Goal: Task Accomplishment & Management: Complete application form

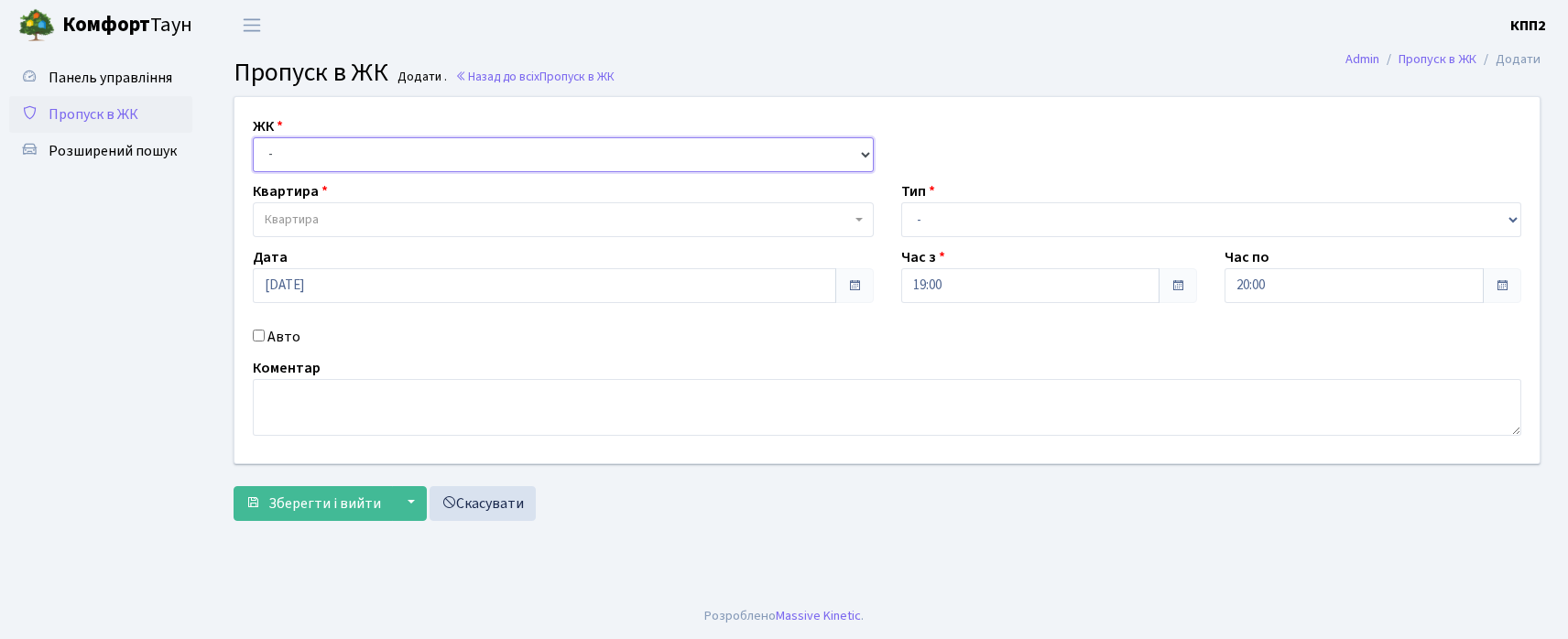
drag, startPoint x: 0, startPoint y: 0, endPoint x: 295, endPoint y: 163, distance: 337.0
click at [295, 147] on select "- КТ, вул. Регенераторна, 4 КТ2, просп. Соборності, 17 КТ3, вул. Березнева, 16 …" at bounding box center [564, 155] width 621 height 35
select select "296"
click at [253, 137] on select "- КТ, вул. Регенераторна, 4 КТ2, просп. [STREET_ADDRESS] [STREET_ADDRESS] [PERS…" at bounding box center [564, 155] width 621 height 35
select select
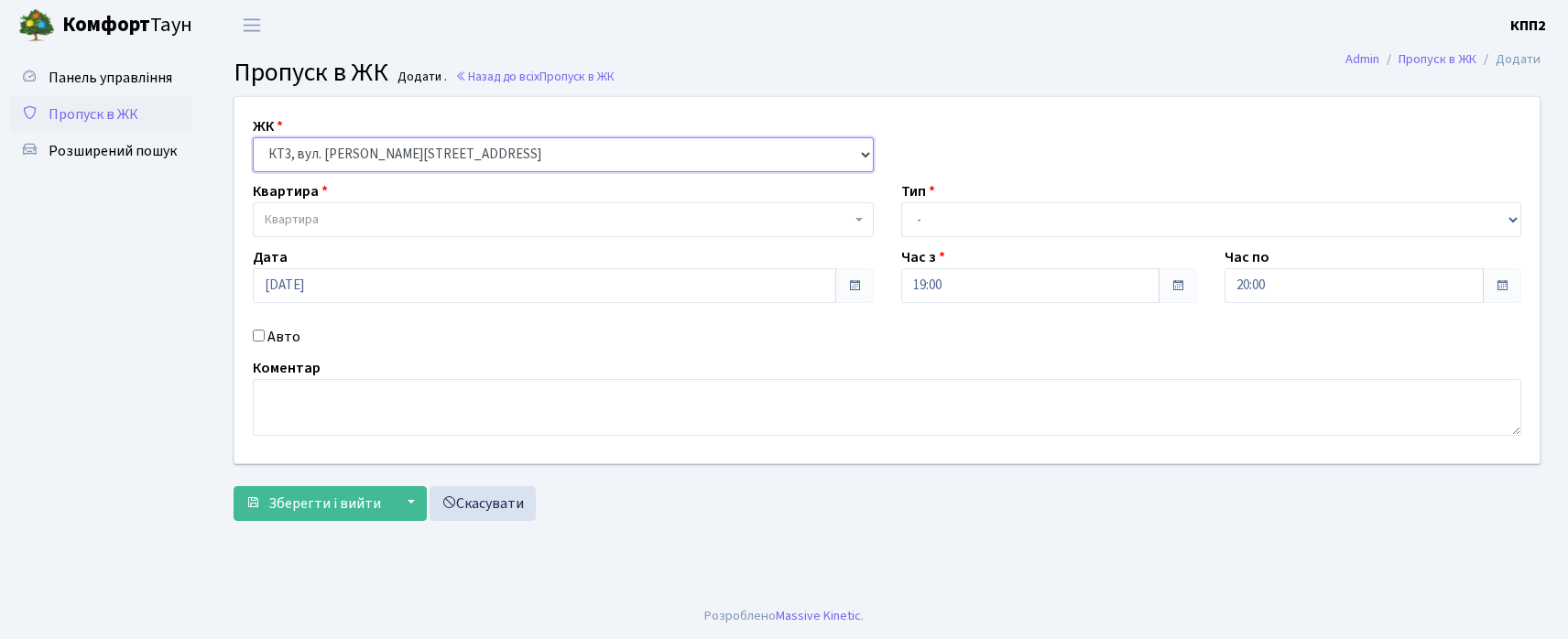
click at [324, 163] on select "- КТ, вул. Регенераторна, 4 КТ2, просп. [STREET_ADDRESS] [STREET_ADDRESS] [PERS…" at bounding box center [564, 155] width 621 height 35
select select "302"
click at [253, 137] on select "- КТ, вул. Регенераторна, 4 КТ2, просп. [STREET_ADDRESS] [STREET_ADDRESS] [PERS…" at bounding box center [564, 155] width 621 height 35
select select
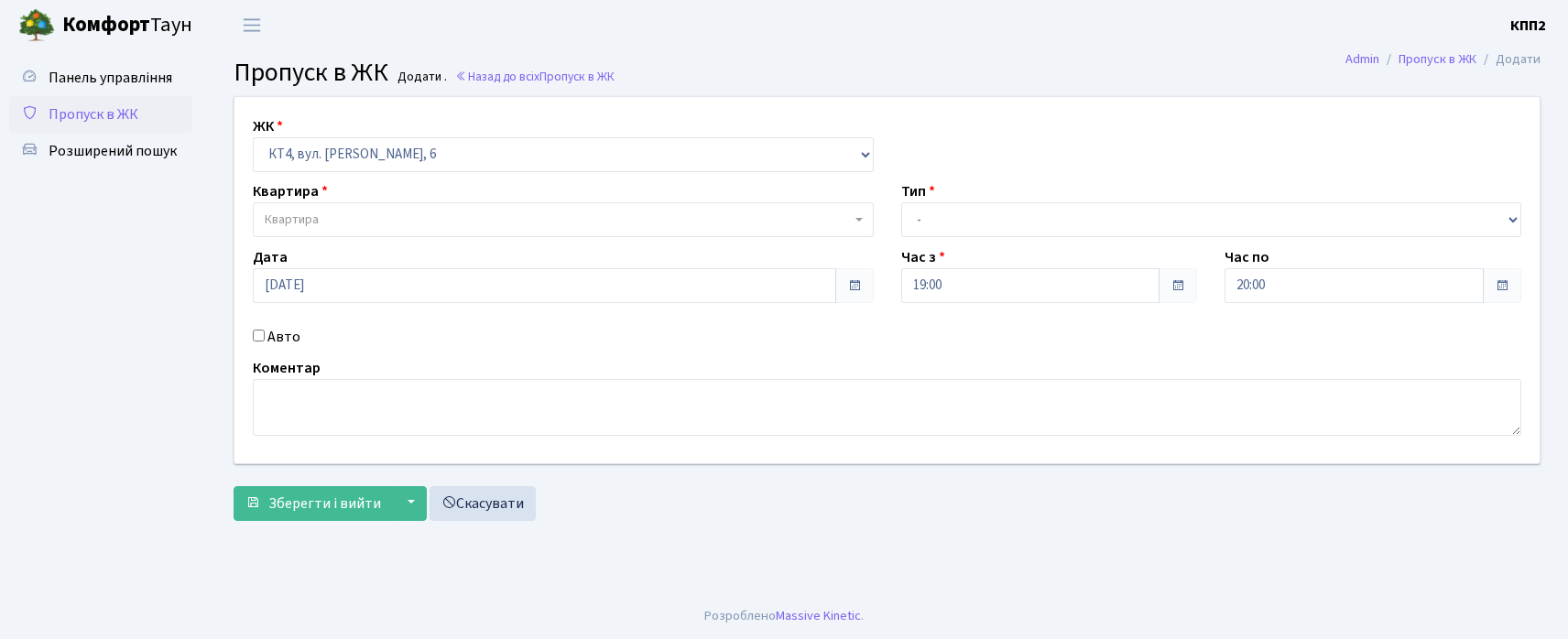
click at [297, 328] on label "Авто" at bounding box center [284, 337] width 33 height 22
click at [265, 330] on input "Авто" at bounding box center [259, 336] width 12 height 12
checkbox input "true"
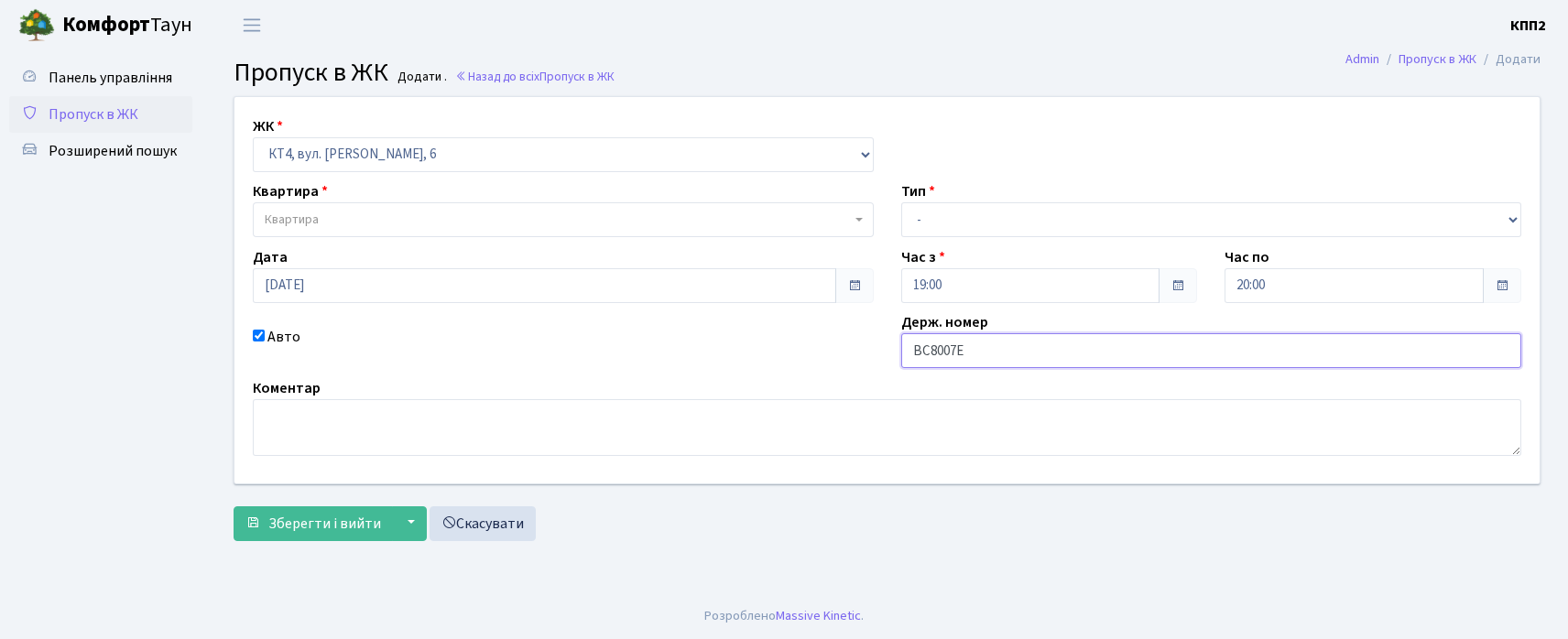
type input "ВС8007ЕТ"
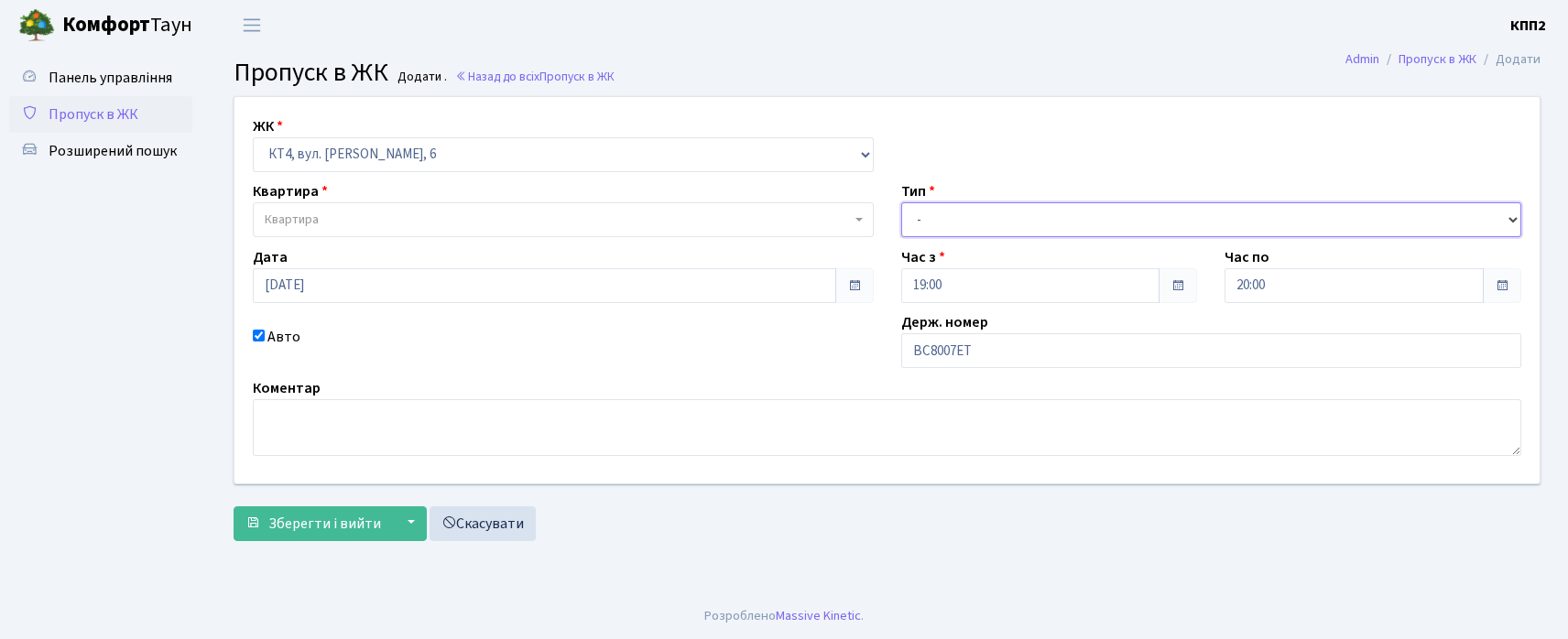
click at [1005, 205] on select "- Доставка Таксі Гості Сервіс" at bounding box center [1212, 220] width 621 height 35
select select "3"
click at [901, 202] on select "- Доставка Таксі Гості Сервіс" at bounding box center [1212, 220] width 621 height 35
click at [451, 225] on span "Квартира" at bounding box center [558, 219] width 586 height 18
type input "353"
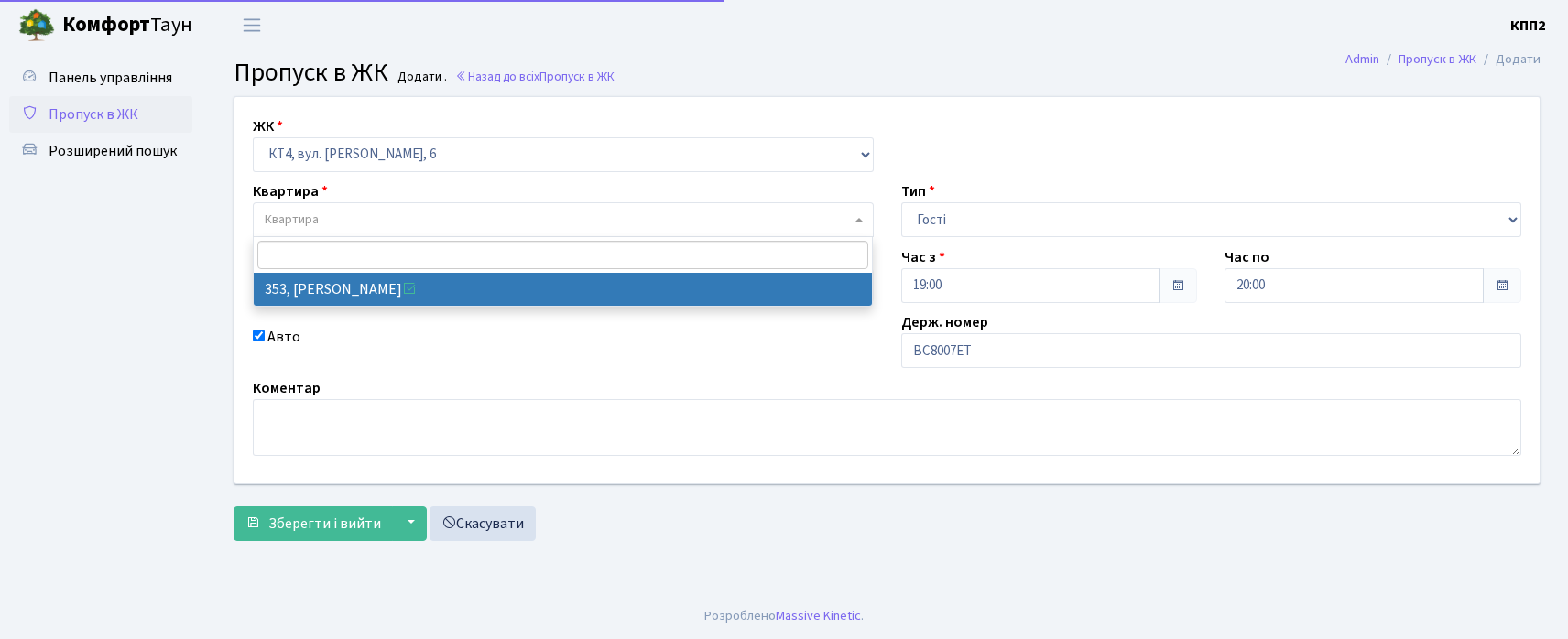
select select "17060"
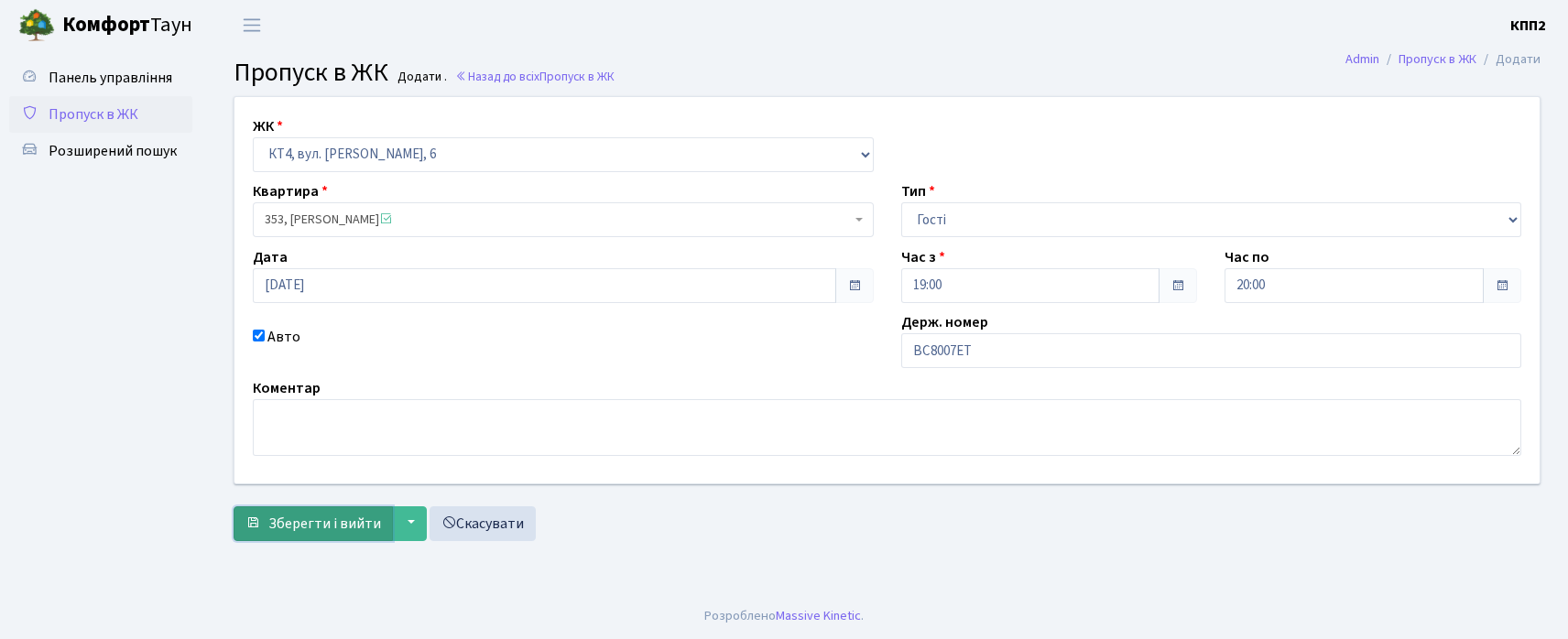
click at [349, 540] on button "Зберегти і вийти" at bounding box center [313, 523] width 160 height 35
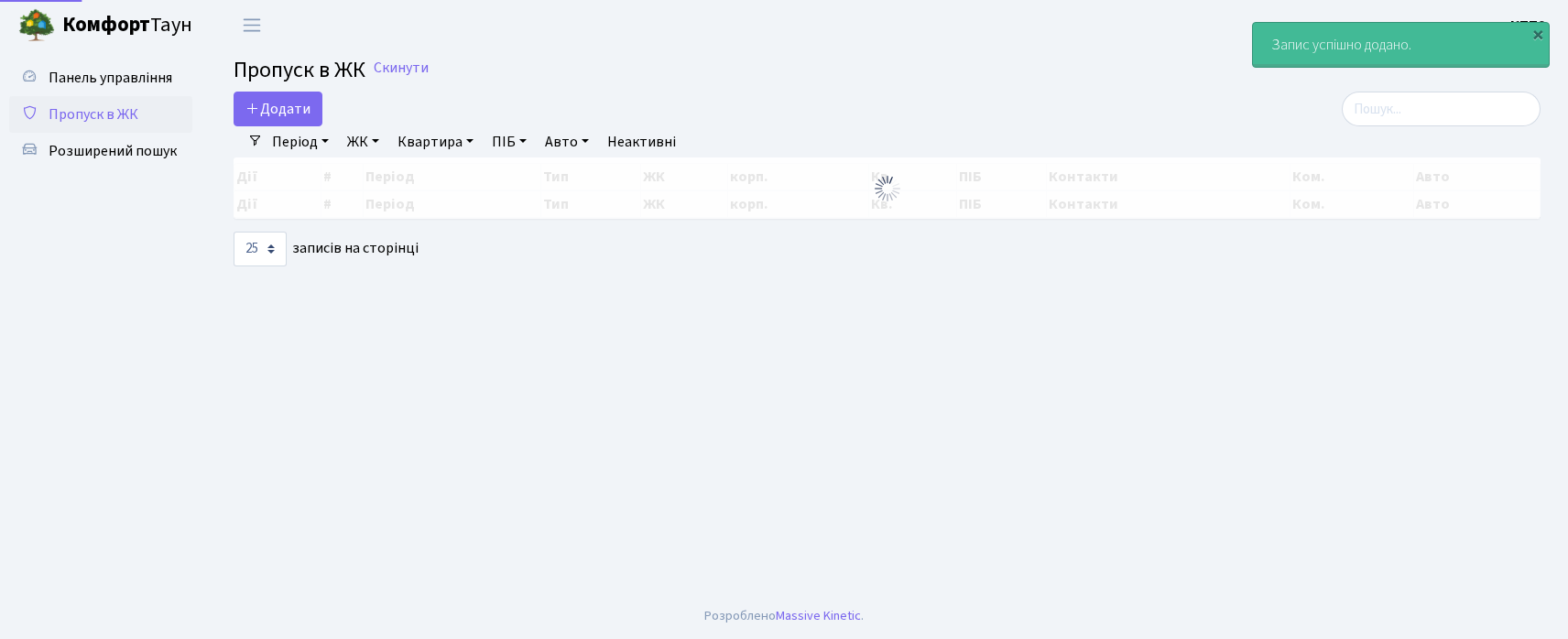
select select "25"
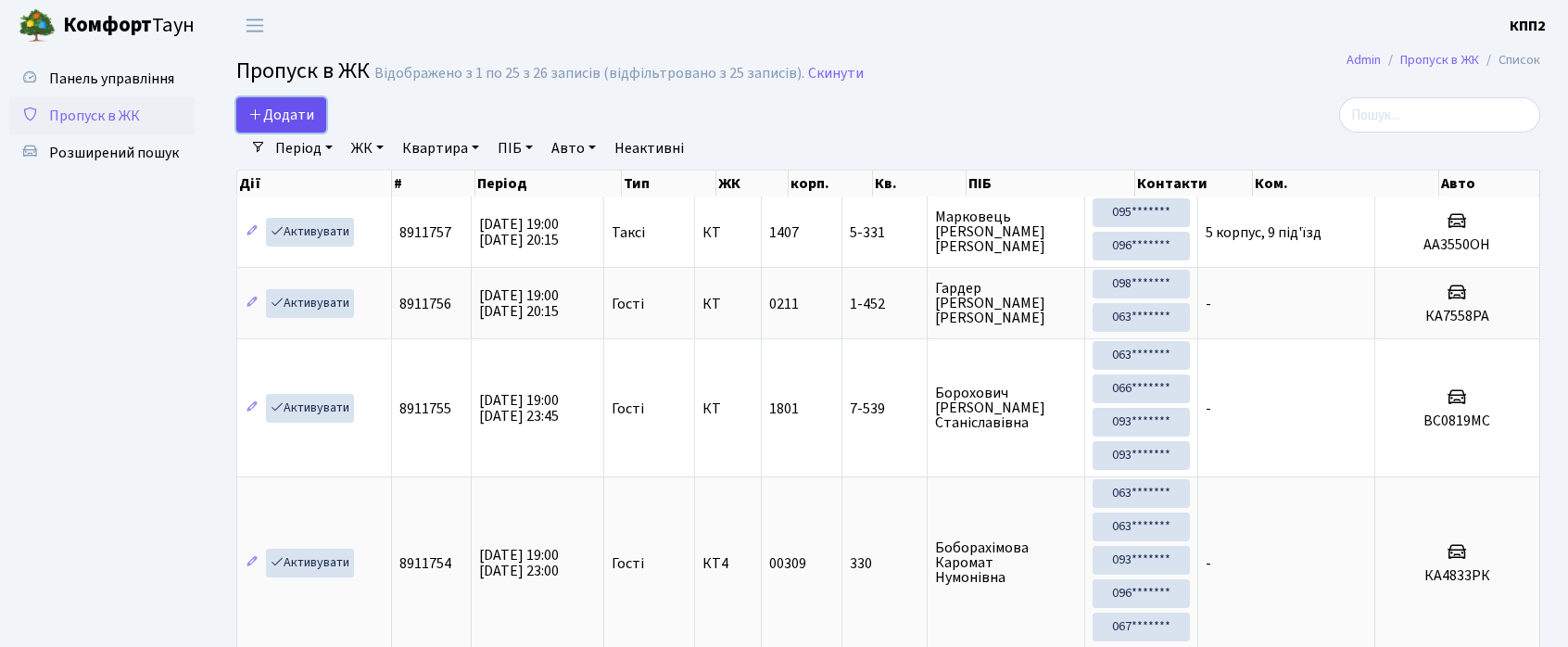
click at [316, 102] on link "Додати" at bounding box center [281, 115] width 90 height 35
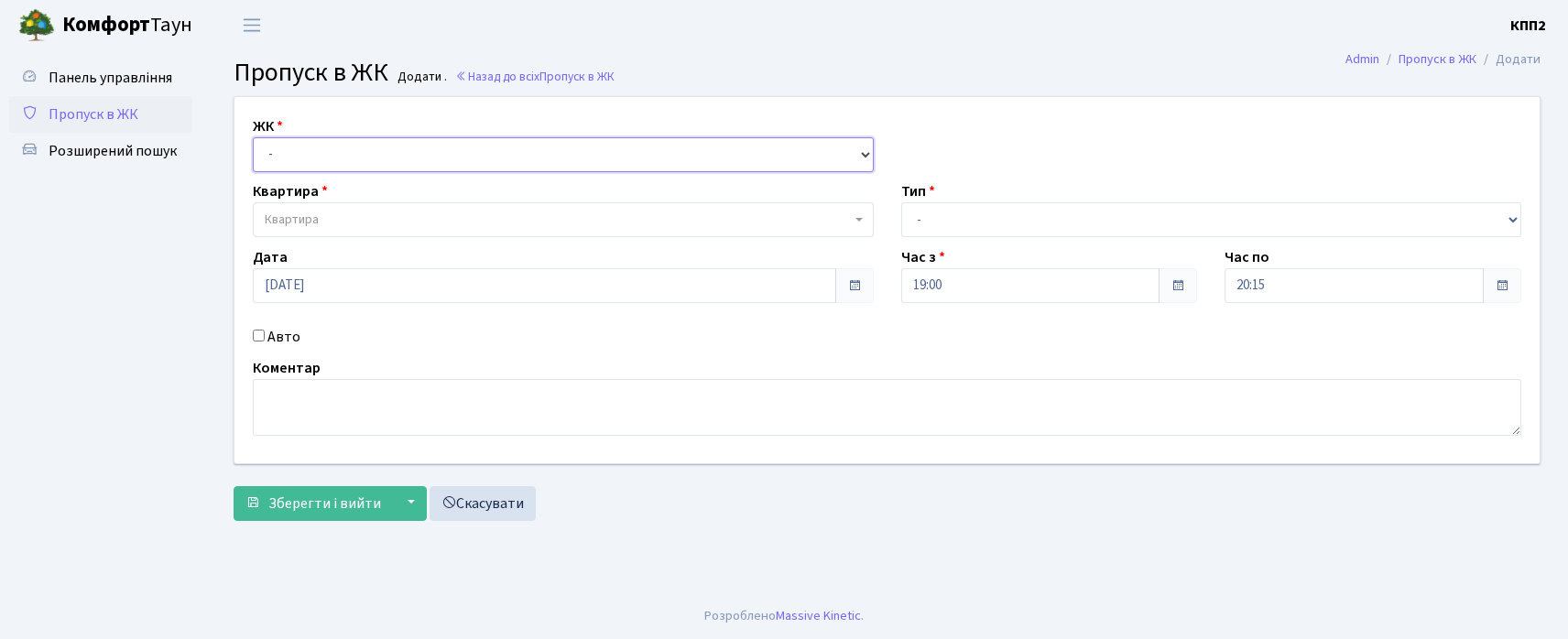
click at [361, 159] on select "- КТ, вул. Регенераторна, 4 КТ2, просп. [STREET_ADDRESS] [STREET_ADDRESS] [PERS…" at bounding box center [564, 155] width 621 height 35
select select "271"
click at [253, 137] on select "- КТ, вул. Регенераторна, 4 КТ2, просп. Соборності, 17 КТ3, вул. Березнева, 16 …" at bounding box center [564, 155] width 621 height 35
select select
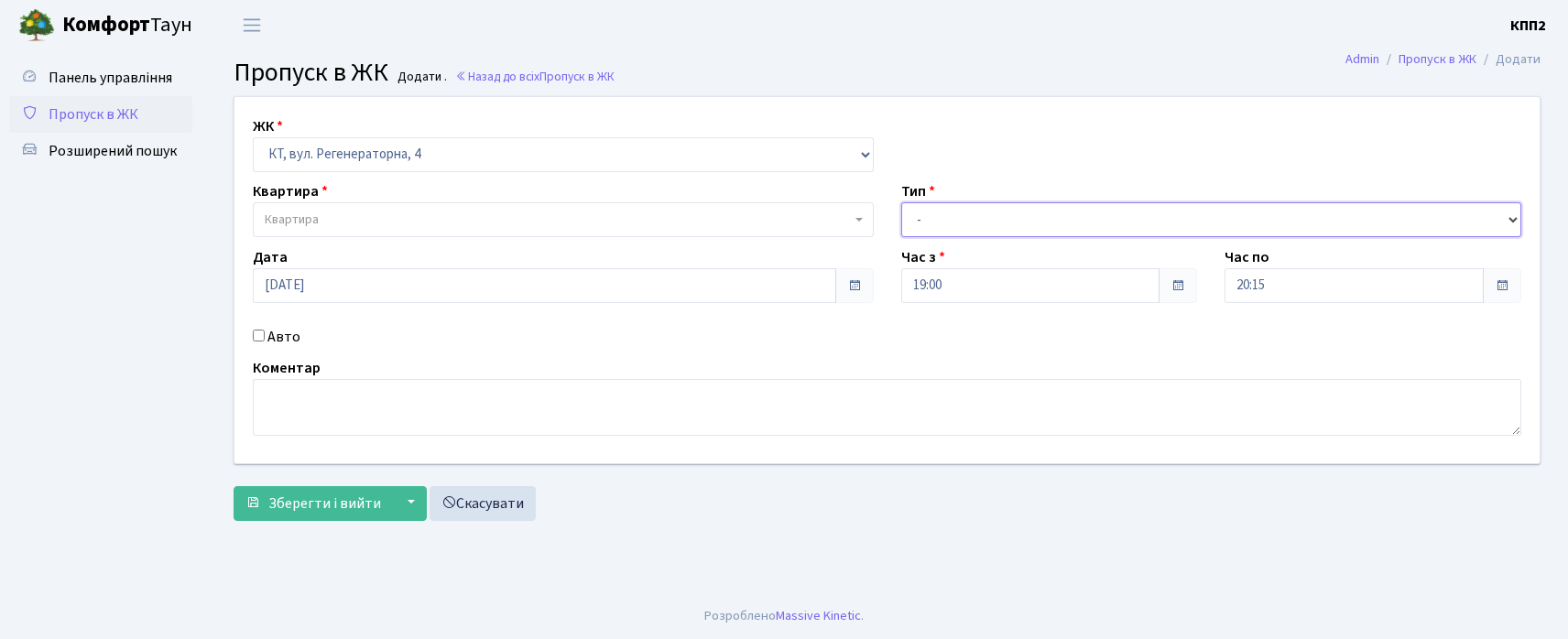
click at [943, 232] on select "- Доставка Таксі Гості Сервіс" at bounding box center [1212, 220] width 621 height 35
select select "18"
click at [901, 202] on select "- Доставка Таксі Гості Сервіс" at bounding box center [1212, 220] width 621 height 35
click at [337, 209] on span "Квартира" at bounding box center [564, 220] width 621 height 35
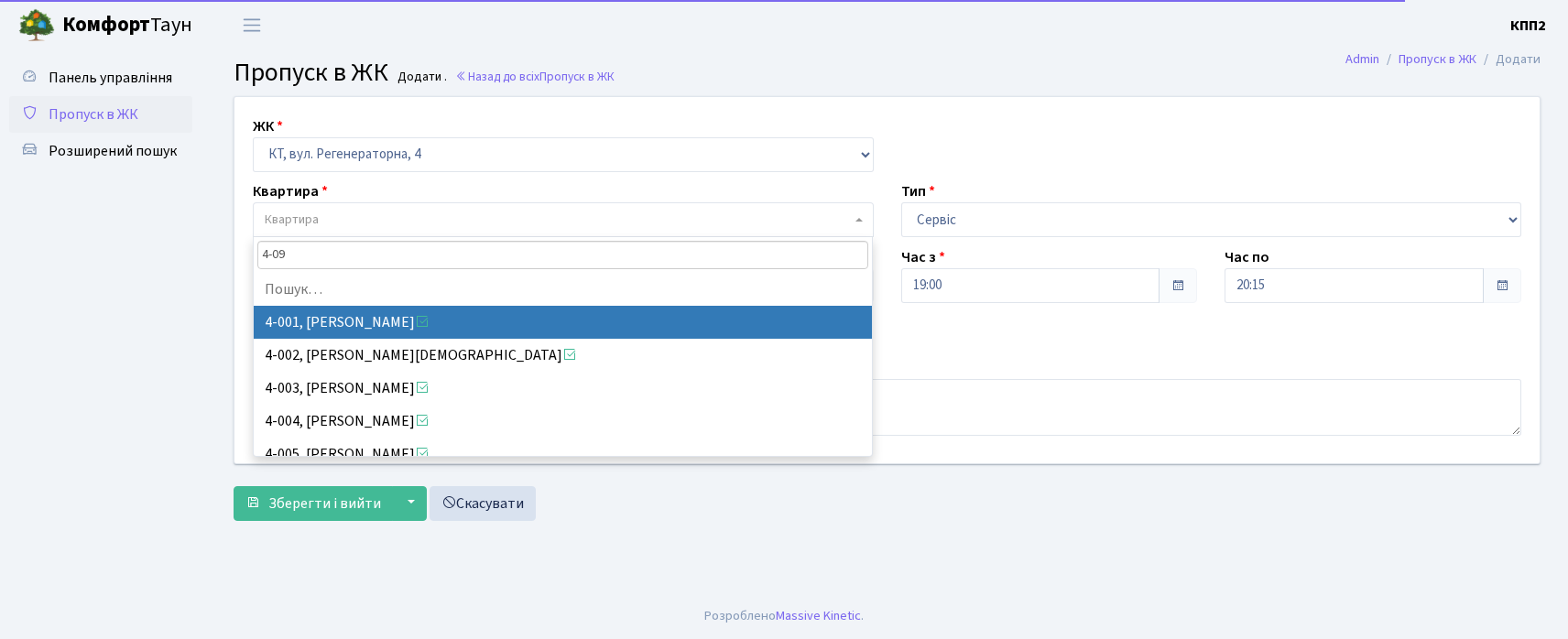
type input "4-098"
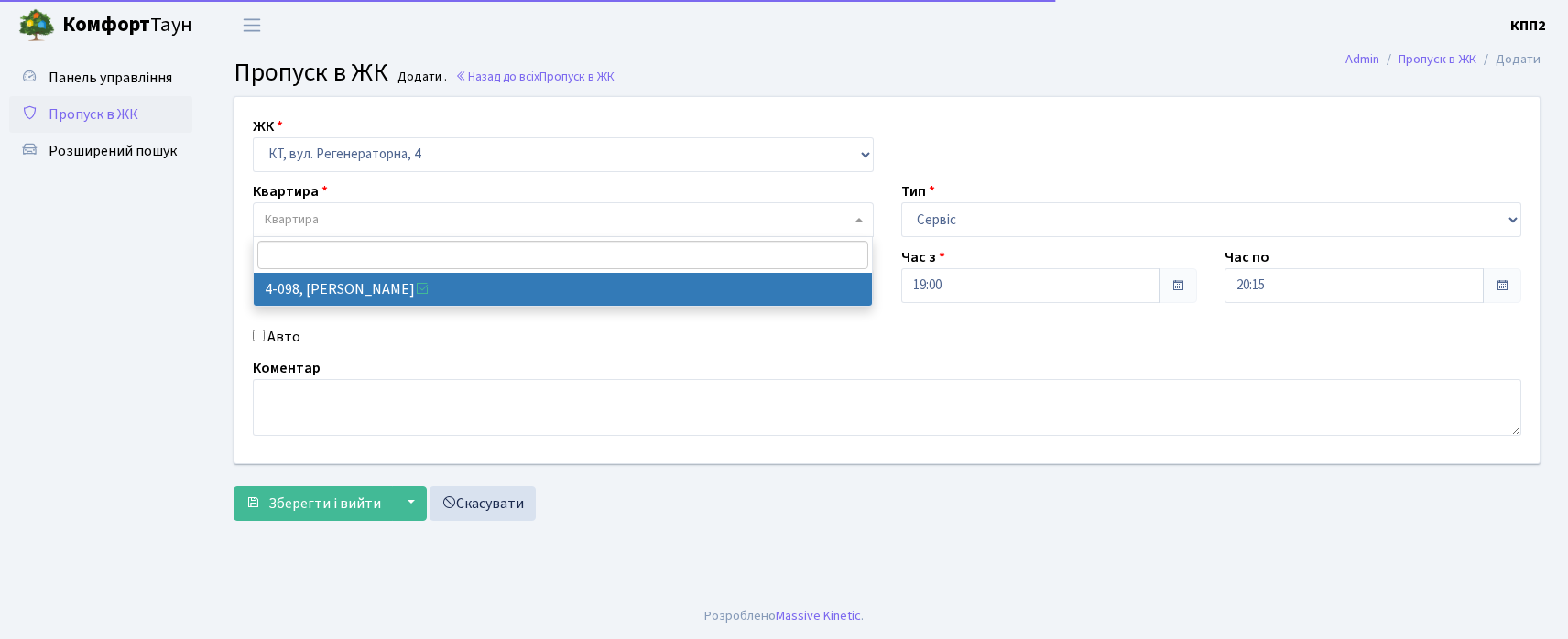
select select "1182"
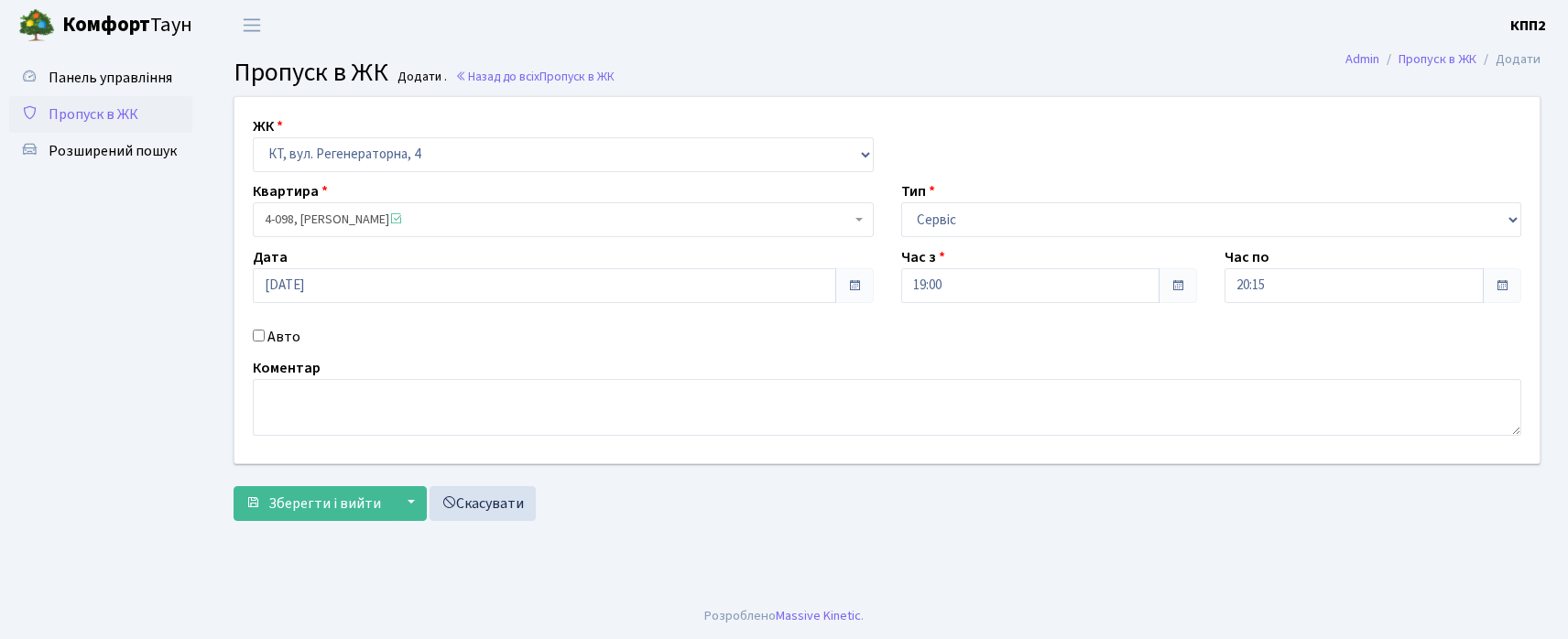
click at [265, 330] on div "Авто" at bounding box center [564, 337] width 648 height 22
click at [269, 330] on label "Авто" at bounding box center [284, 337] width 33 height 22
click at [265, 330] on input "Авто" at bounding box center [259, 336] width 12 height 12
checkbox input "true"
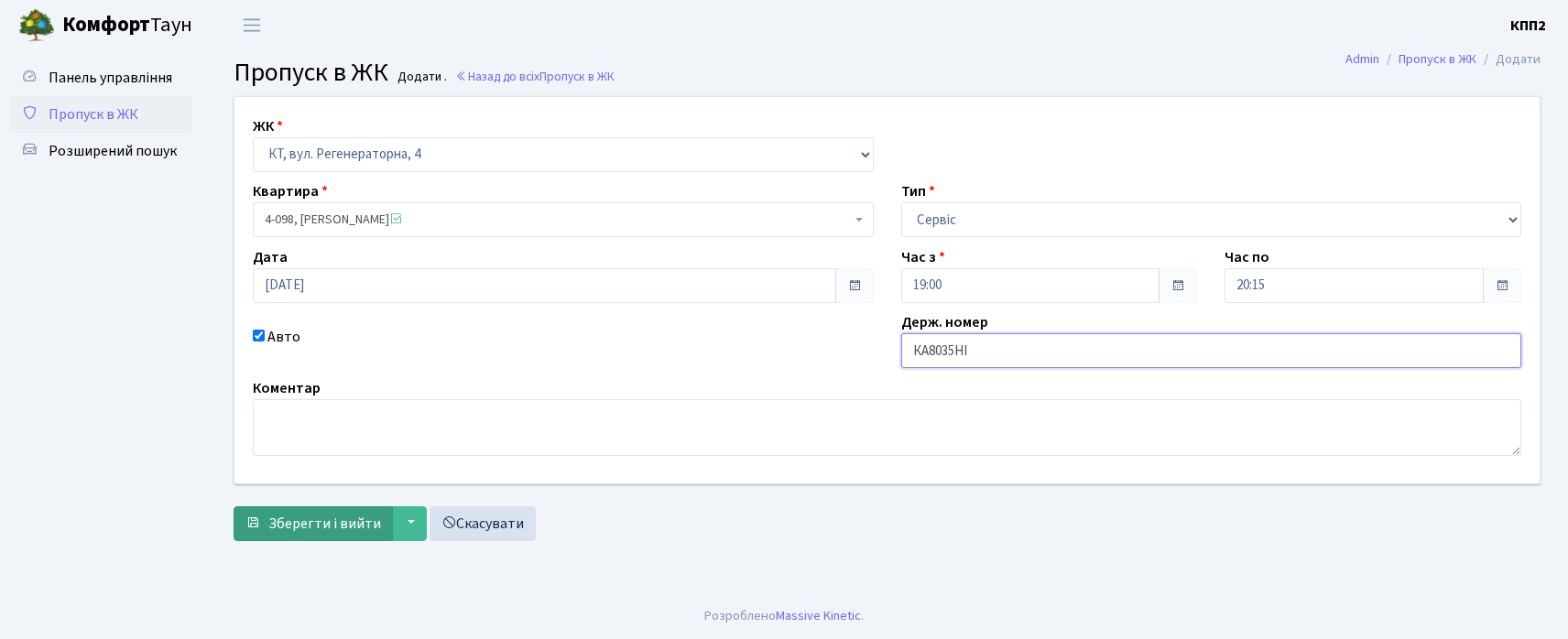
type input "КА8035НІ"
click at [322, 527] on span "Зберегти і вийти" at bounding box center [325, 523] width 113 height 20
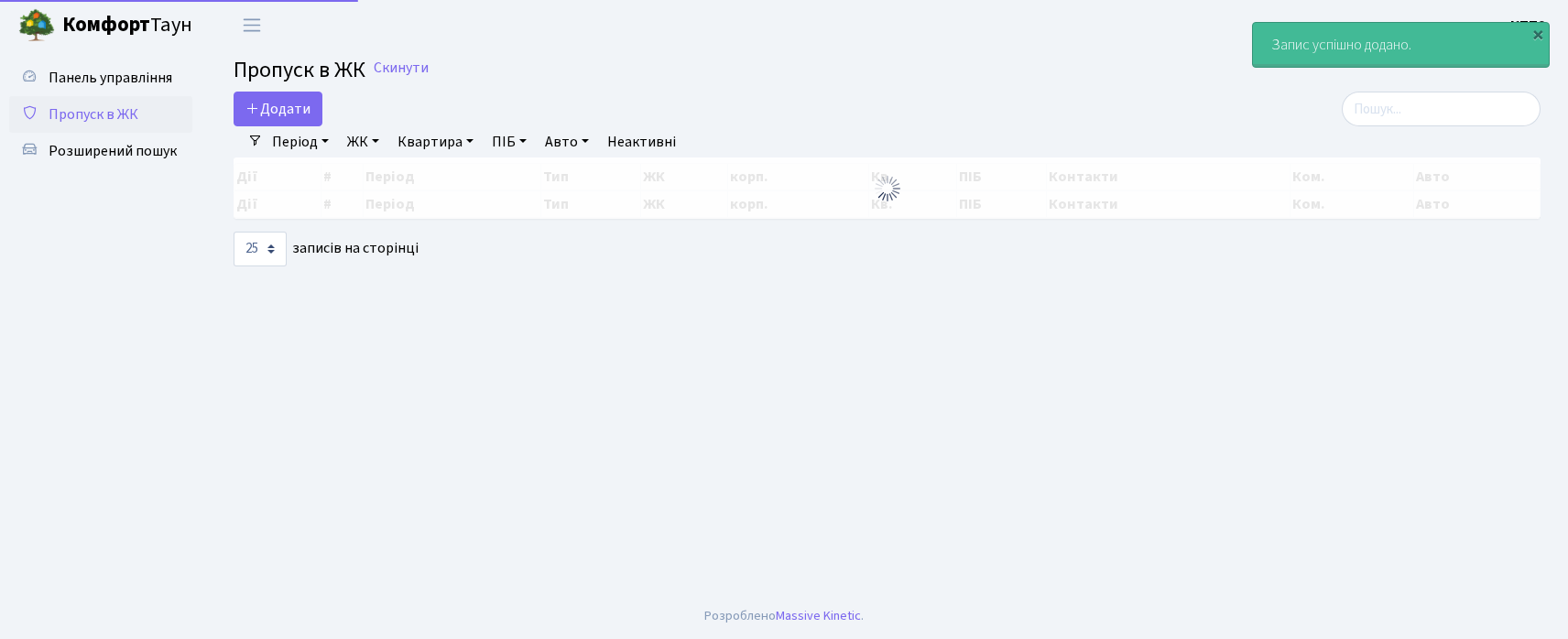
select select "25"
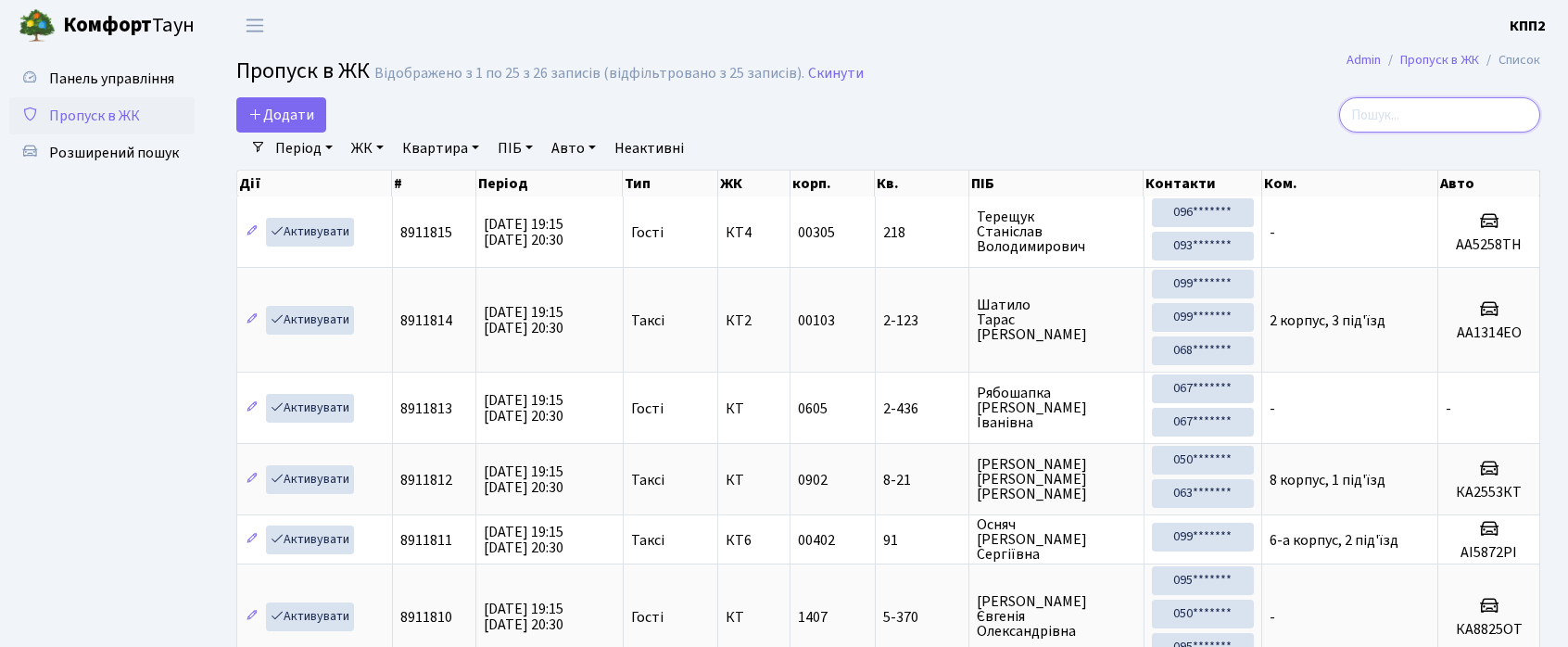
click at [1439, 115] on input "search" at bounding box center [1440, 115] width 201 height 35
type input "2-436"
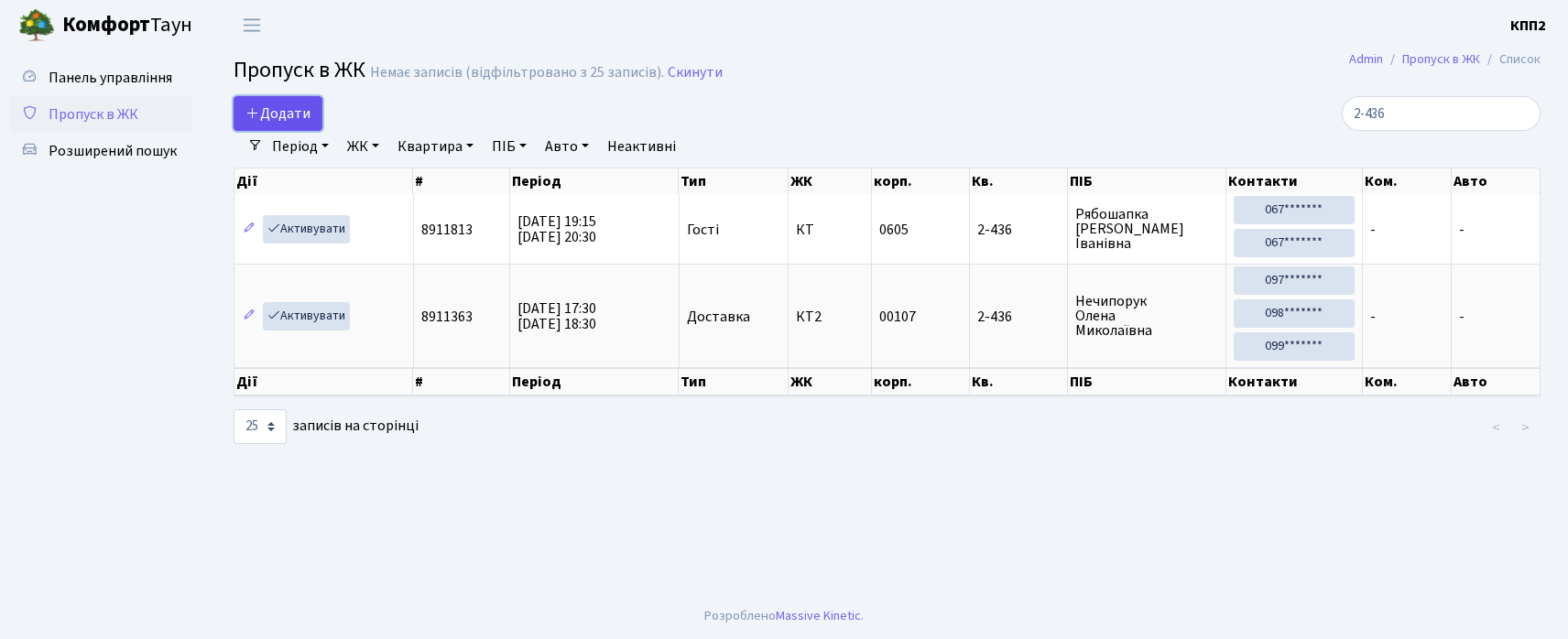
click at [304, 101] on link "Додати" at bounding box center [277, 114] width 89 height 35
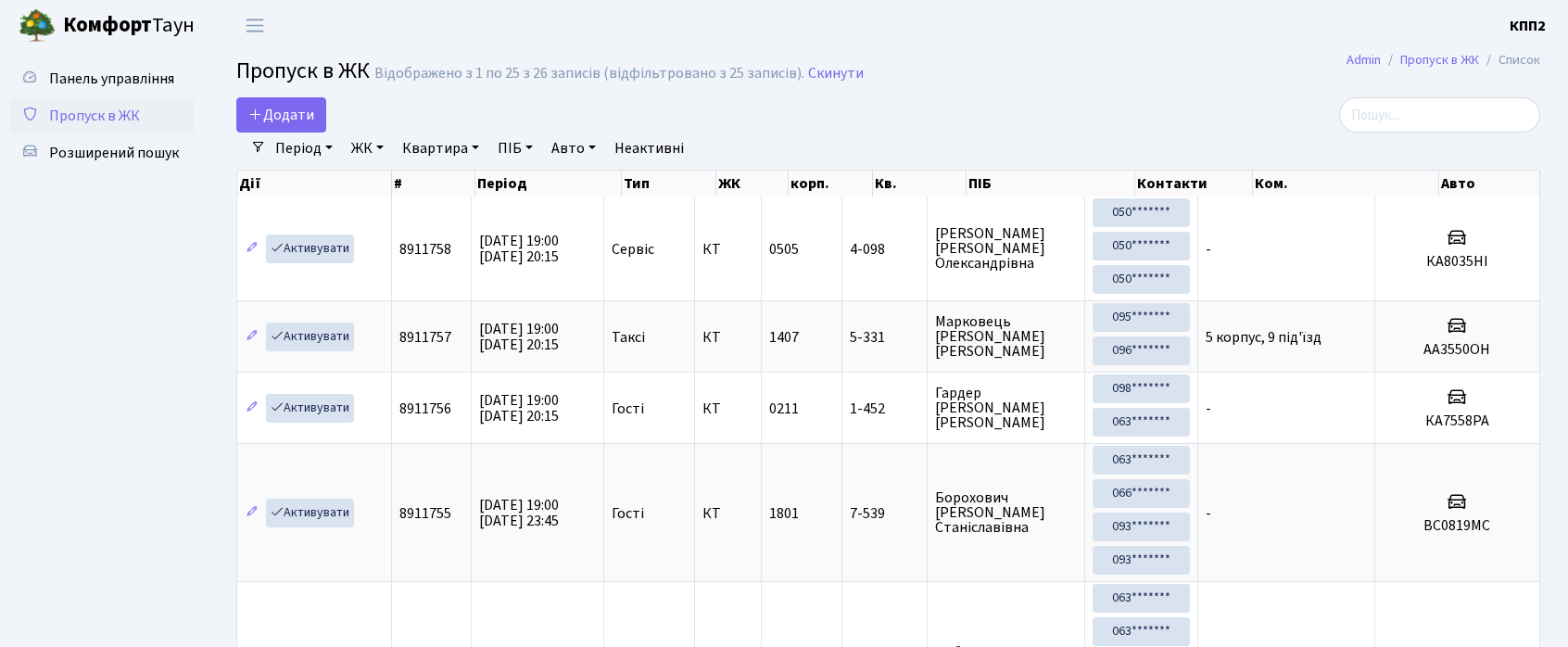
select select "25"
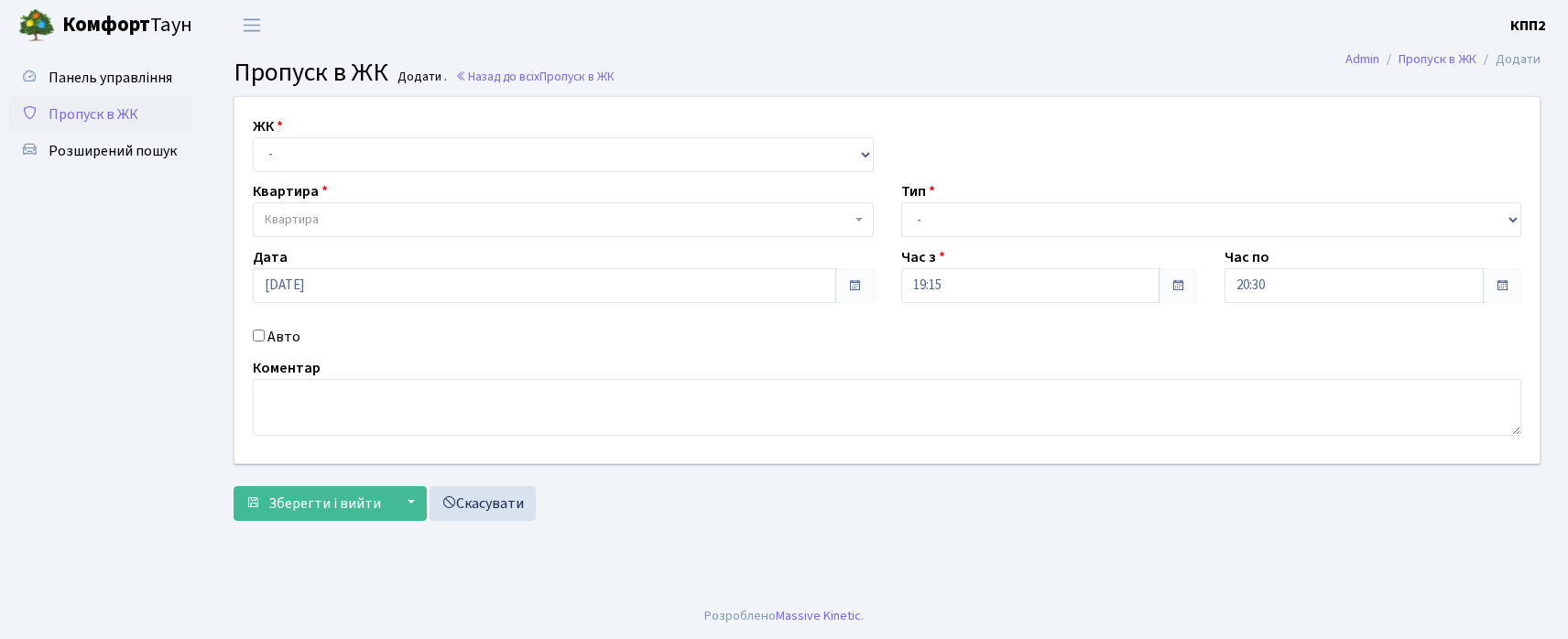
click at [303, 170] on div "ЖК - КТ, вул. Регенераторна, 4 КТ2, просп. [STREET_ADDRESS] [STREET_ADDRESS] [P…" at bounding box center [887, 280] width 1332 height 366
click at [305, 172] on div "ЖК - КТ, вул. Регенераторна, 4 КТ2, просп. [STREET_ADDRESS] [STREET_ADDRESS] [P…" at bounding box center [887, 280] width 1332 height 366
select select "302"
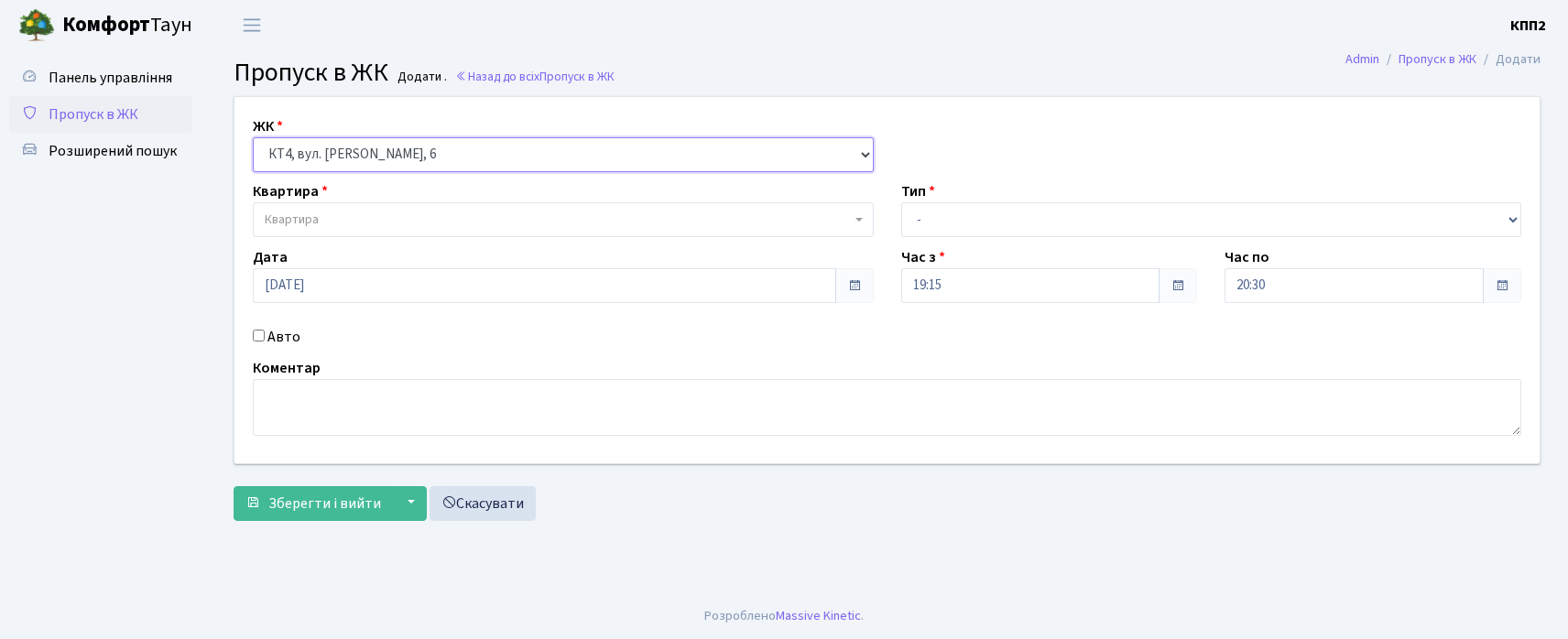
click at [253, 137] on select "- КТ, вул. Регенераторна, 4 КТ2, просп. [STREET_ADDRESS] [STREET_ADDRESS] [PERS…" at bounding box center [564, 155] width 621 height 35
select select
click at [311, 238] on div "ЖК - КТ, вул. Регенераторна, 4 КТ2, просп. [STREET_ADDRESS] [STREET_ADDRESS] [P…" at bounding box center [887, 280] width 1332 height 366
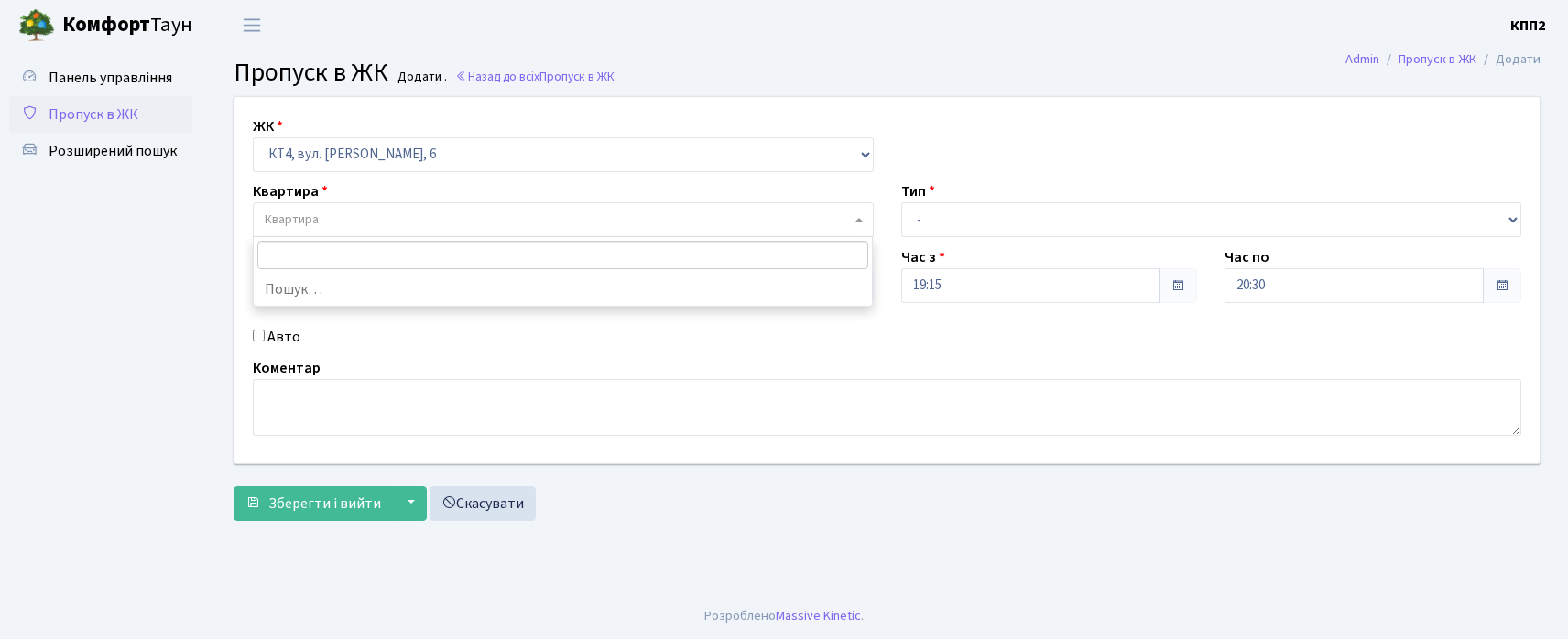
click at [327, 207] on span "Квартира" at bounding box center [564, 220] width 621 height 35
type input "353"
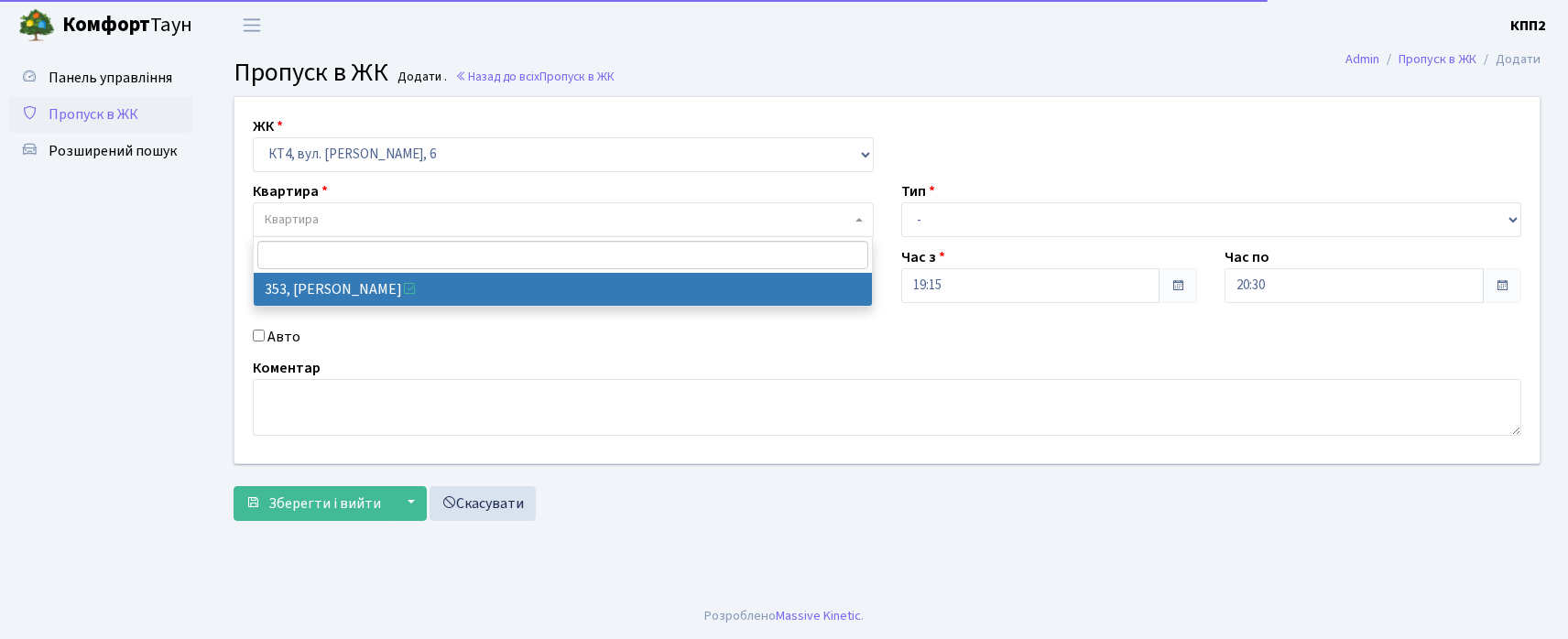
select select "17060"
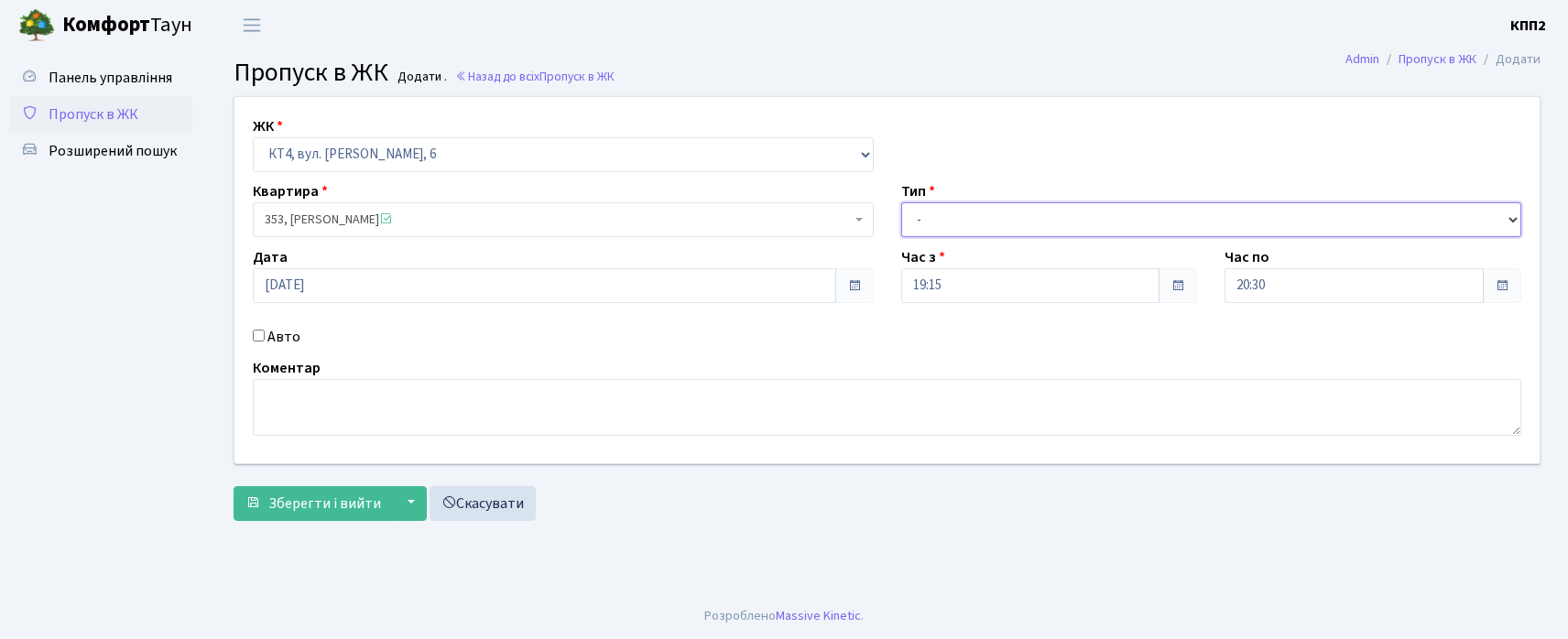
click at [946, 209] on select "- Доставка Таксі Гості Сервіс" at bounding box center [1212, 220] width 621 height 35
select select "3"
click at [901, 202] on select "- Доставка Таксі Гості Сервіс" at bounding box center [1212, 220] width 621 height 35
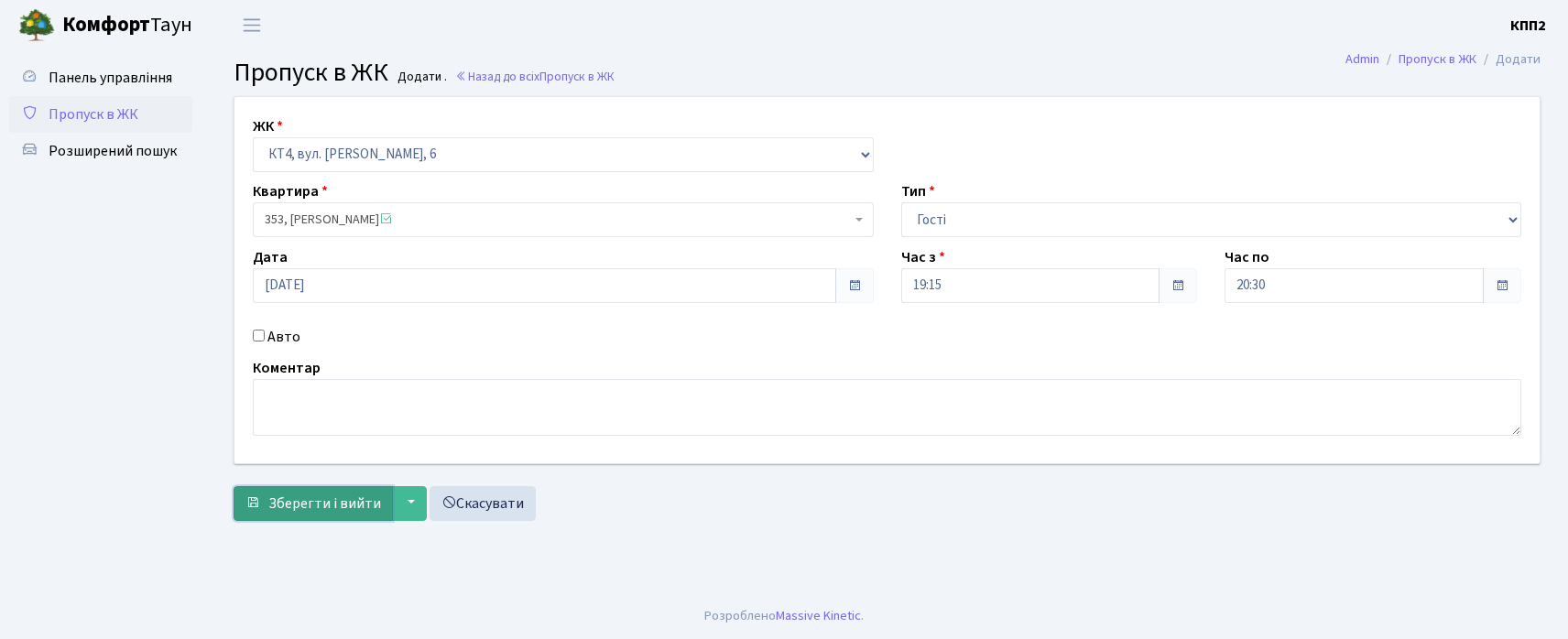
click at [355, 502] on span "Зберегти і вийти" at bounding box center [325, 503] width 113 height 20
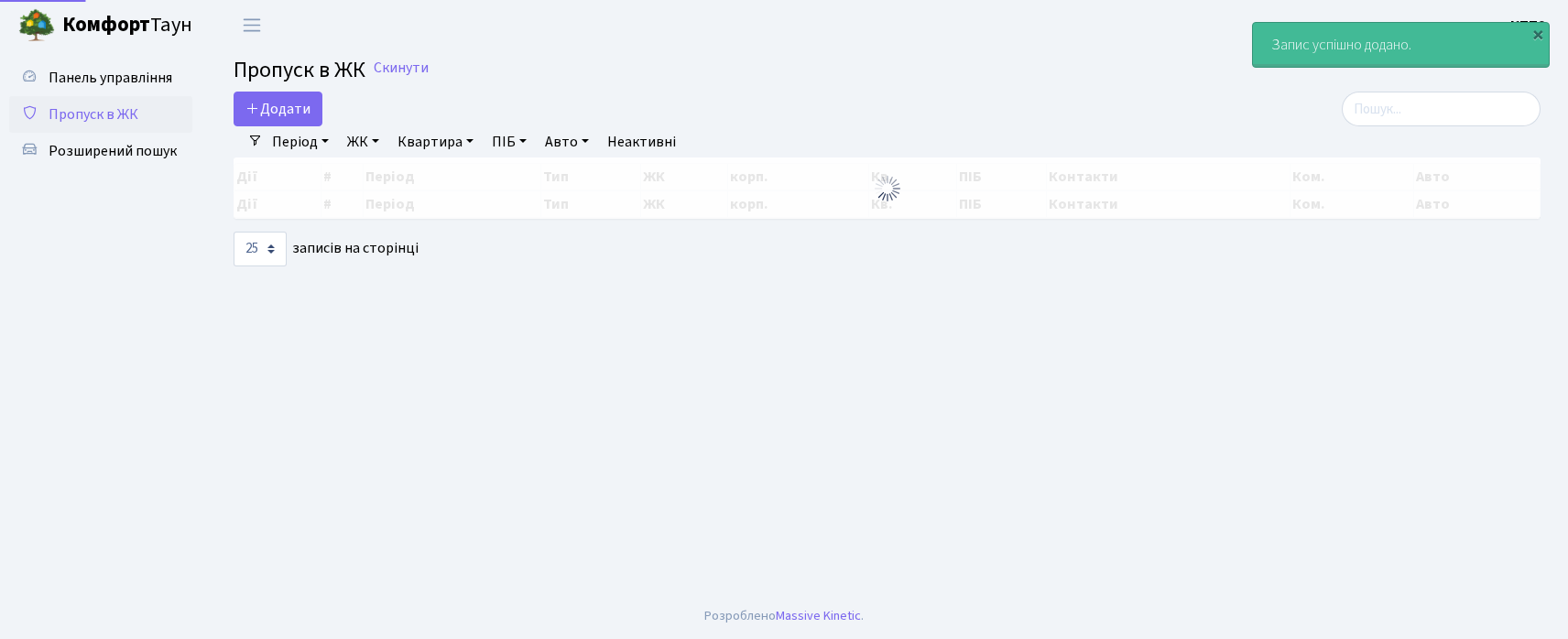
select select "25"
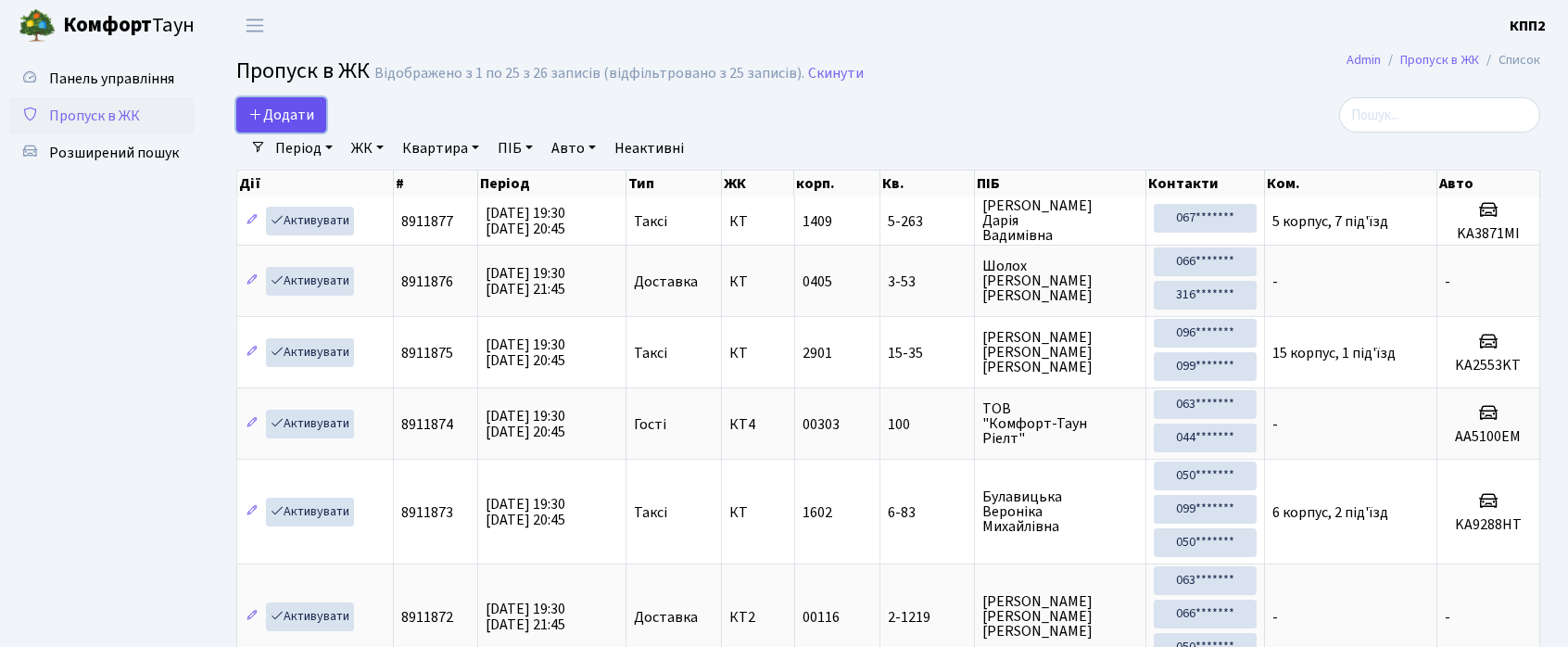
click at [263, 116] on span "Додати" at bounding box center [281, 114] width 66 height 21
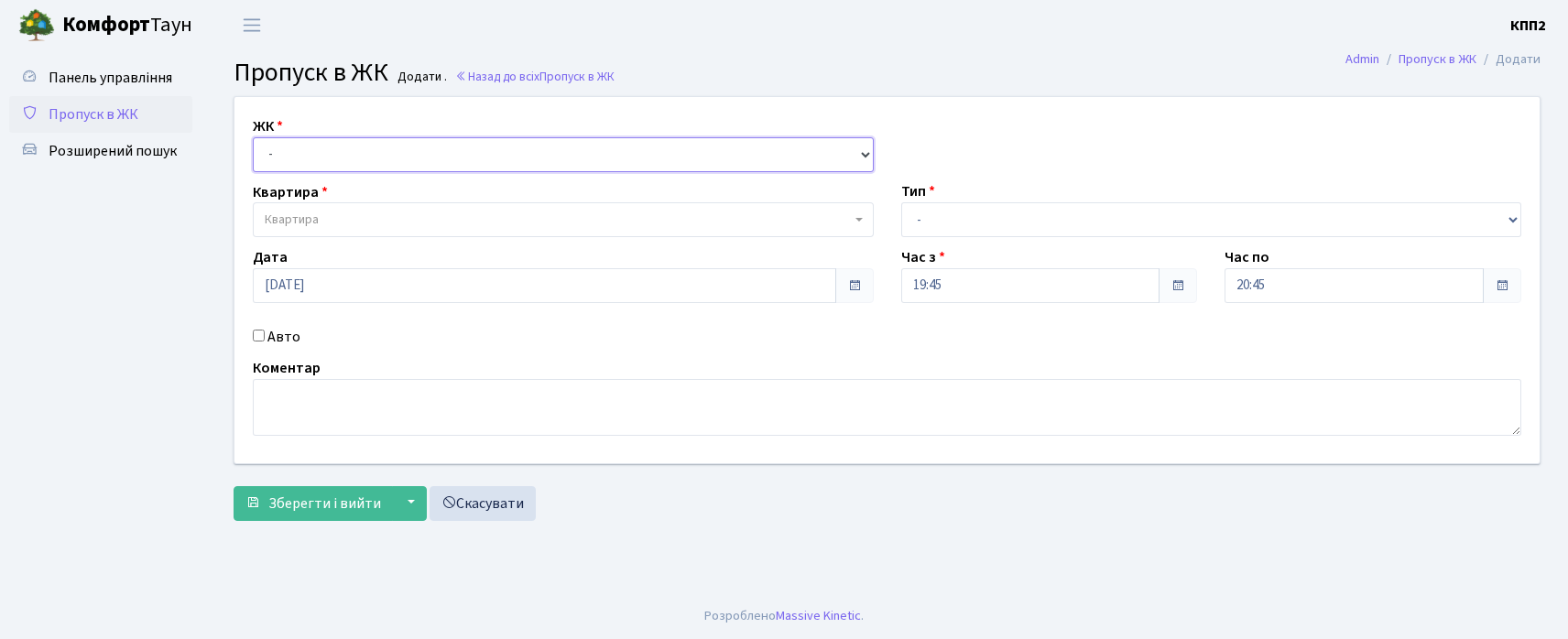
click at [331, 156] on select "- КТ, вул. Регенераторна, 4 КТ2, просп. Соборності, 17 КТ3, вул. Березнева, 16 …" at bounding box center [564, 155] width 621 height 35
select select "271"
click at [253, 137] on select "- КТ, вул. Регенераторна, 4 КТ2, просп. Соборності, 17 КТ3, вул. Березнева, 16 …" at bounding box center [564, 155] width 621 height 35
select select
click at [313, 224] on span "Квартира" at bounding box center [292, 219] width 55 height 18
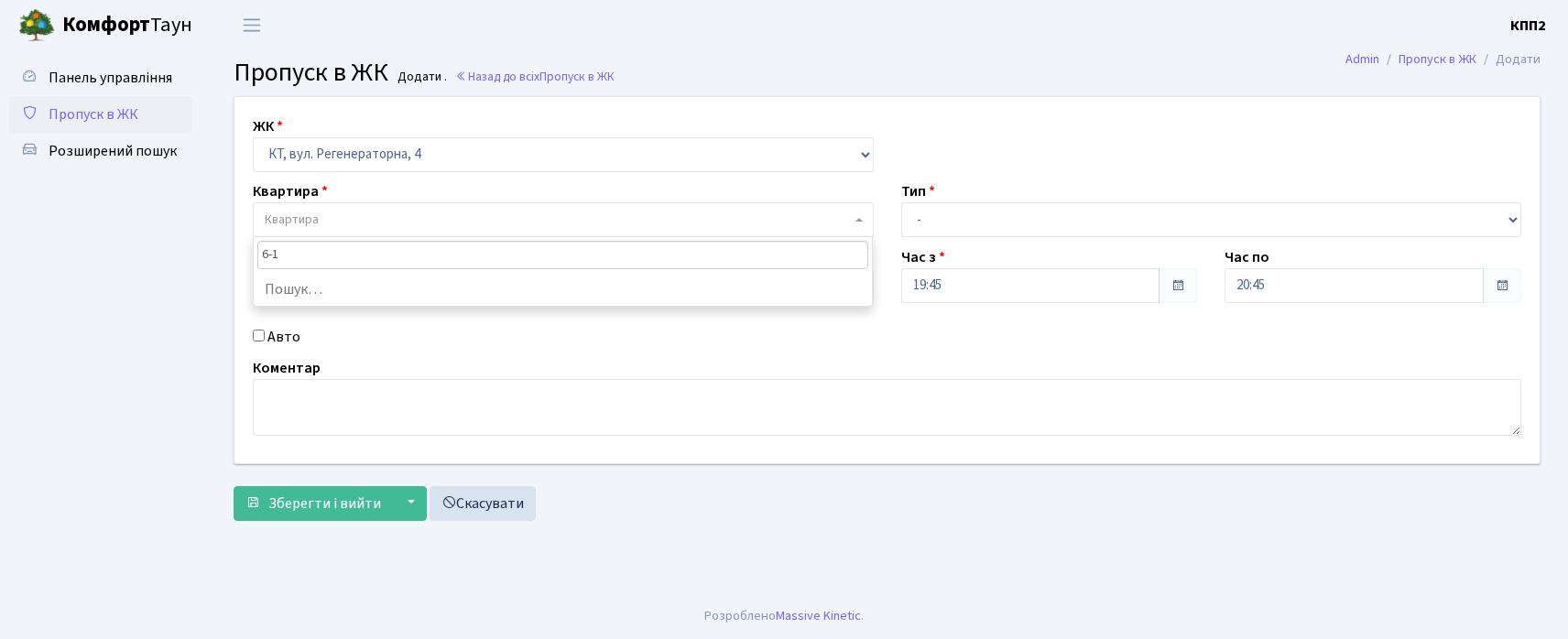
type input "6-19"
select select "5199"
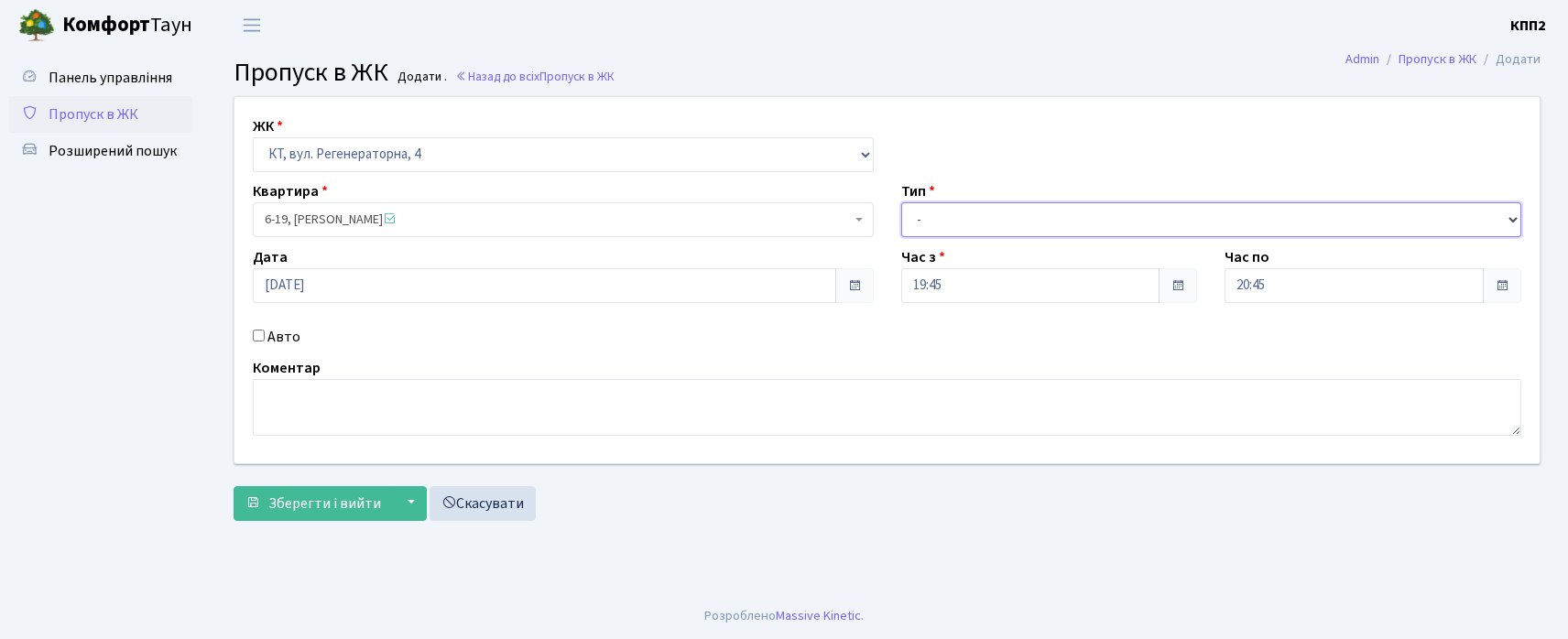
click at [987, 229] on select "- Доставка Таксі Гості Сервіс" at bounding box center [1212, 220] width 621 height 35
select select "3"
click at [901, 202] on select "- Доставка Таксі Гості Сервіс" at bounding box center [1212, 220] width 621 height 35
click at [273, 337] on label "Авто" at bounding box center [284, 337] width 33 height 22
click at [265, 337] on input "Авто" at bounding box center [259, 336] width 12 height 12
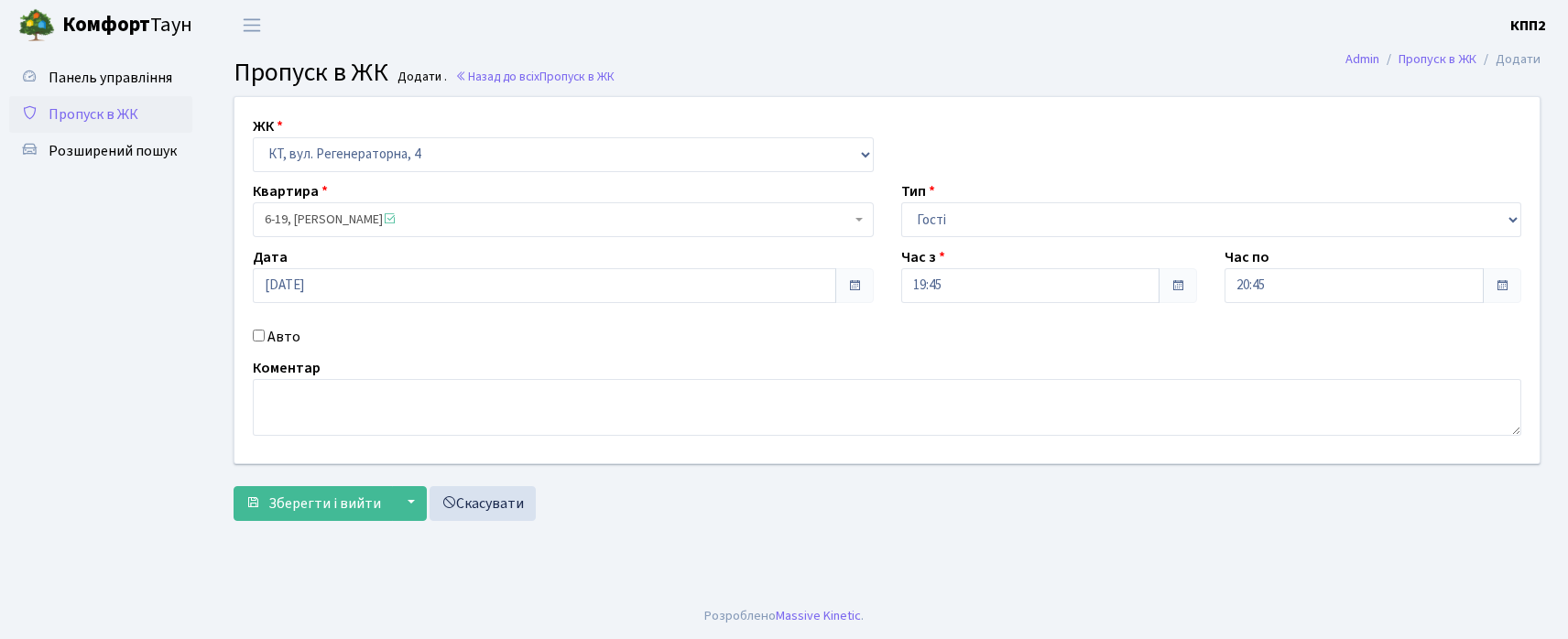
checkbox input "true"
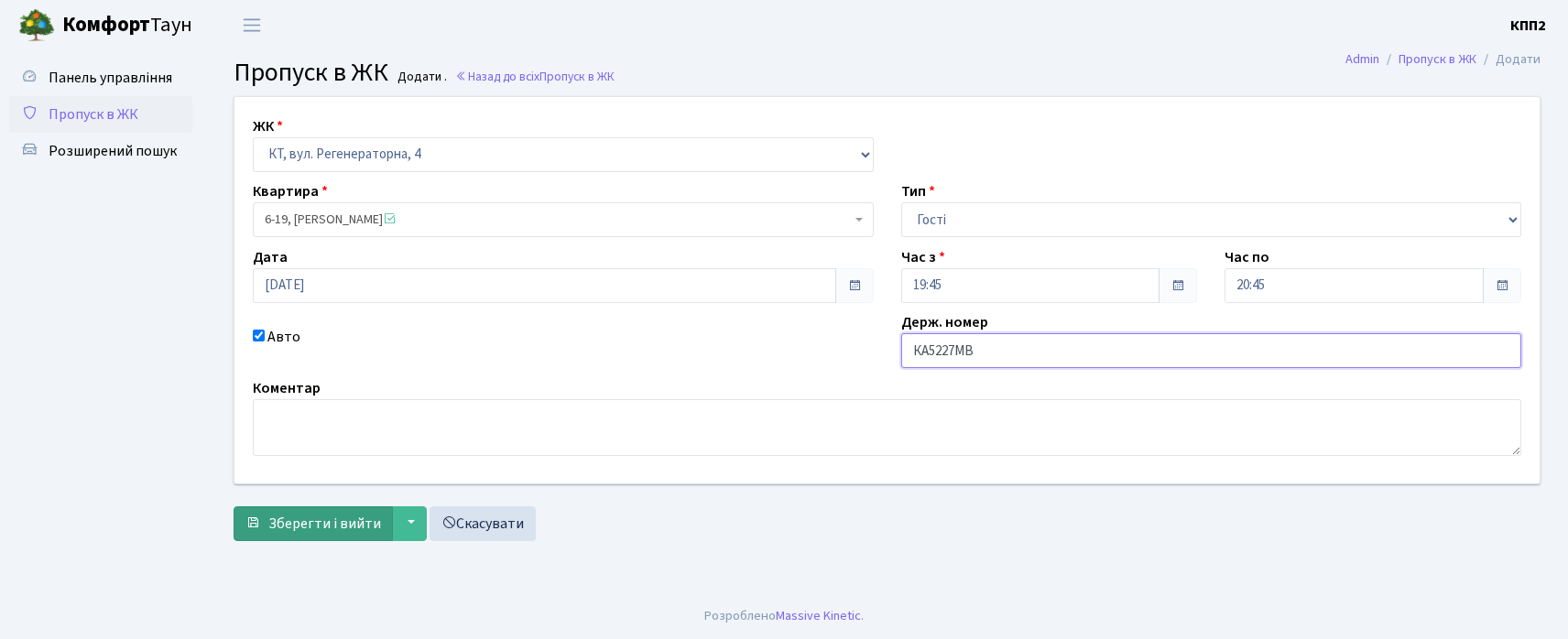
type input "КА5227МВ"
click at [288, 516] on span "Зберегти і вийти" at bounding box center [325, 523] width 113 height 20
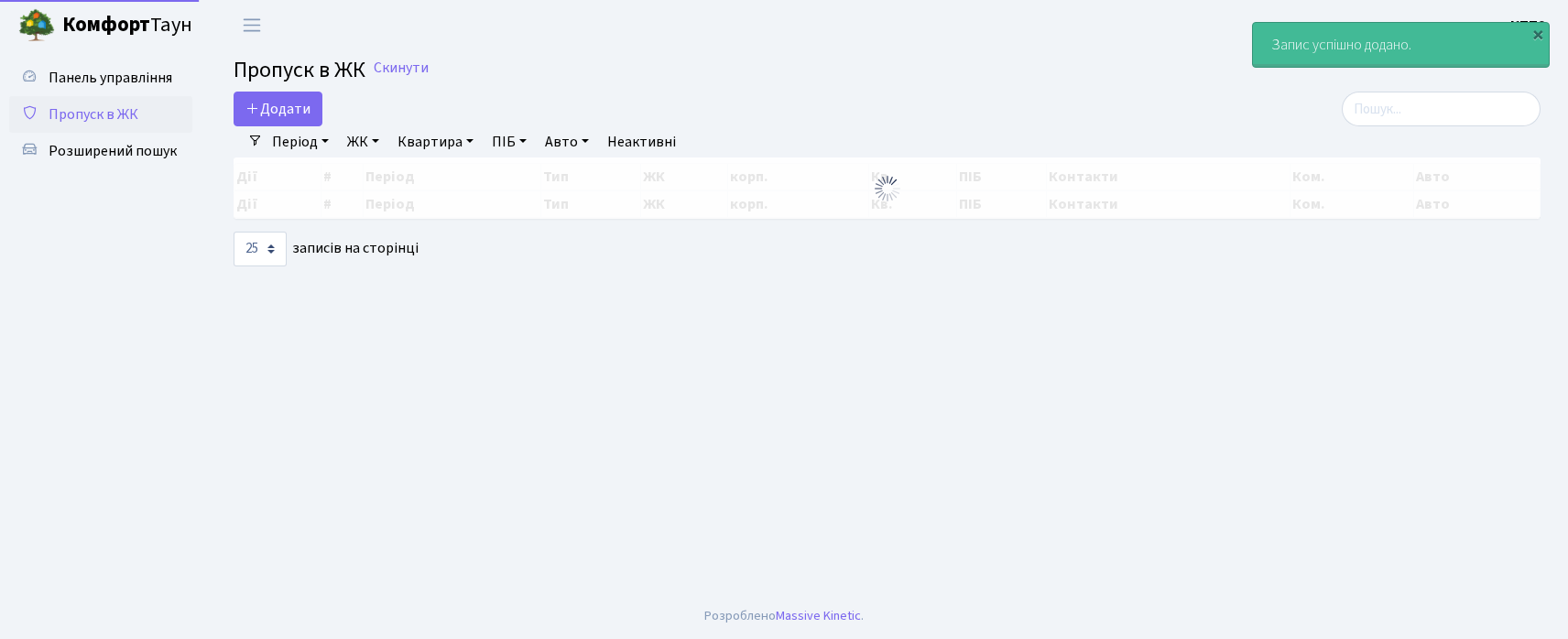
select select "25"
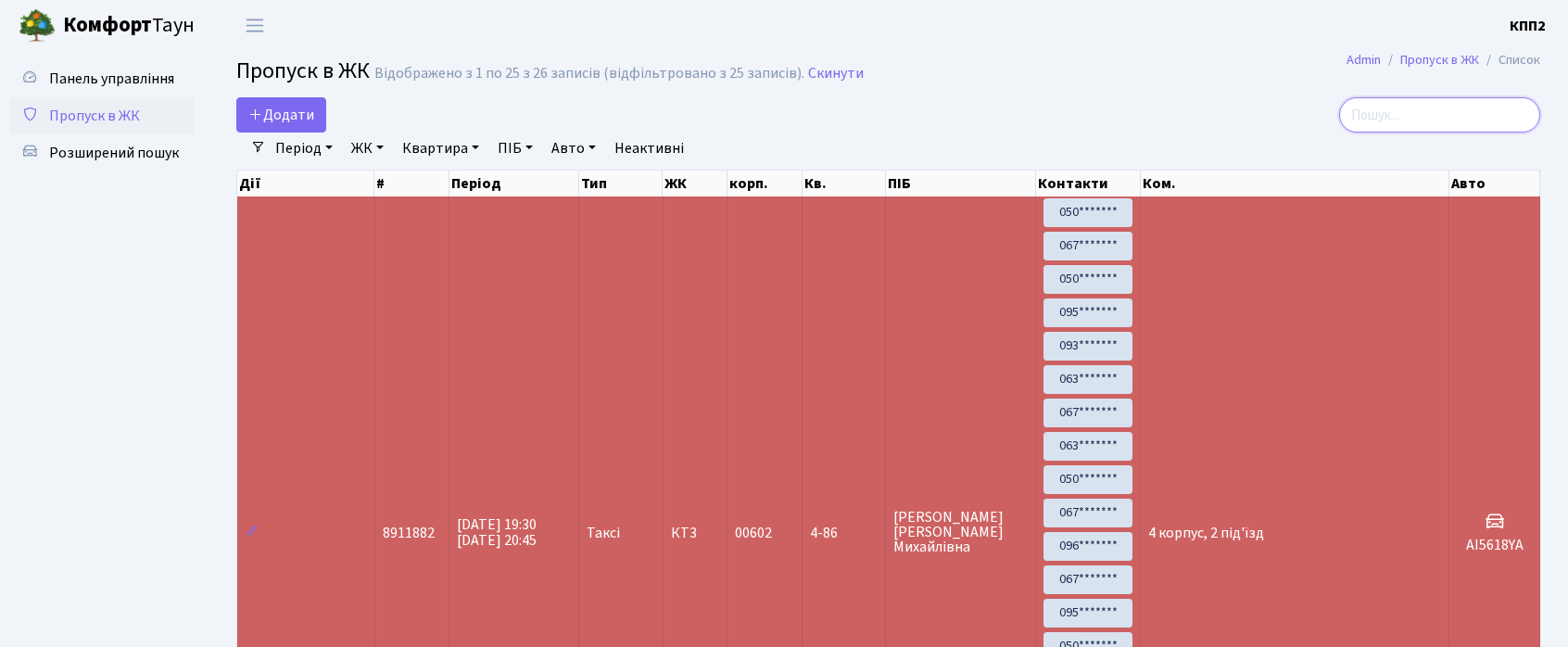
click at [1470, 101] on input "search" at bounding box center [1440, 115] width 201 height 35
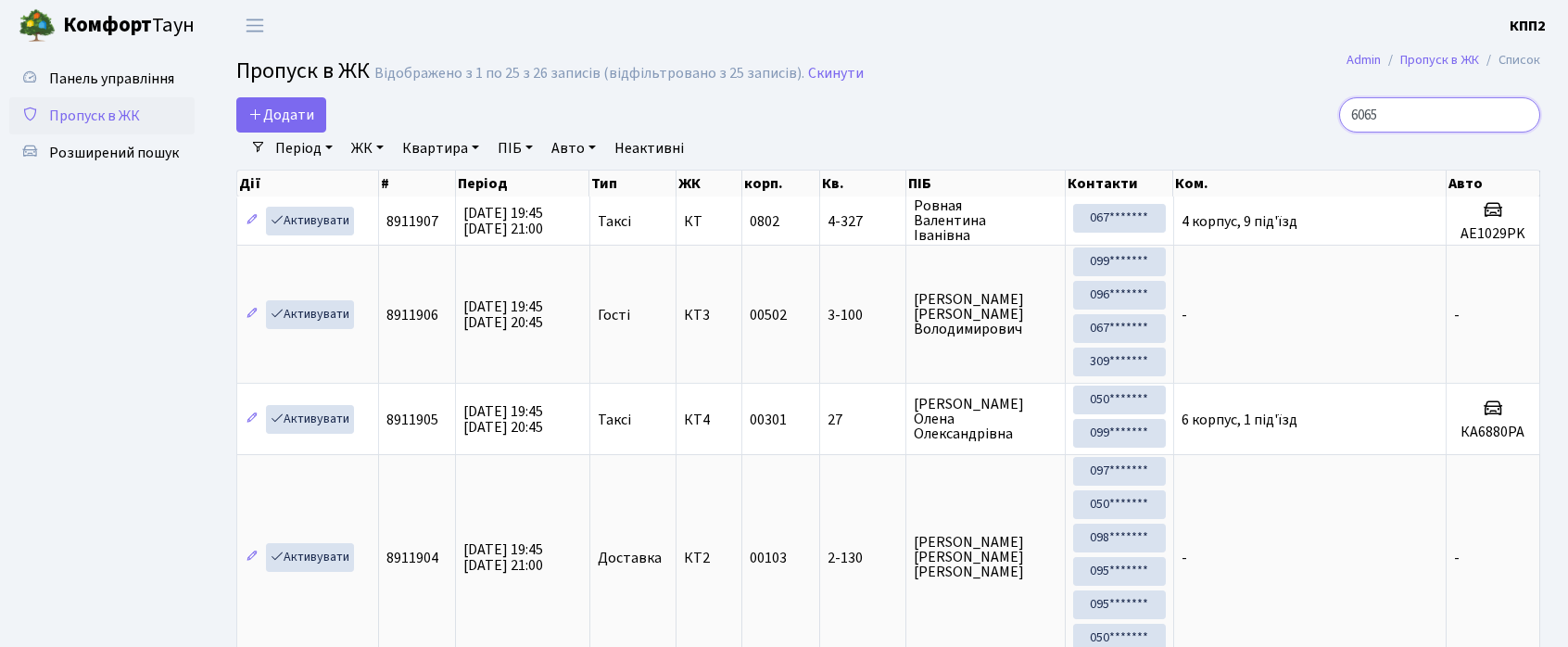
type input "6065"
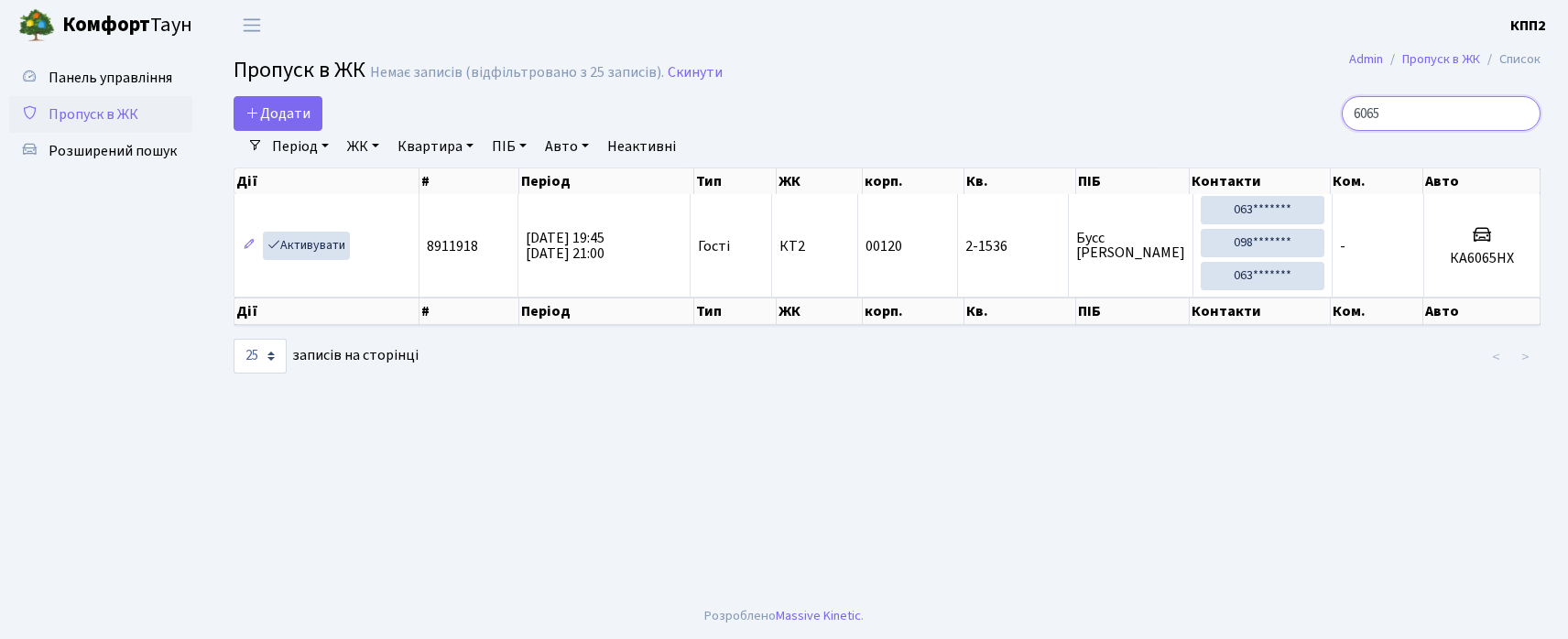
click at [1517, 111] on input "6065" at bounding box center [1441, 114] width 199 height 35
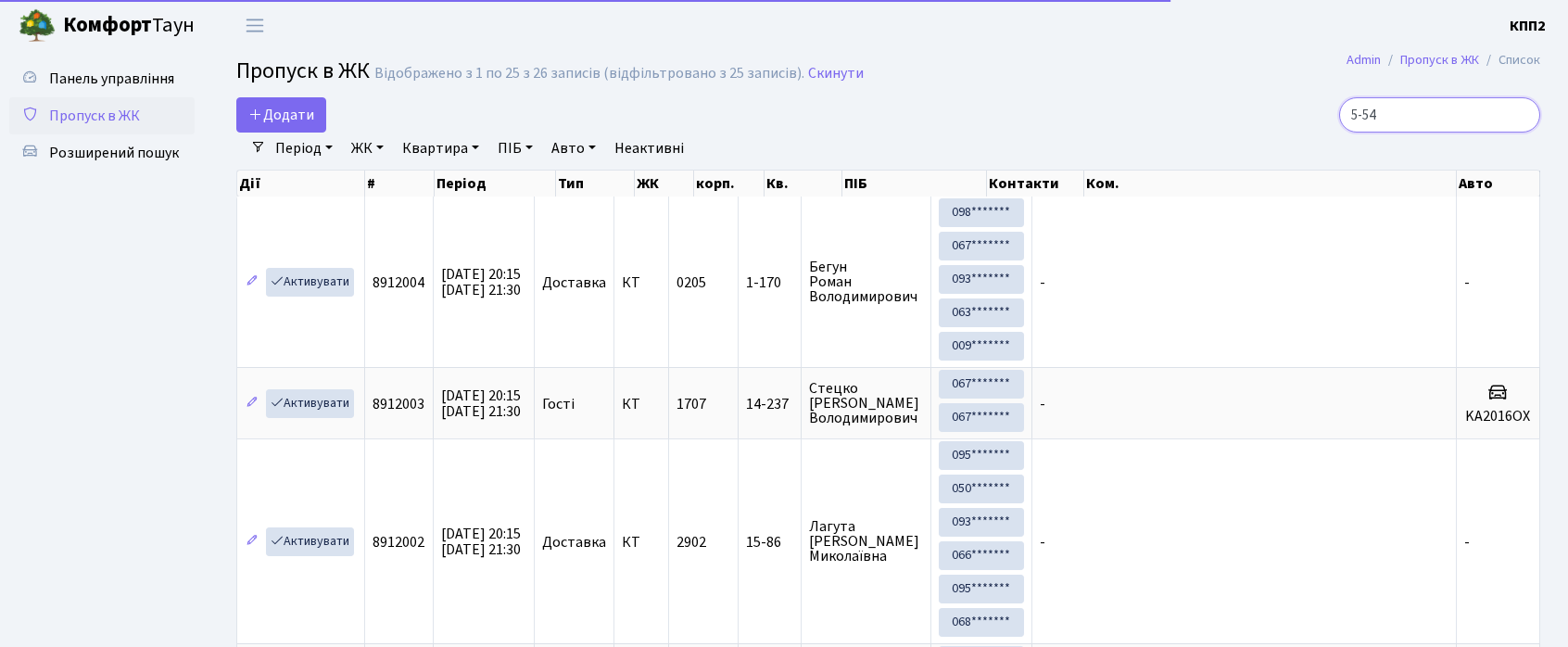
type input "5-549"
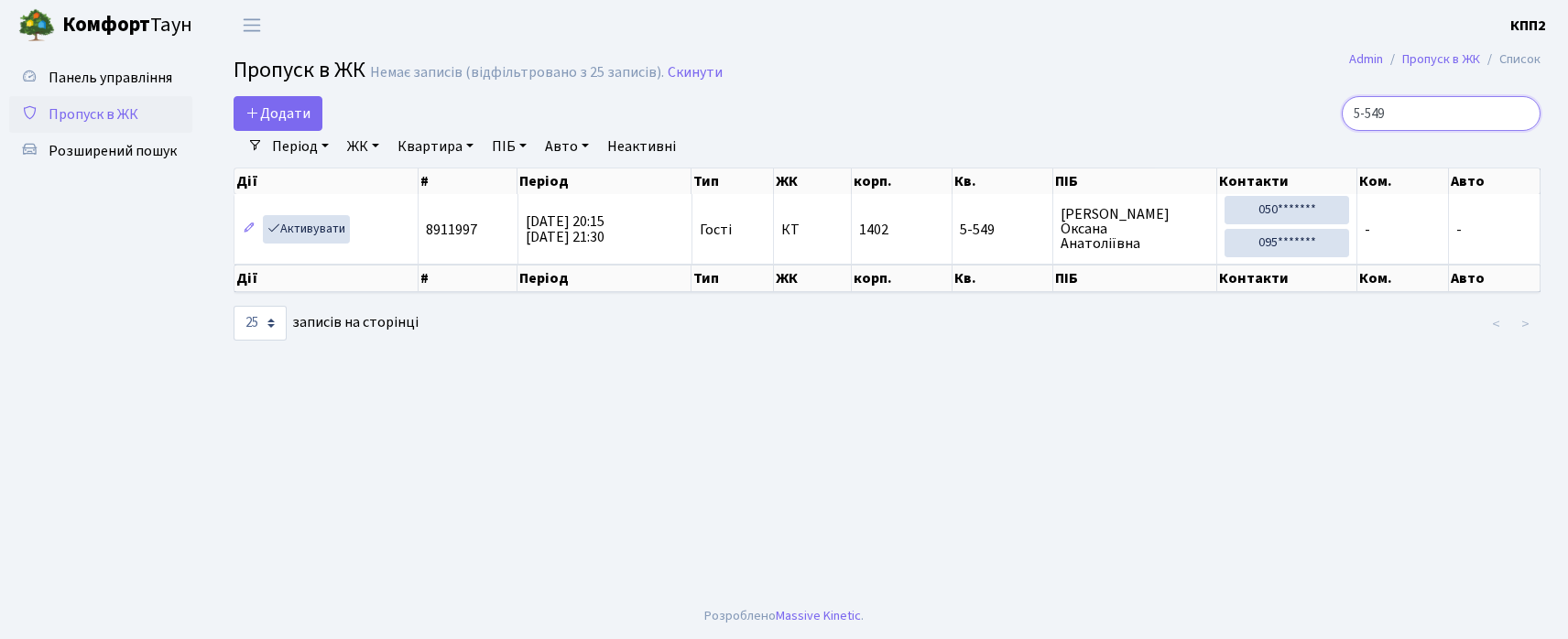
click at [1521, 114] on input "5-549" at bounding box center [1441, 114] width 199 height 35
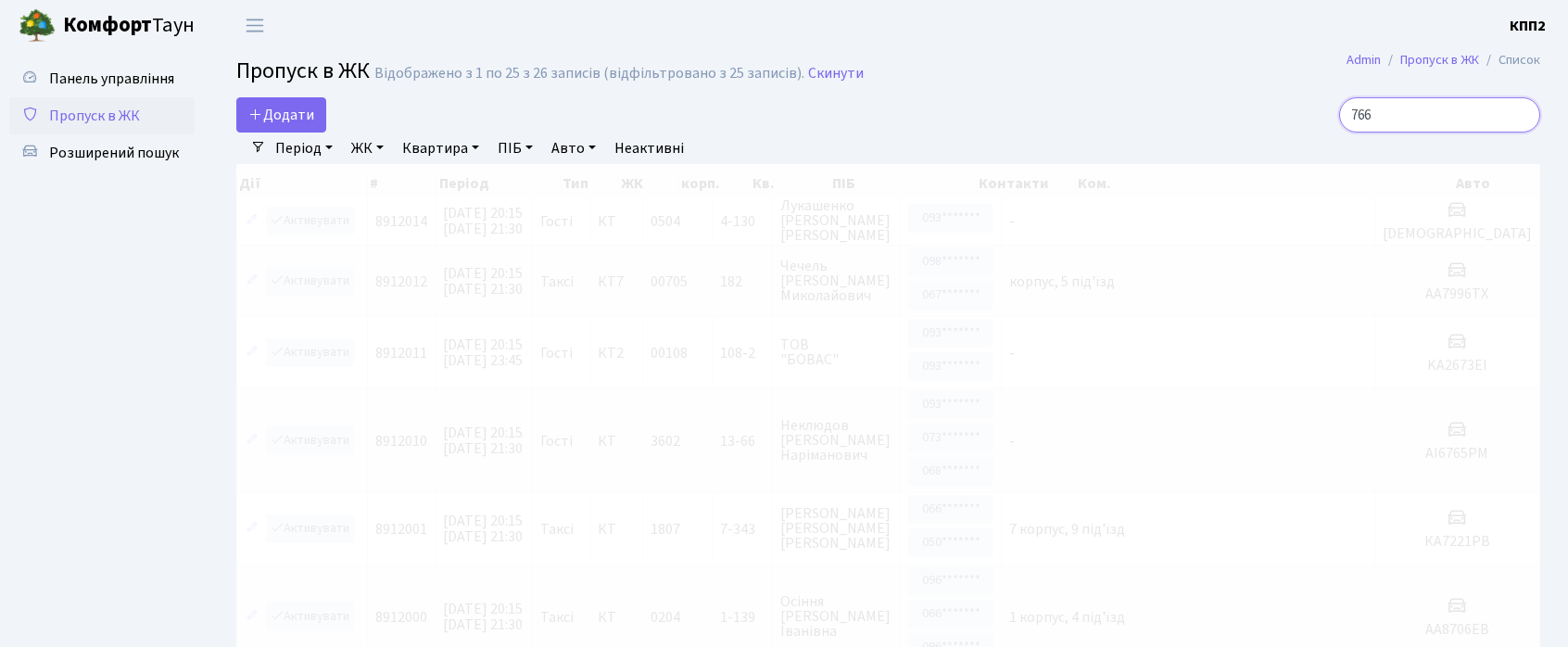
type input "766"
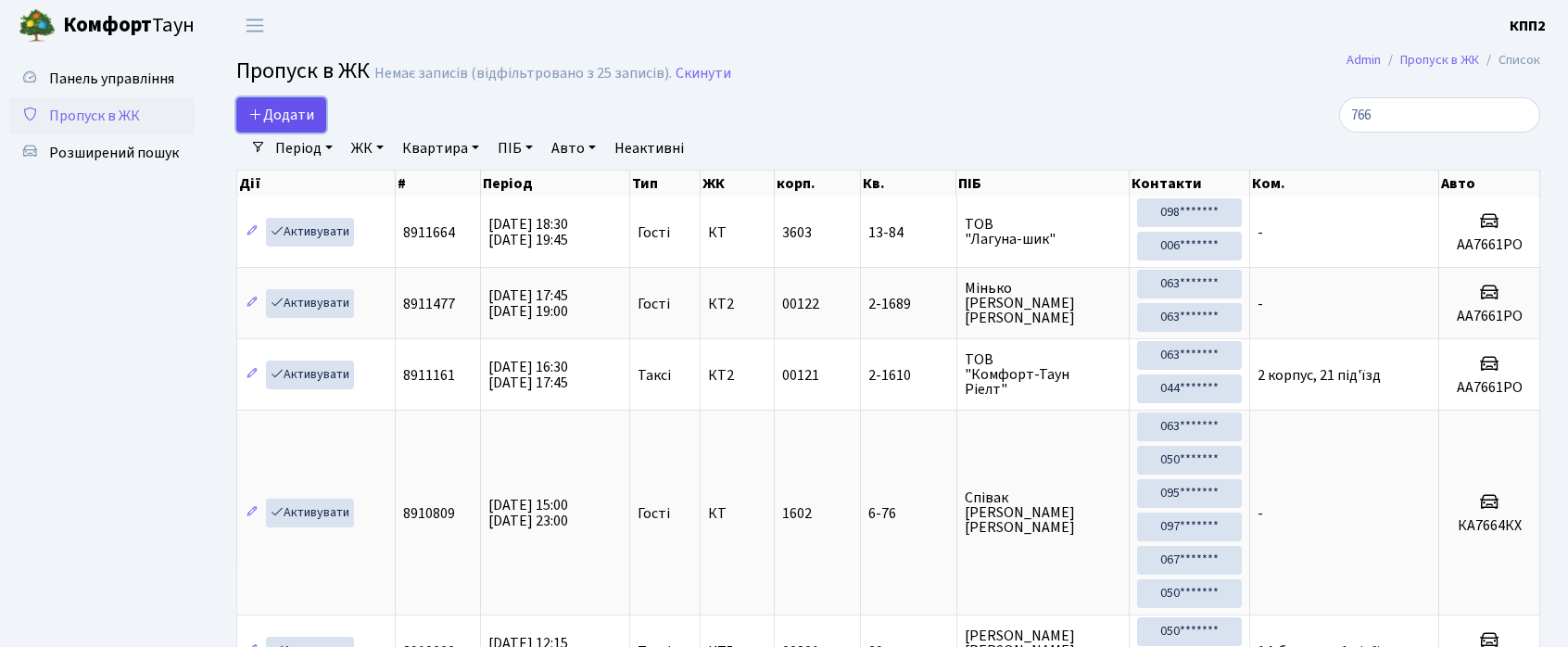
click at [273, 113] on span "Додати" at bounding box center [281, 114] width 66 height 21
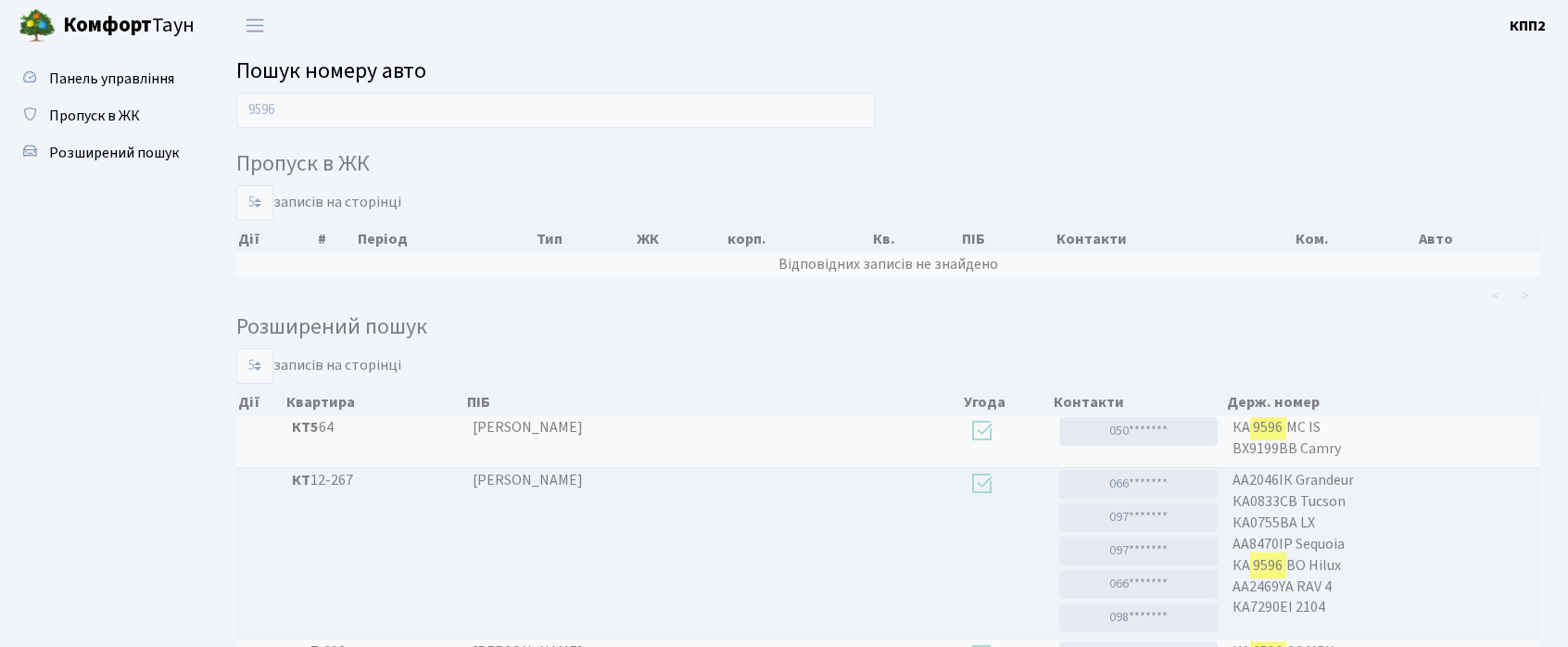
click at [364, 123] on input "9596" at bounding box center [555, 110] width 638 height 35
type input "6065"
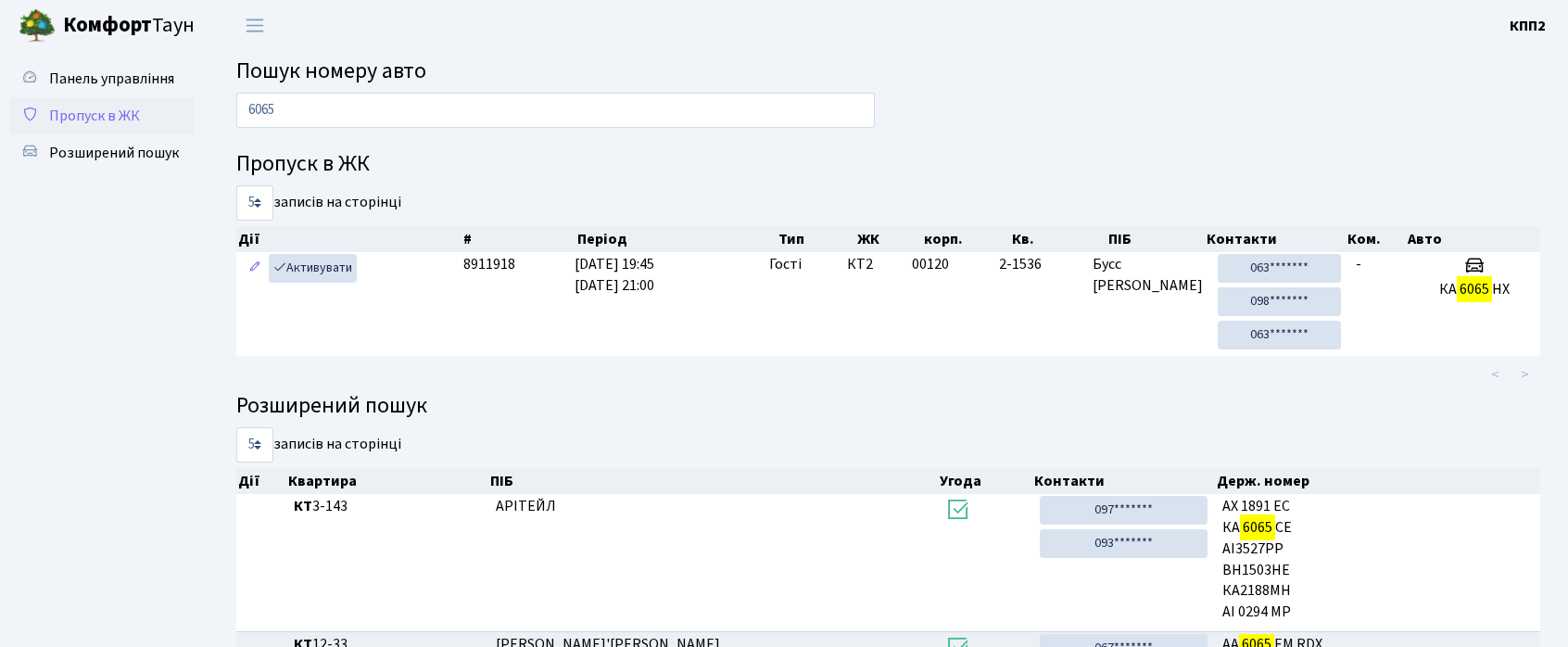
click at [138, 123] on span "Пропуск в ЖК" at bounding box center [95, 115] width 91 height 21
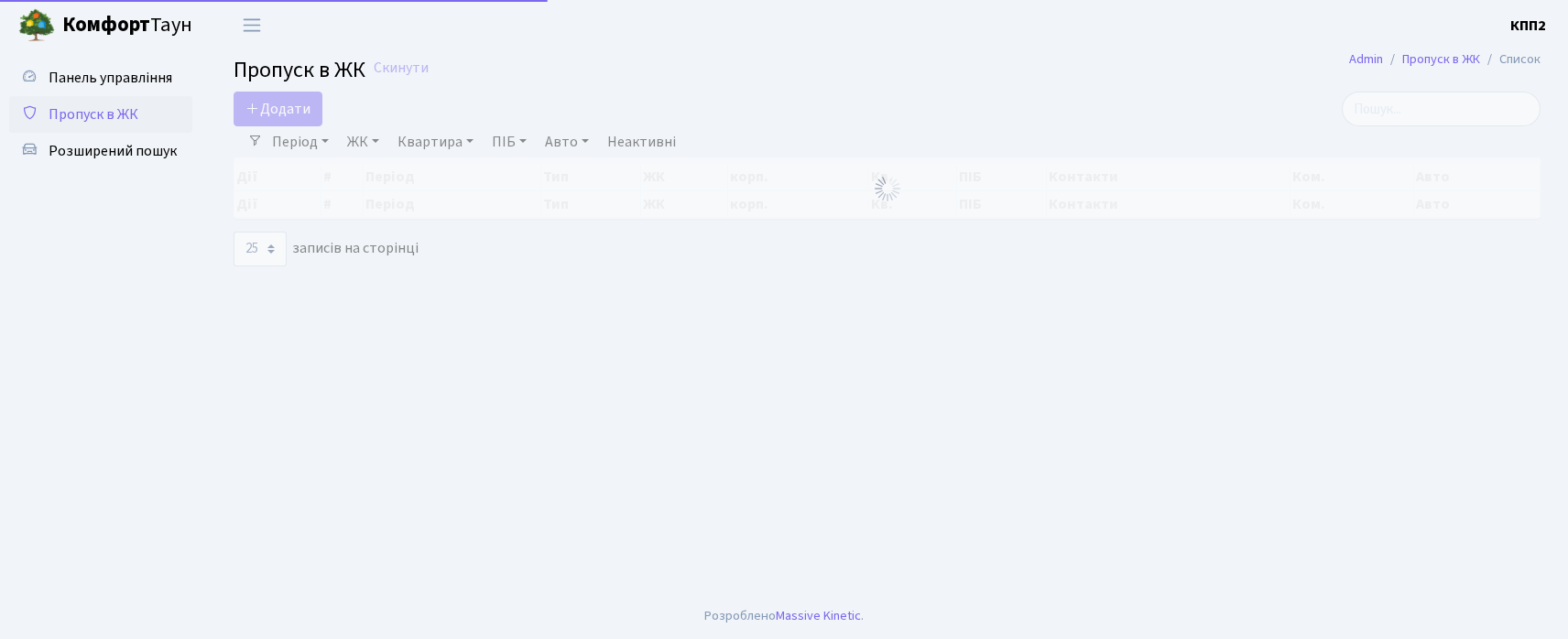
select select "25"
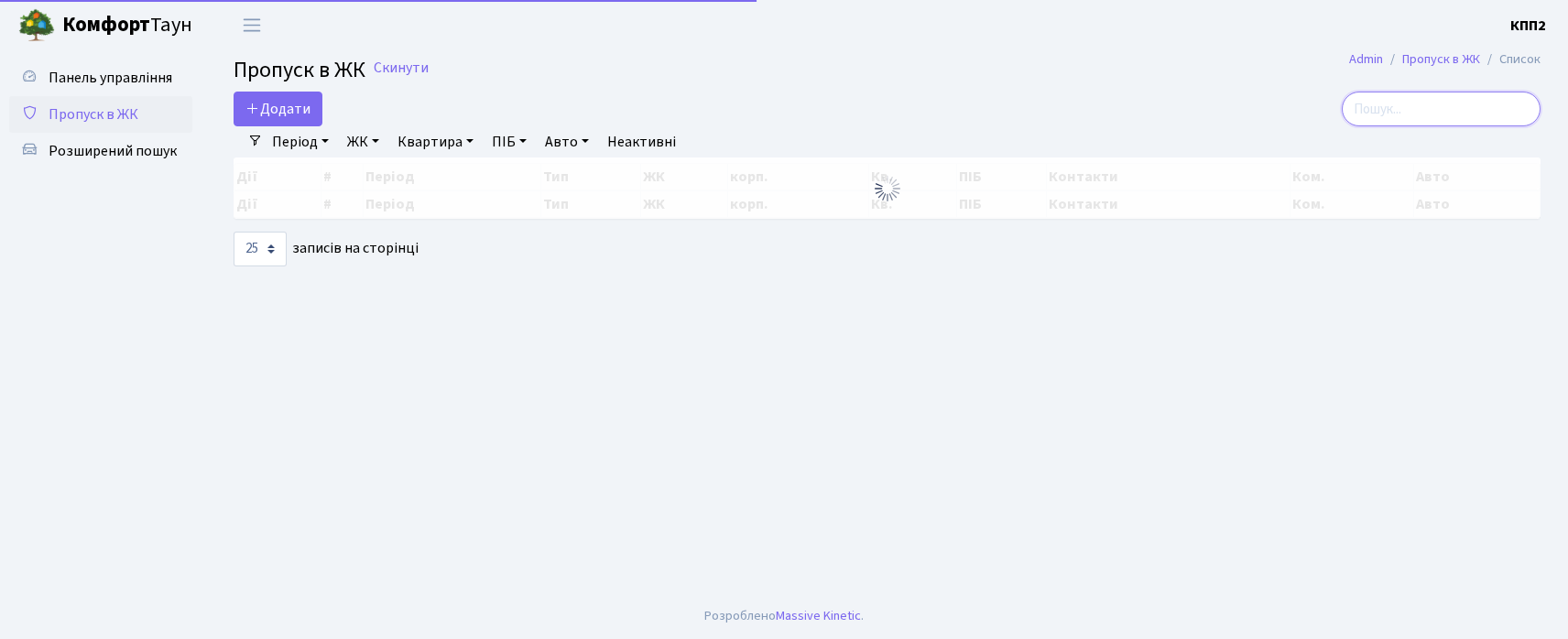
click at [1431, 126] on input "search" at bounding box center [1441, 109] width 199 height 35
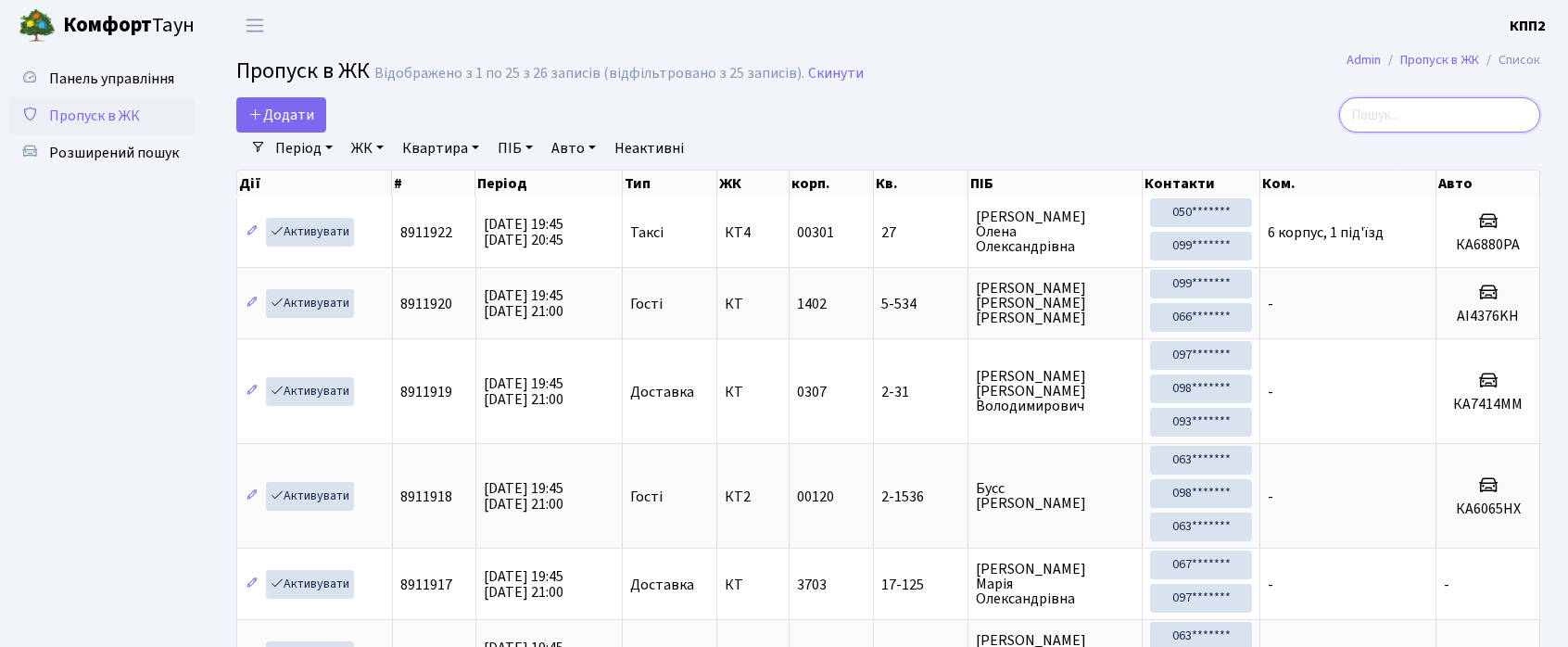
click at [1450, 130] on input "search" at bounding box center [1440, 115] width 201 height 35
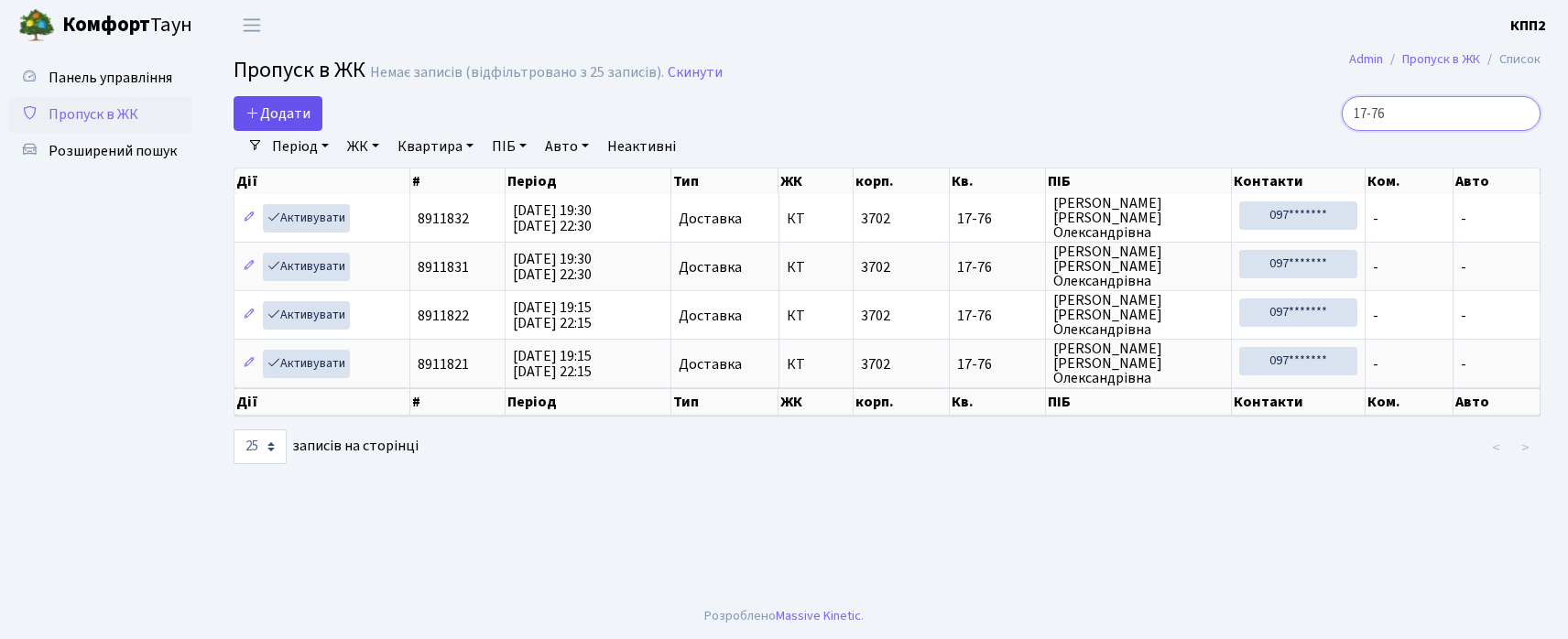
type input "17-76"
click at [273, 116] on span "Додати" at bounding box center [277, 113] width 65 height 20
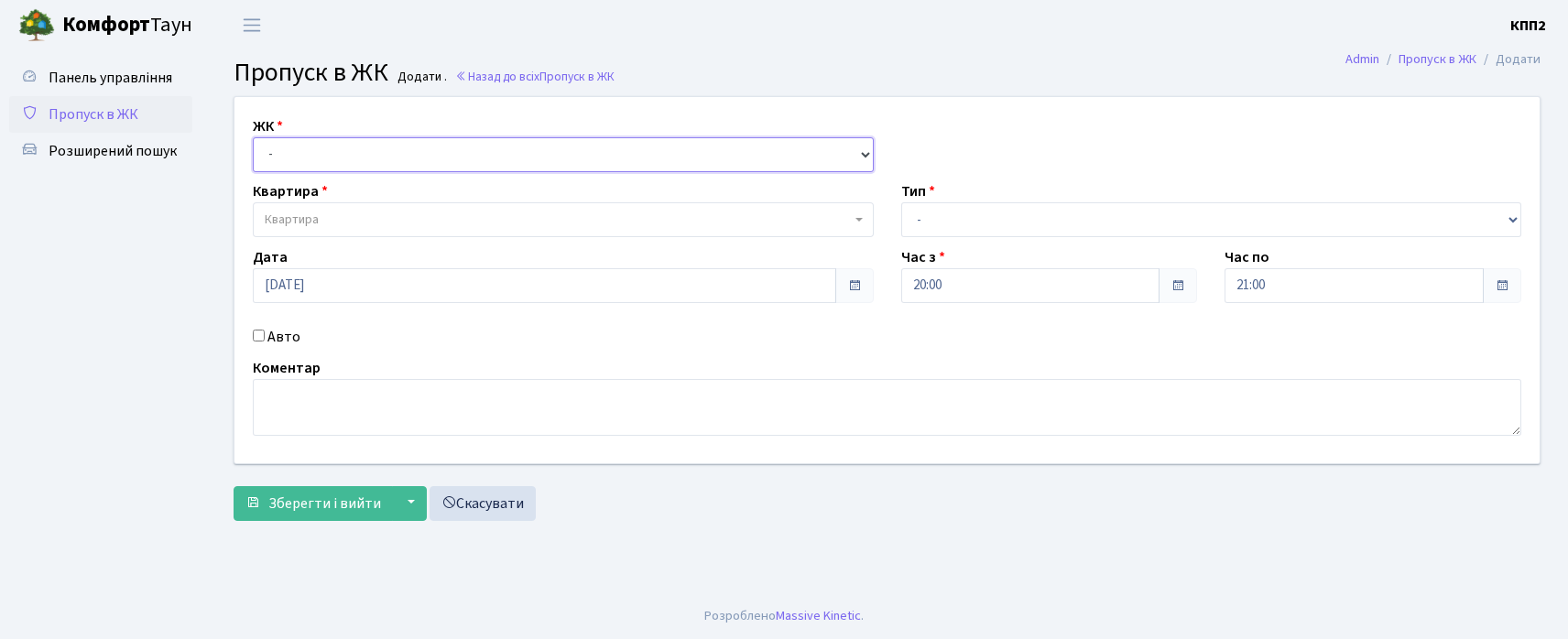
click at [312, 148] on select "- КТ, вул. Регенераторна, 4 КТ2, просп. Соборності, 17 КТ3, вул. Березнева, 16 …" at bounding box center [564, 155] width 621 height 35
select select "271"
click at [253, 137] on select "- КТ, вул. Регенераторна, 4 КТ2, просп. Соборності, 17 КТ3, вул. Березнева, 16 …" at bounding box center [564, 155] width 621 height 35
select select
drag, startPoint x: 1111, startPoint y: 240, endPoint x: 1090, endPoint y: 231, distance: 22.8
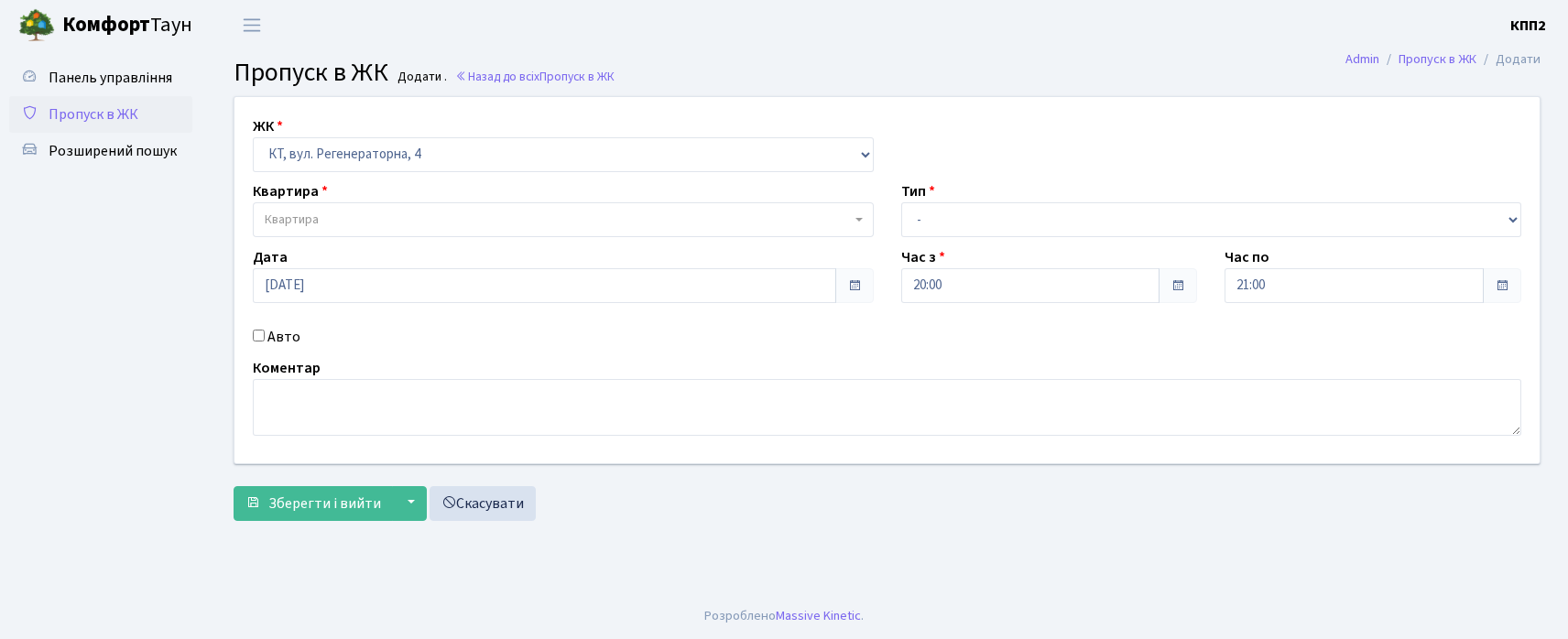
click at [1108, 239] on div "ЖК - КТ, вул. Регенераторна, 4 КТ2, просп. Соборності, 17 КТ3, вул. Березнева, …" at bounding box center [887, 280] width 1332 height 366
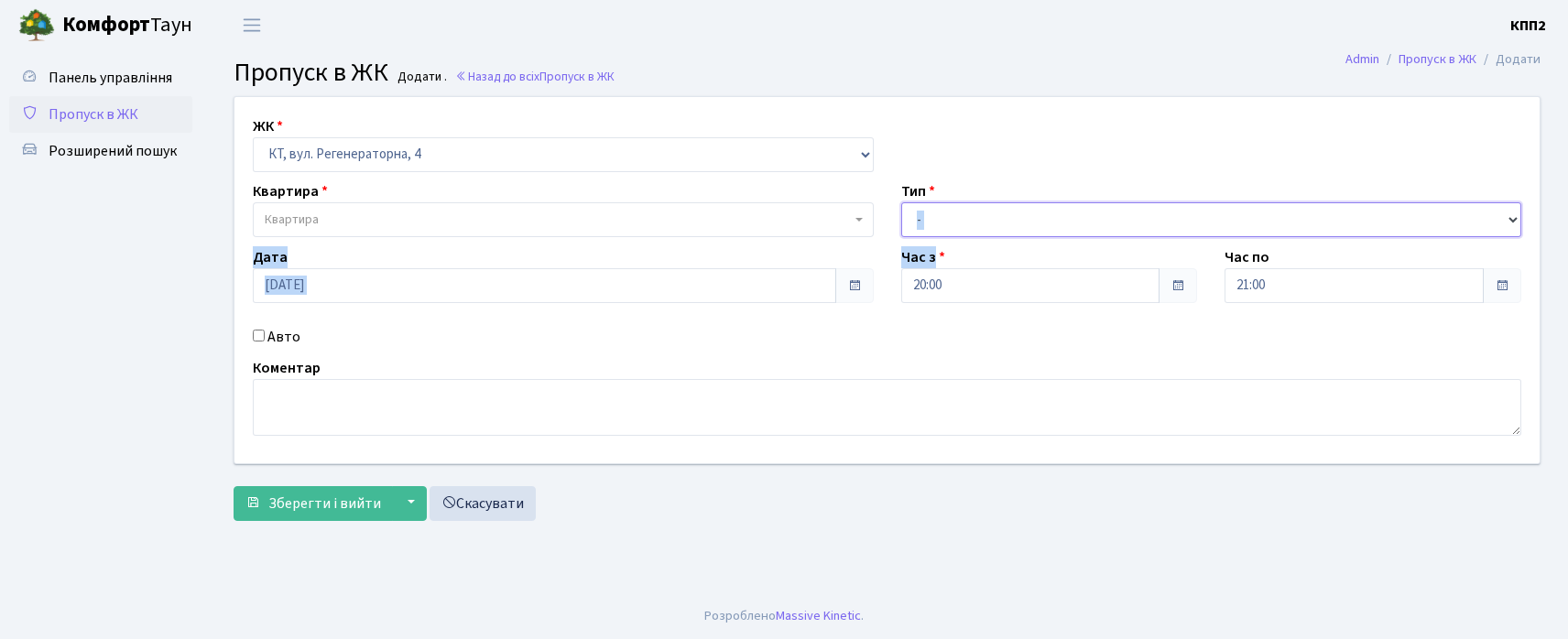
drag, startPoint x: 1074, startPoint y: 221, endPoint x: 1064, endPoint y: 225, distance: 10.8
click at [1074, 221] on select "- Доставка Таксі Гості Сервіс" at bounding box center [1212, 220] width 621 height 35
select select "2"
click at [901, 202] on select "- Доставка Таксі Гості Сервіс" at bounding box center [1212, 220] width 621 height 35
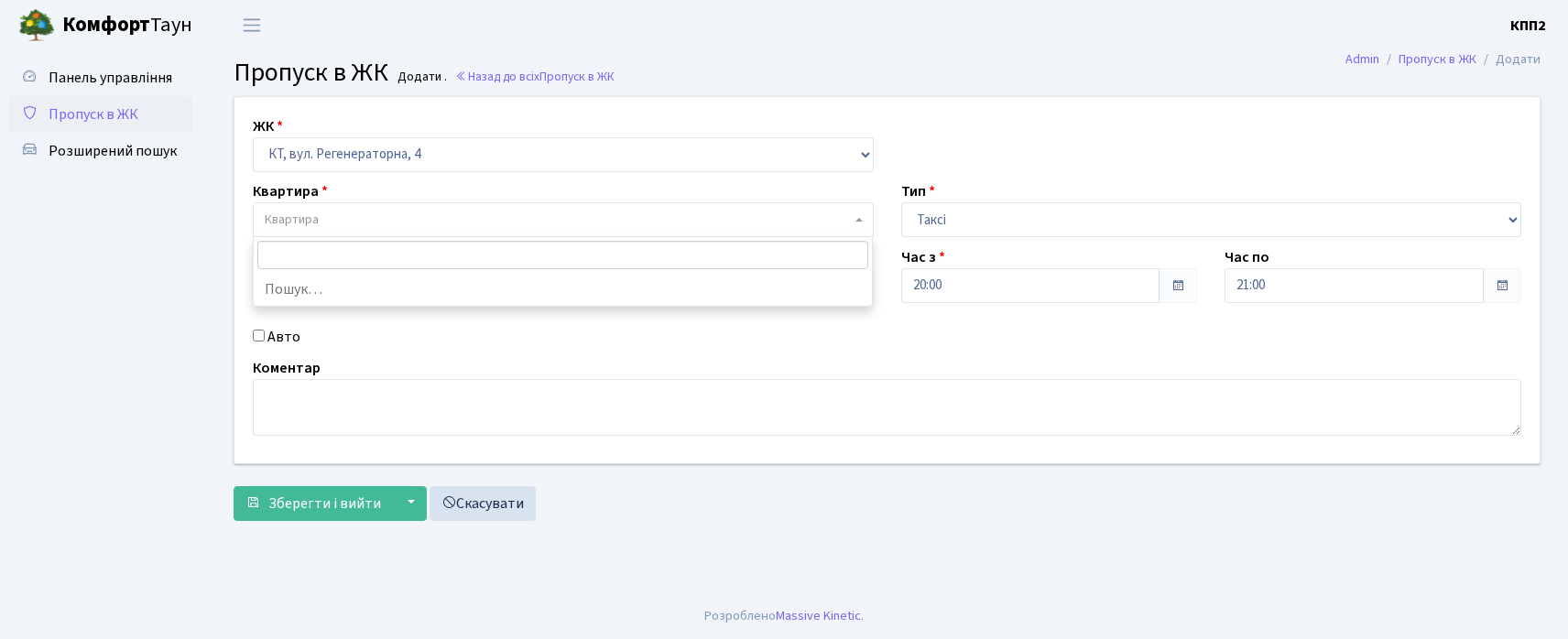
click at [357, 236] on body "Комфорт Таун КПП2 Мій обліковий запис Вийти Панель управління Пропуск в ЖК Розш…" at bounding box center [784, 319] width 1568 height 639
click at [388, 272] on li "Нічого не знайдено" at bounding box center [563, 289] width 618 height 33
click at [359, 267] on input "search" at bounding box center [563, 255] width 611 height 28
click at [126, 101] on link "Пропуск в ЖК" at bounding box center [100, 115] width 183 height 37
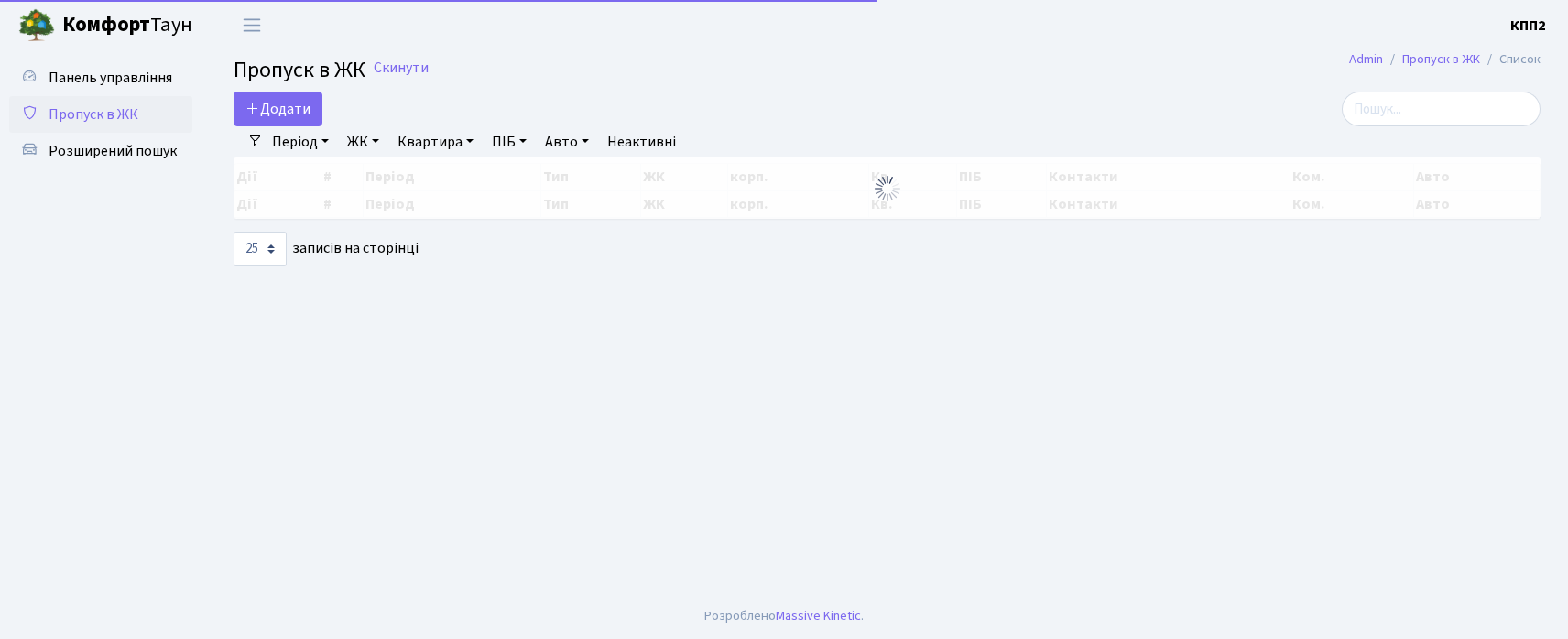
select select "25"
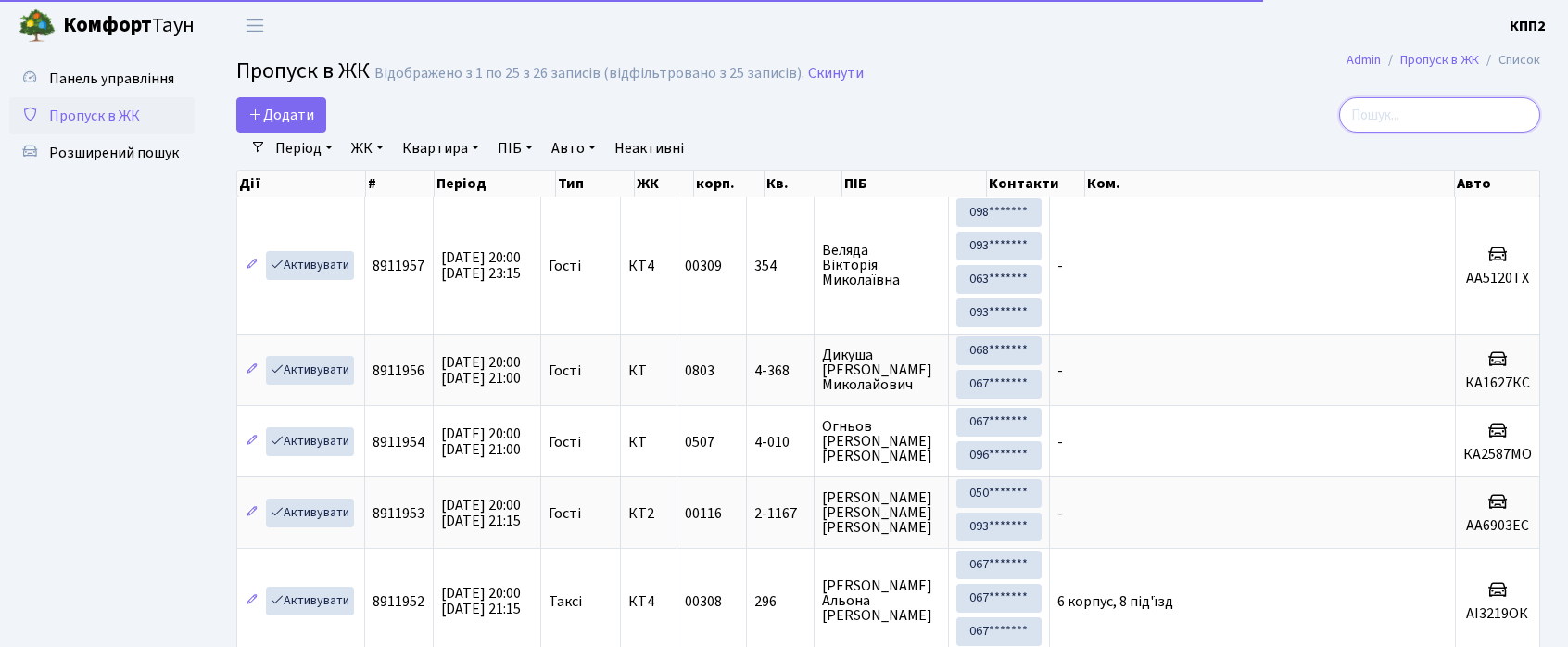
click at [1429, 113] on input "search" at bounding box center [1440, 115] width 201 height 35
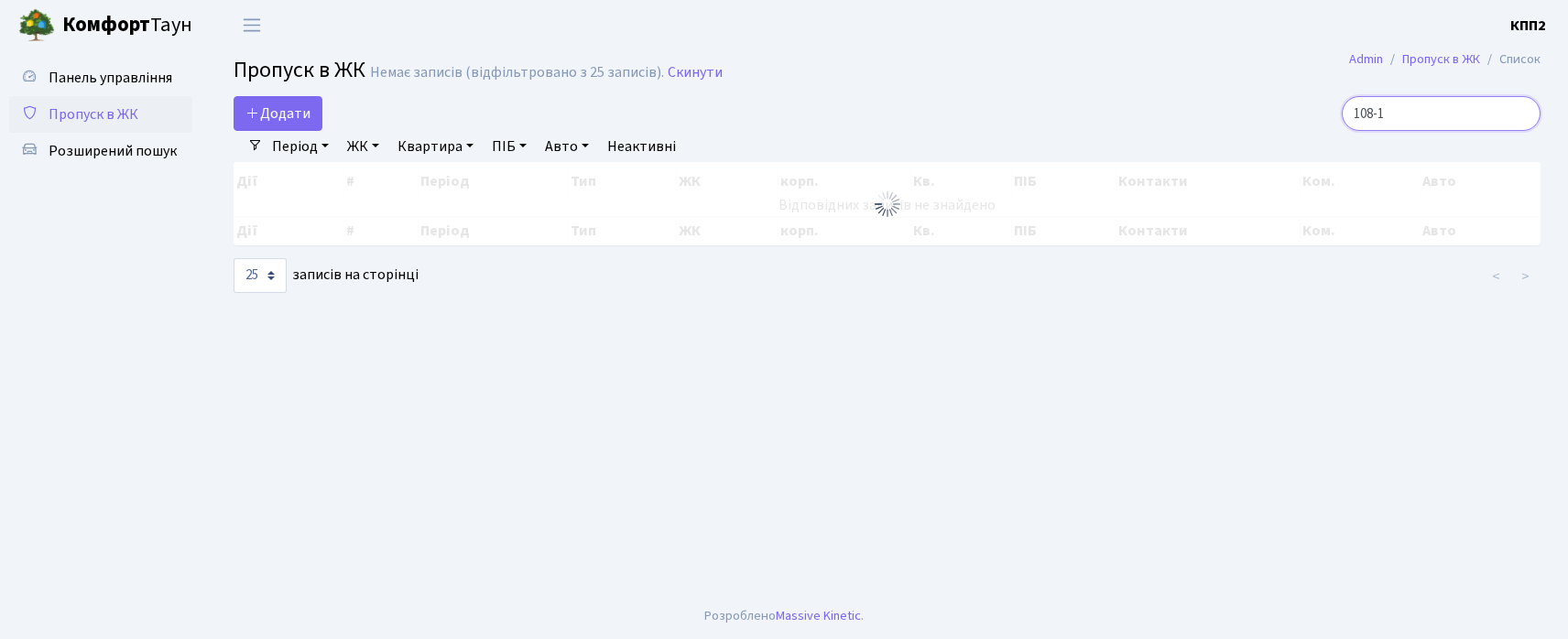
type input "108-1"
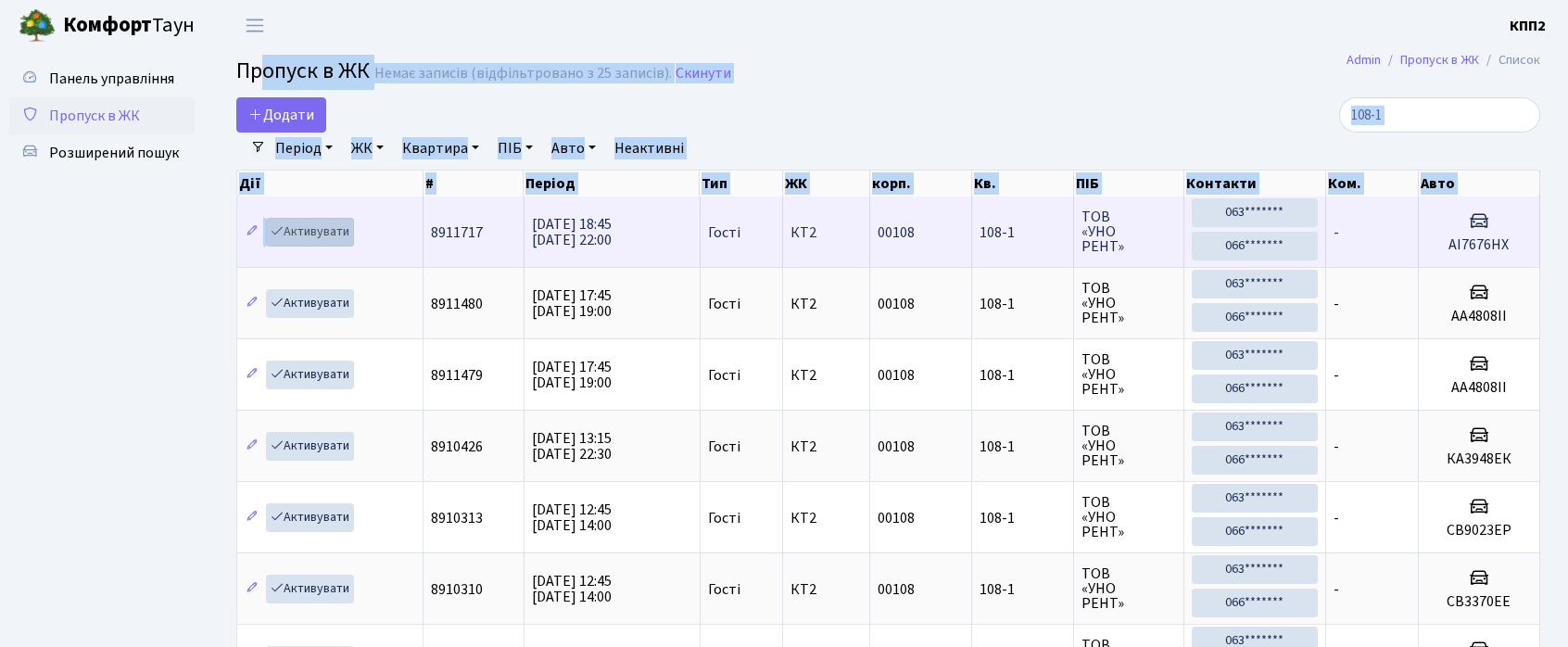
drag, startPoint x: 263, startPoint y: 164, endPoint x: 287, endPoint y: 219, distance: 60.0
click at [280, 227] on main "Admin Пропуск в ЖК Список Пропуск в ЖК Немає записів (відфільтровано з 25 запис…" at bounding box center [888, 485] width 1360 height 867
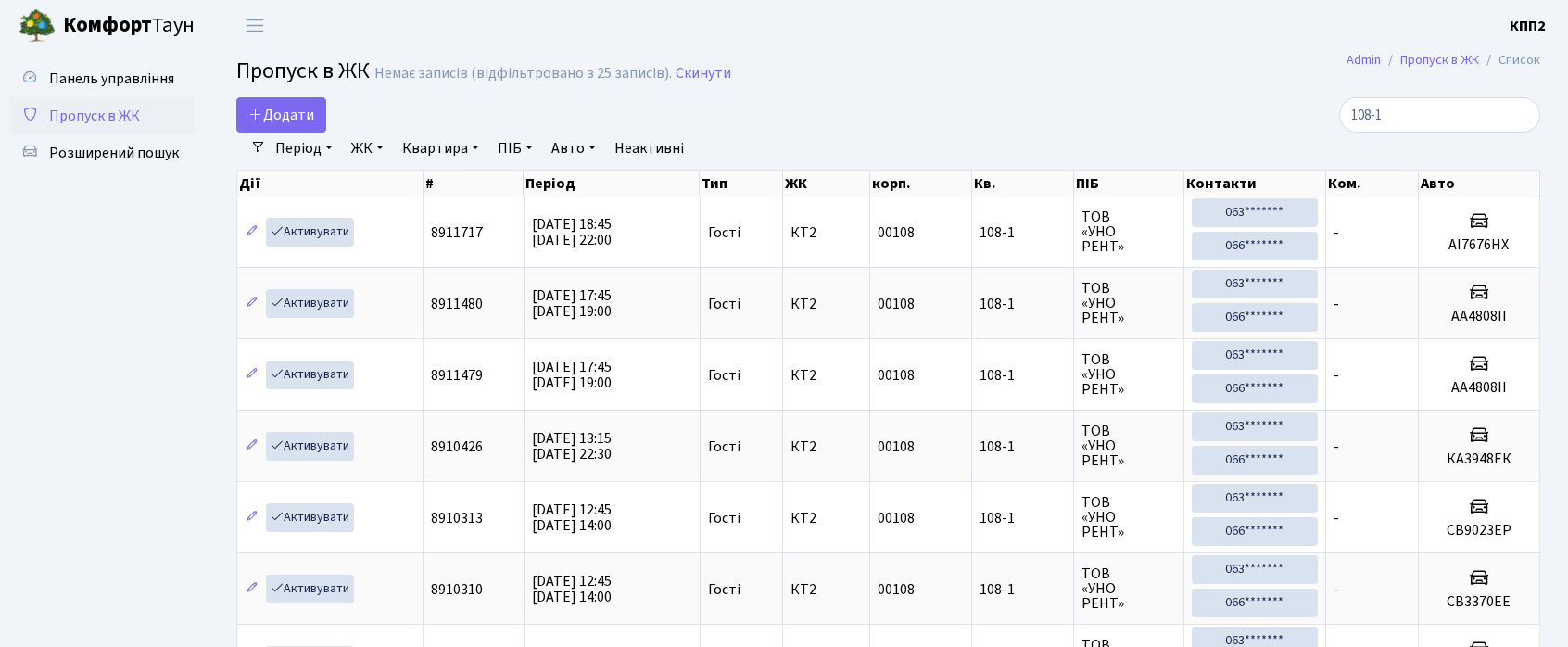
click at [198, 351] on div "Панель управління Пропуск в ЖК Розширений пошук" at bounding box center [104, 485] width 209 height 867
click at [298, 97] on main "Admin Пропуск в ЖК Список Пропуск в ЖК Немає записів (відфільтровано з 25 запис…" at bounding box center [888, 485] width 1360 height 867
click at [304, 108] on span "Додати" at bounding box center [281, 114] width 66 height 21
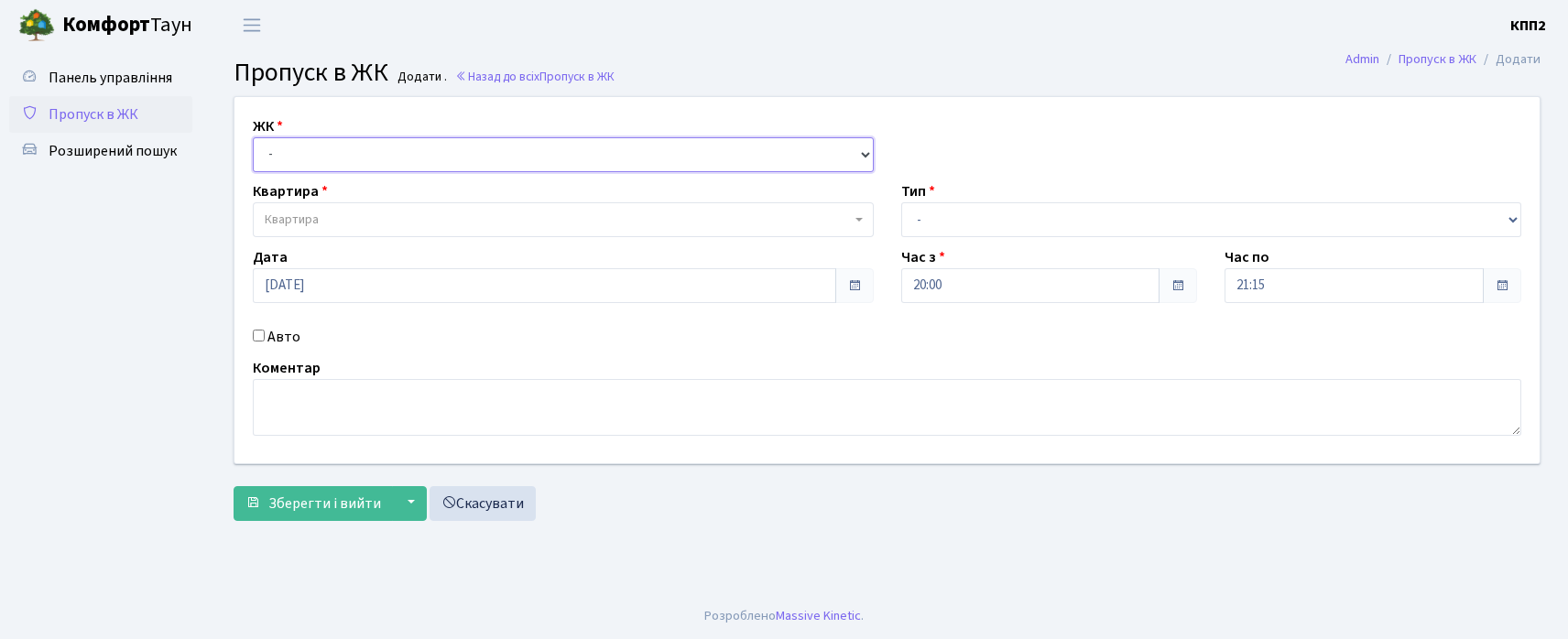
drag, startPoint x: 317, startPoint y: 140, endPoint x: 317, endPoint y: 161, distance: 21.0
click at [317, 156] on select "- КТ, вул. Регенераторна, 4 КТ2, просп. [STREET_ADDRESS] [STREET_ADDRESS] [PERS…" at bounding box center [564, 155] width 621 height 35
select select "271"
click at [253, 137] on select "- КТ, вул. Регенераторна, 4 КТ2, просп. Соборності, 17 КТ3, вул. Березнева, 16 …" at bounding box center [564, 155] width 621 height 35
select select
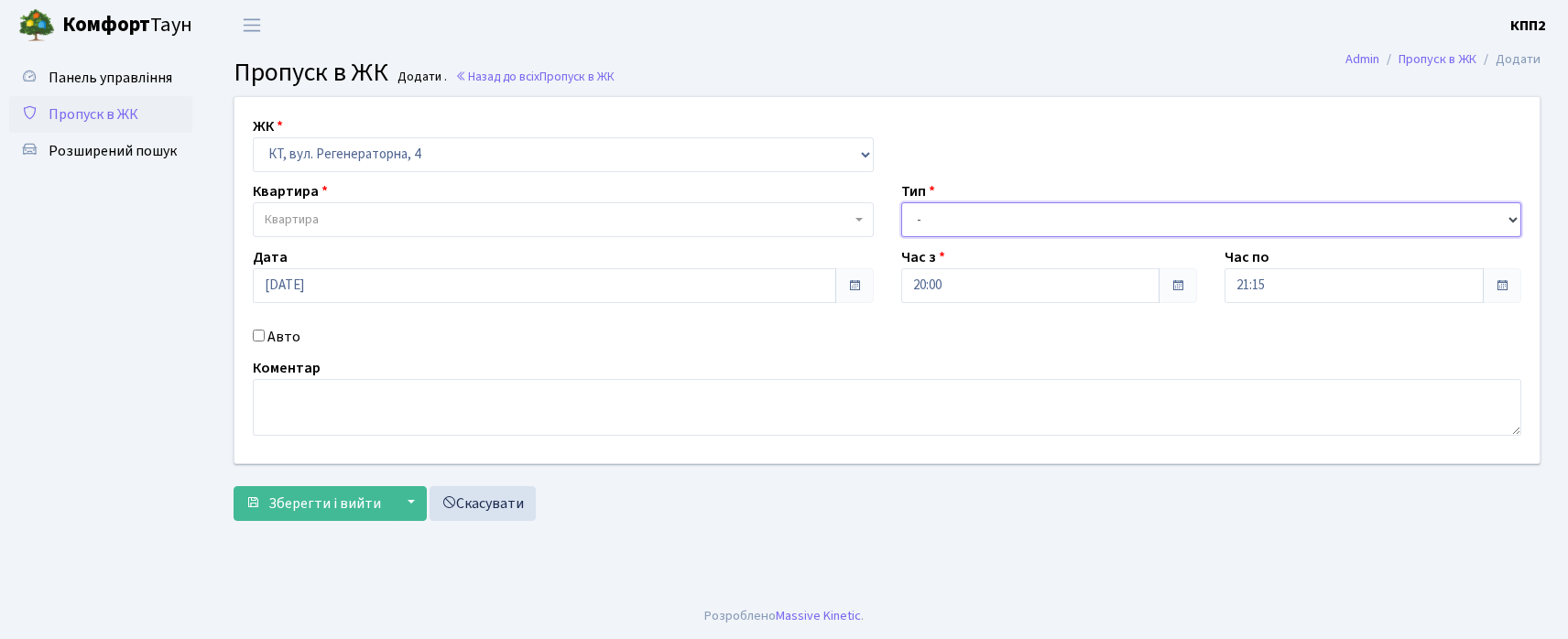
click at [928, 231] on select "- Доставка Таксі Гості Сервіс" at bounding box center [1212, 220] width 621 height 35
select select "2"
click at [901, 202] on select "- Доставка Таксі Гості Сервіс" at bounding box center [1212, 220] width 621 height 35
drag, startPoint x: 290, startPoint y: 222, endPoint x: 305, endPoint y: 216, distance: 16.2
click at [303, 218] on span "Квартира" at bounding box center [292, 219] width 55 height 18
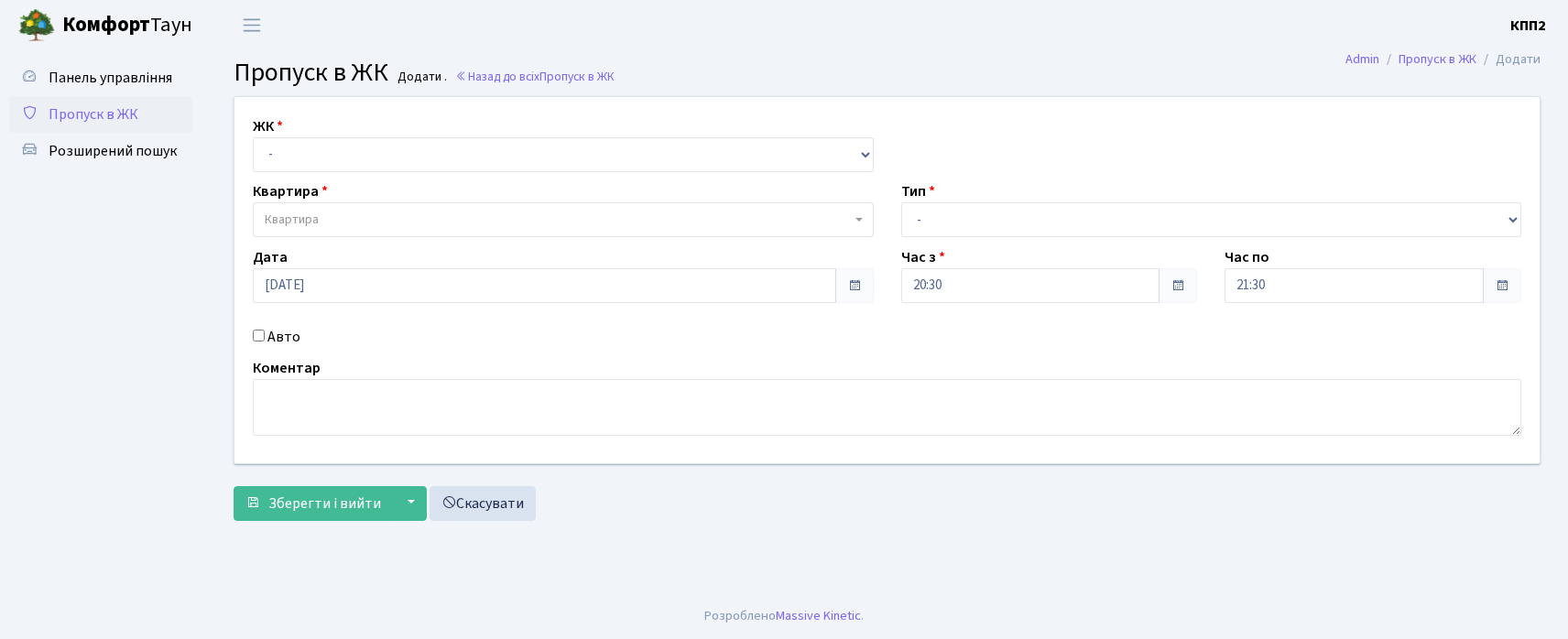
click at [260, 334] on input "Авто" at bounding box center [259, 336] width 12 height 12
checkbox input "true"
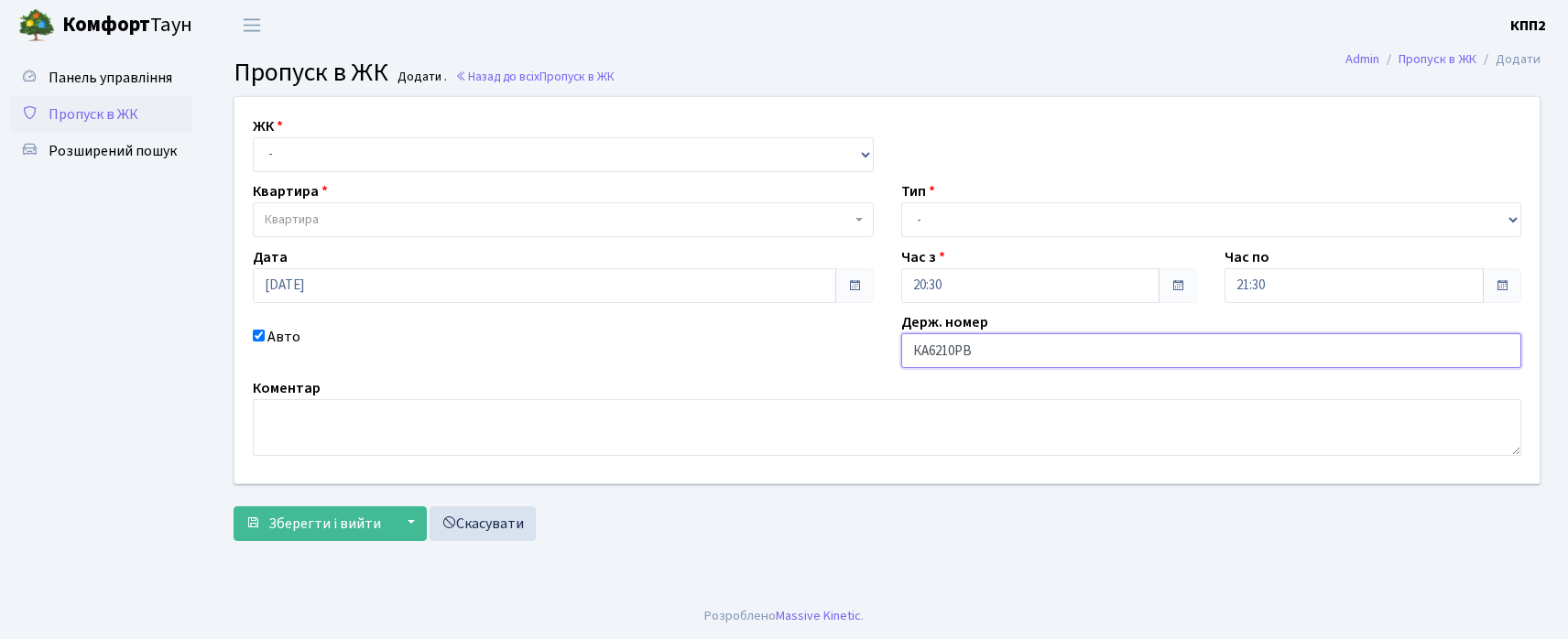
type input "КА6210РВ"
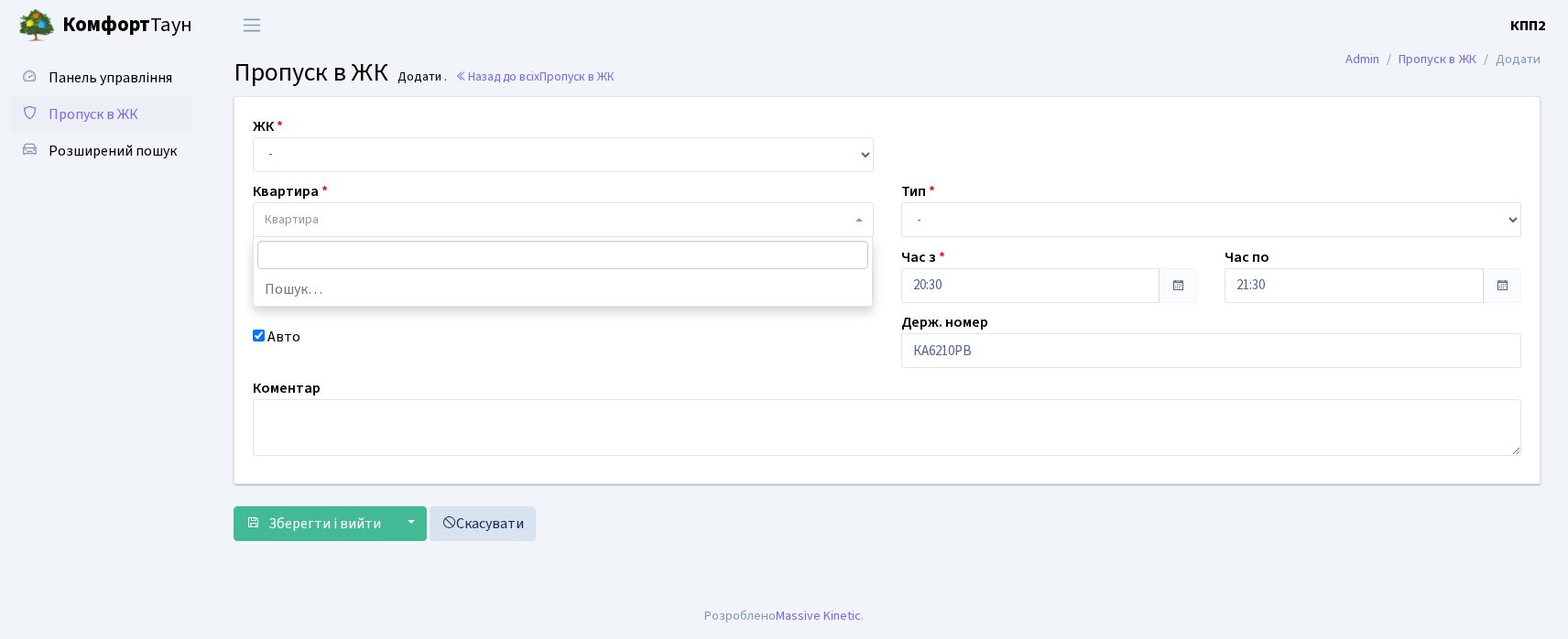
click at [338, 226] on span "Квартира" at bounding box center [558, 219] width 586 height 18
click at [334, 154] on select "- КТ, вул. Регенераторна, 4 КТ2, просп. [STREET_ADDRESS] [STREET_ADDRESS] [PERS…" at bounding box center [564, 155] width 621 height 35
select select "271"
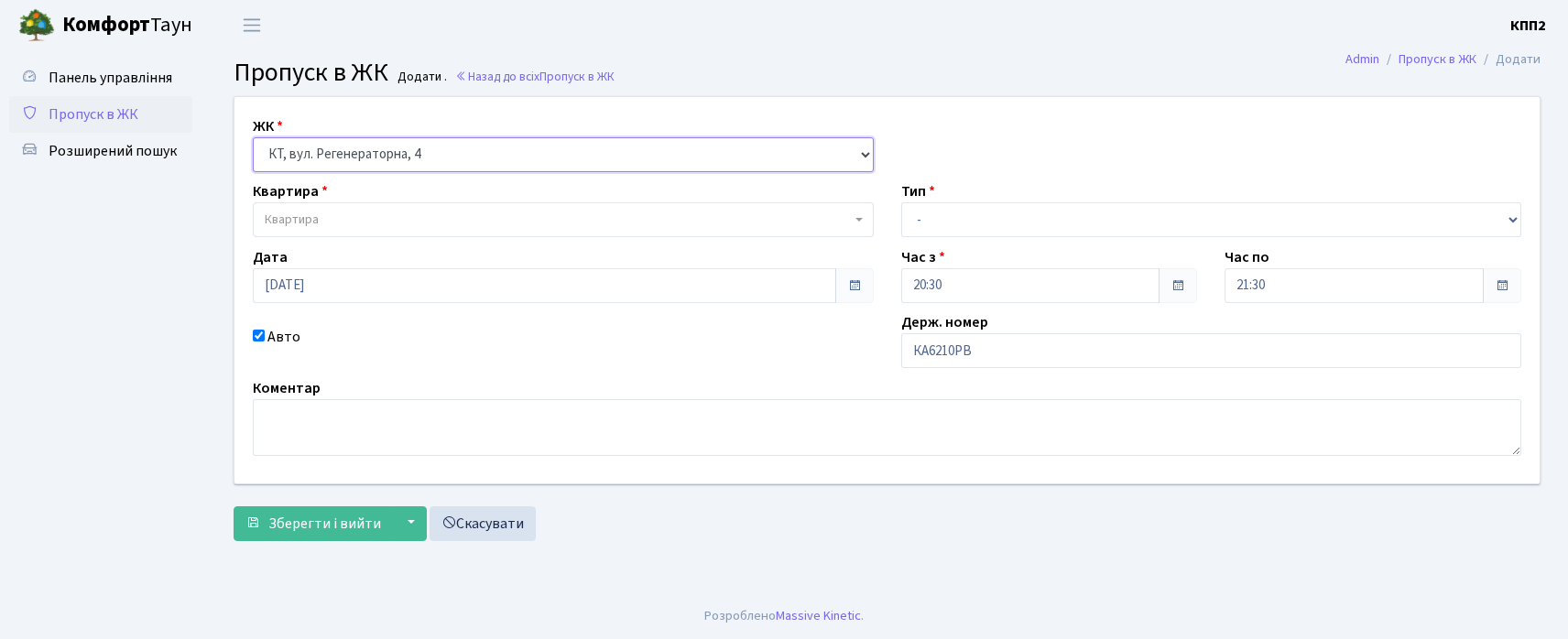
click at [253, 137] on select "- КТ, вул. Регенераторна, 4 КТ2, просп. [STREET_ADDRESS] [STREET_ADDRESS] [PERS…" at bounding box center [564, 155] width 621 height 35
select select
click at [318, 216] on span "Квартира" at bounding box center [292, 219] width 55 height 18
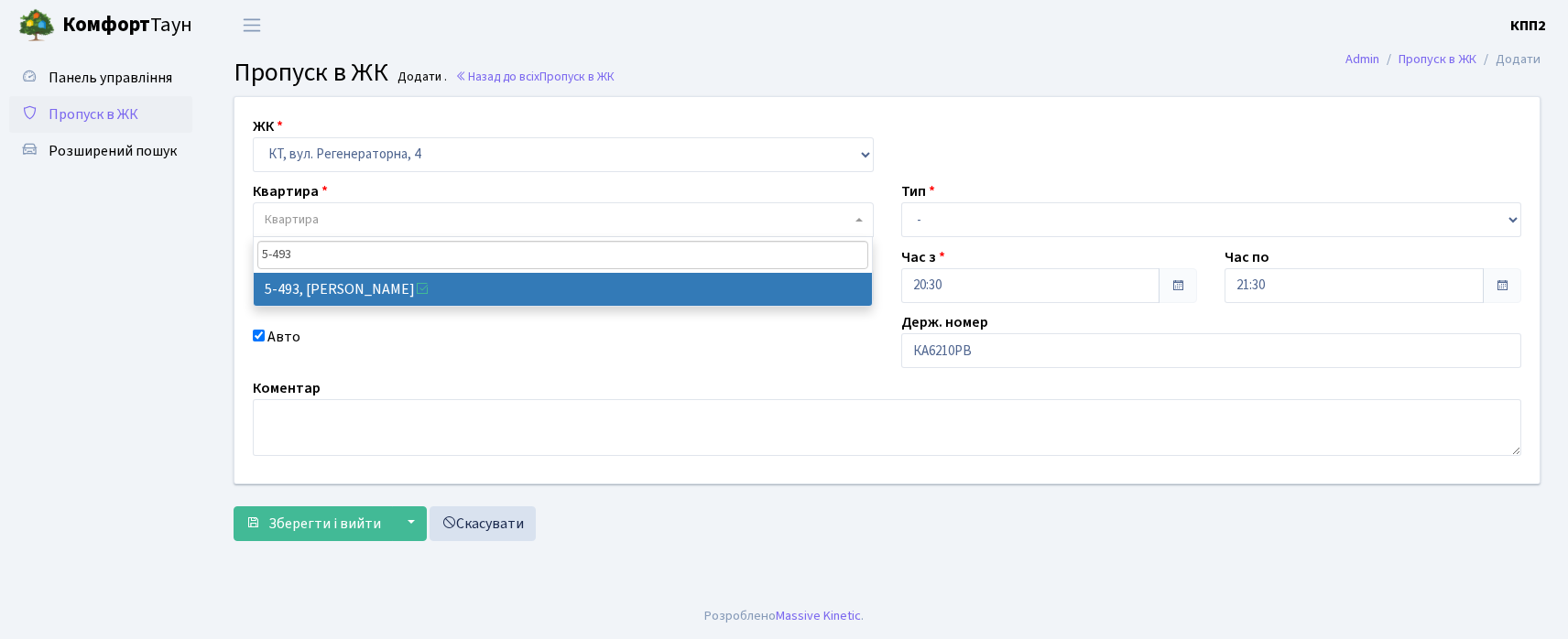
type input "5-493"
select select "2021"
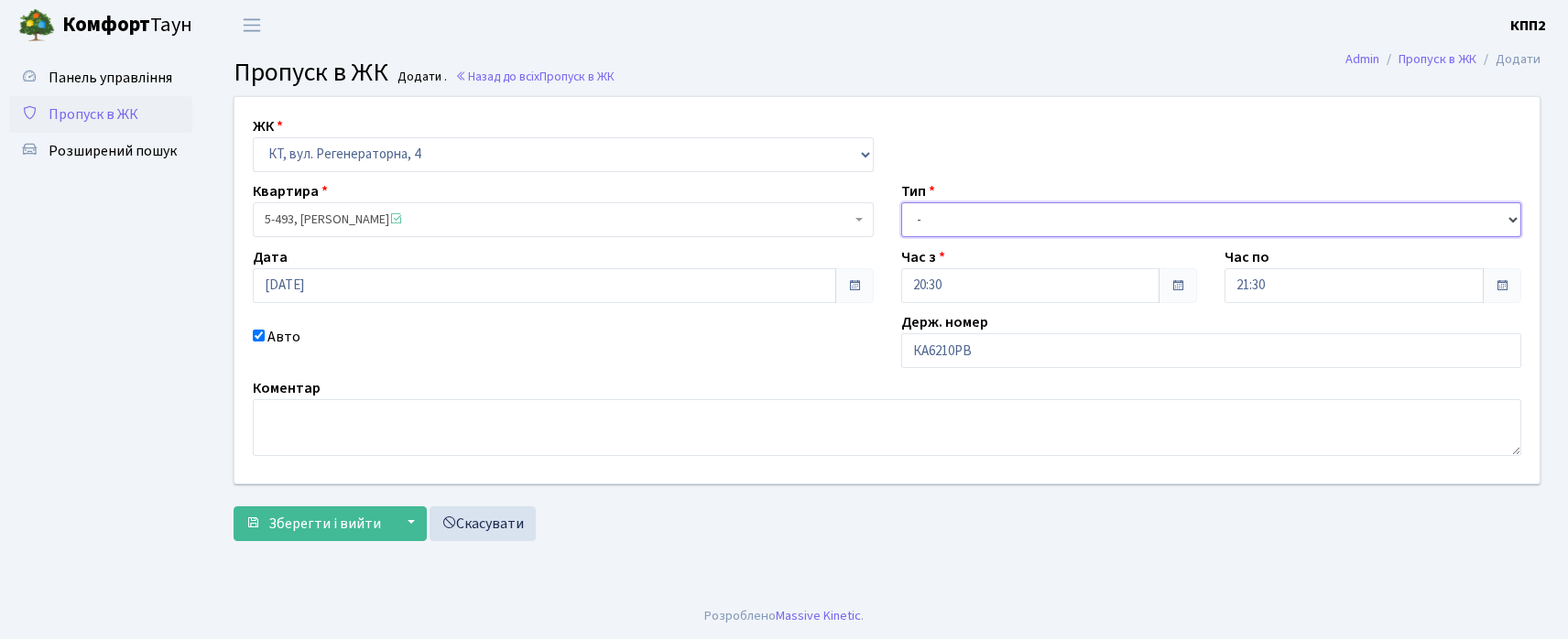
drag, startPoint x: 991, startPoint y: 217, endPoint x: 978, endPoint y: 228, distance: 17.0
click at [990, 217] on select "- Доставка Таксі Гості Сервіс" at bounding box center [1212, 220] width 621 height 35
select select "2"
click at [901, 202] on select "- Доставка Таксі Гості Сервіс" at bounding box center [1212, 220] width 621 height 35
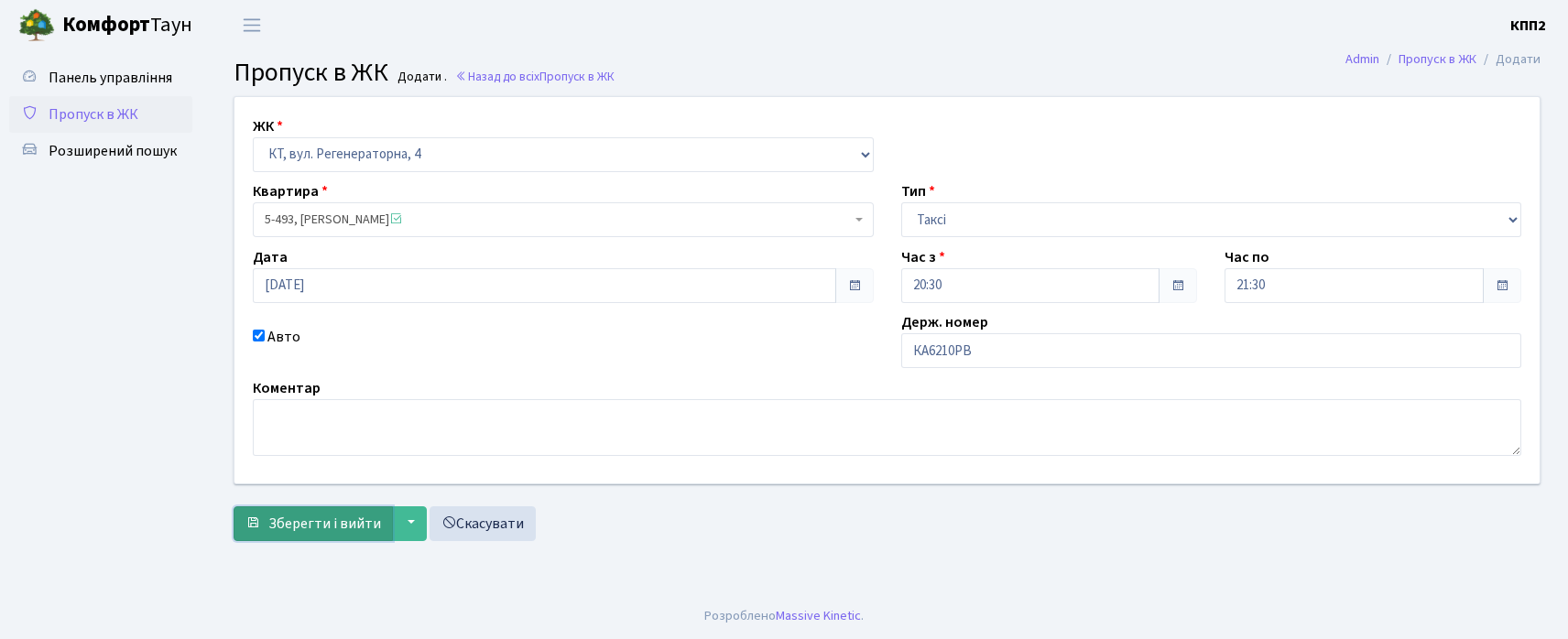
click at [278, 524] on span "Зберегти і вийти" at bounding box center [325, 523] width 113 height 20
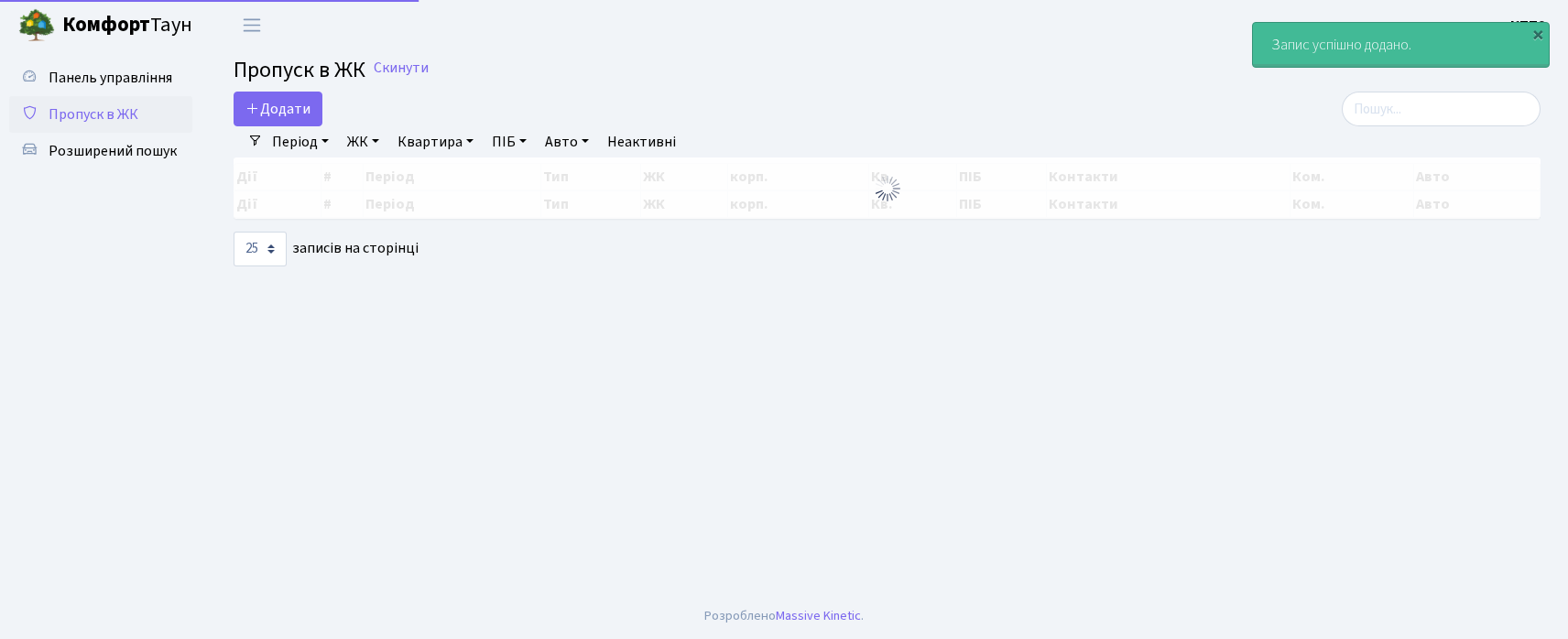
select select "25"
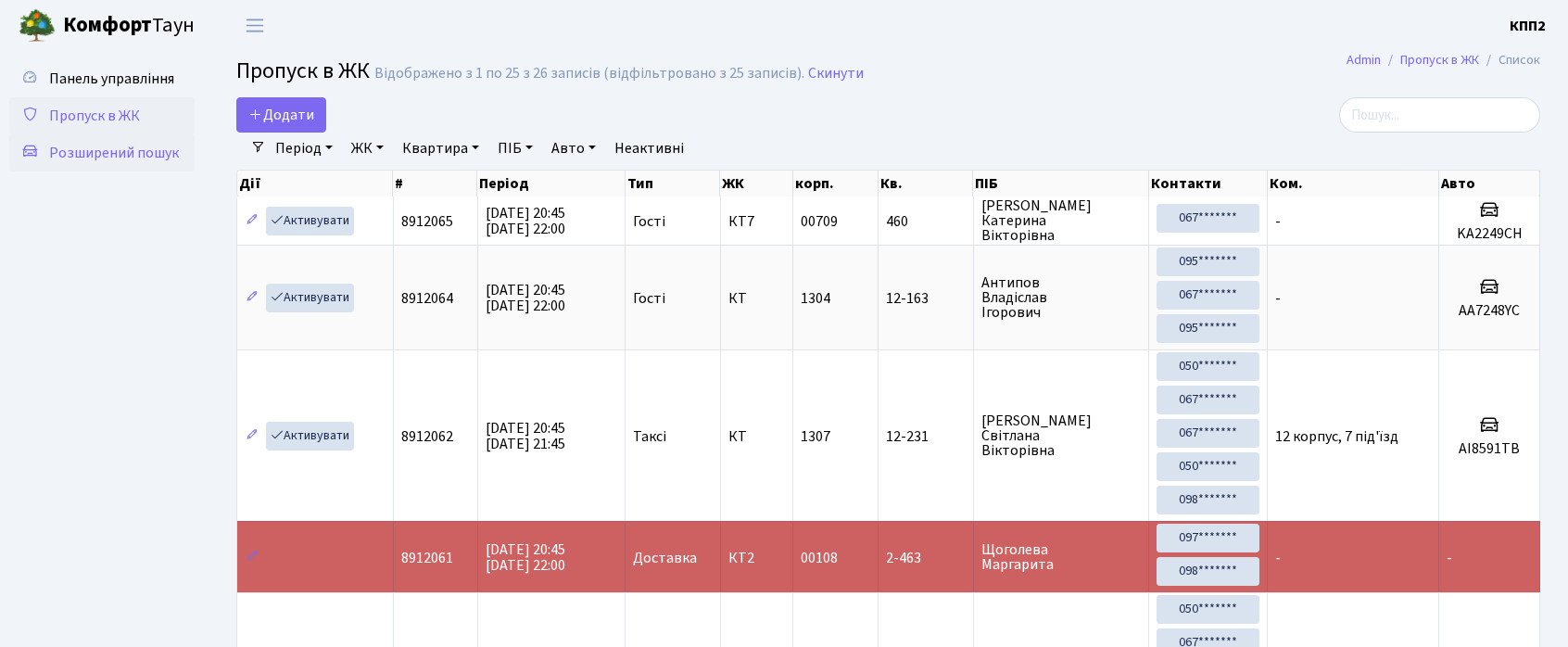
click at [120, 158] on span "Розширений пошук" at bounding box center [114, 153] width 130 height 21
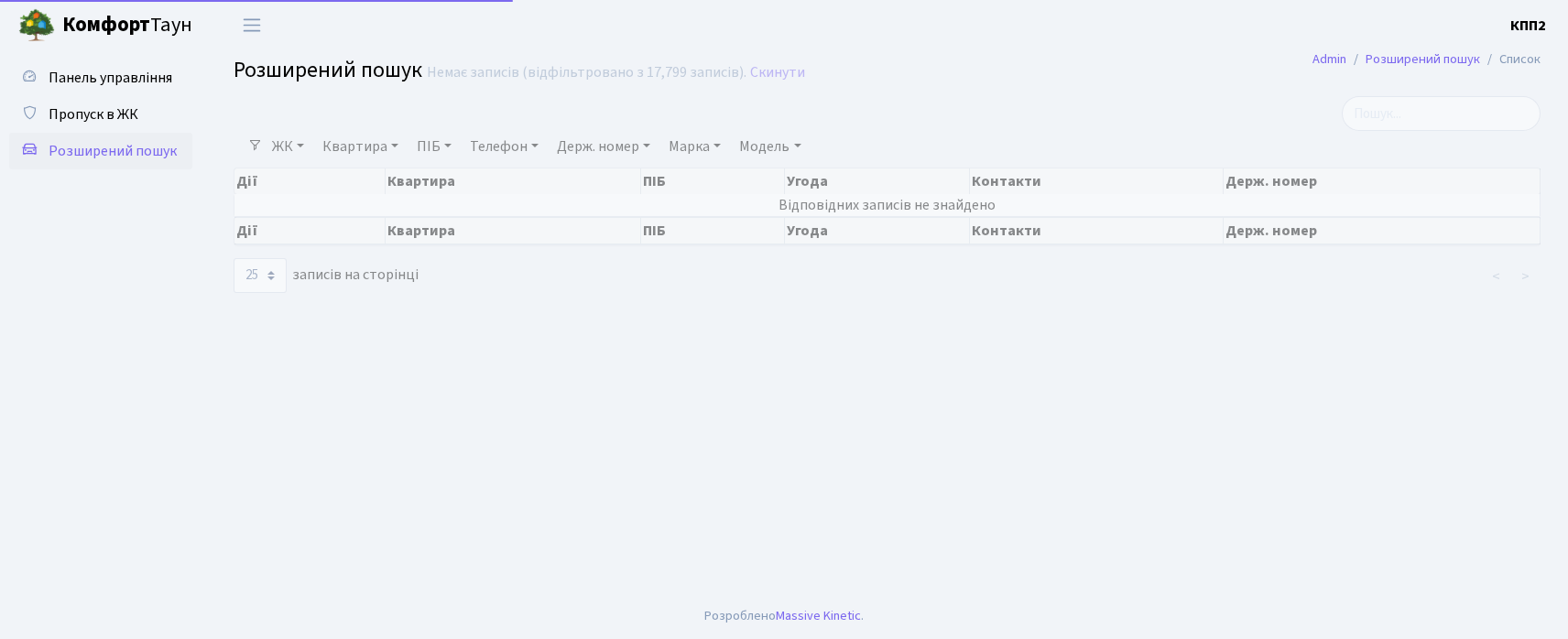
select select "25"
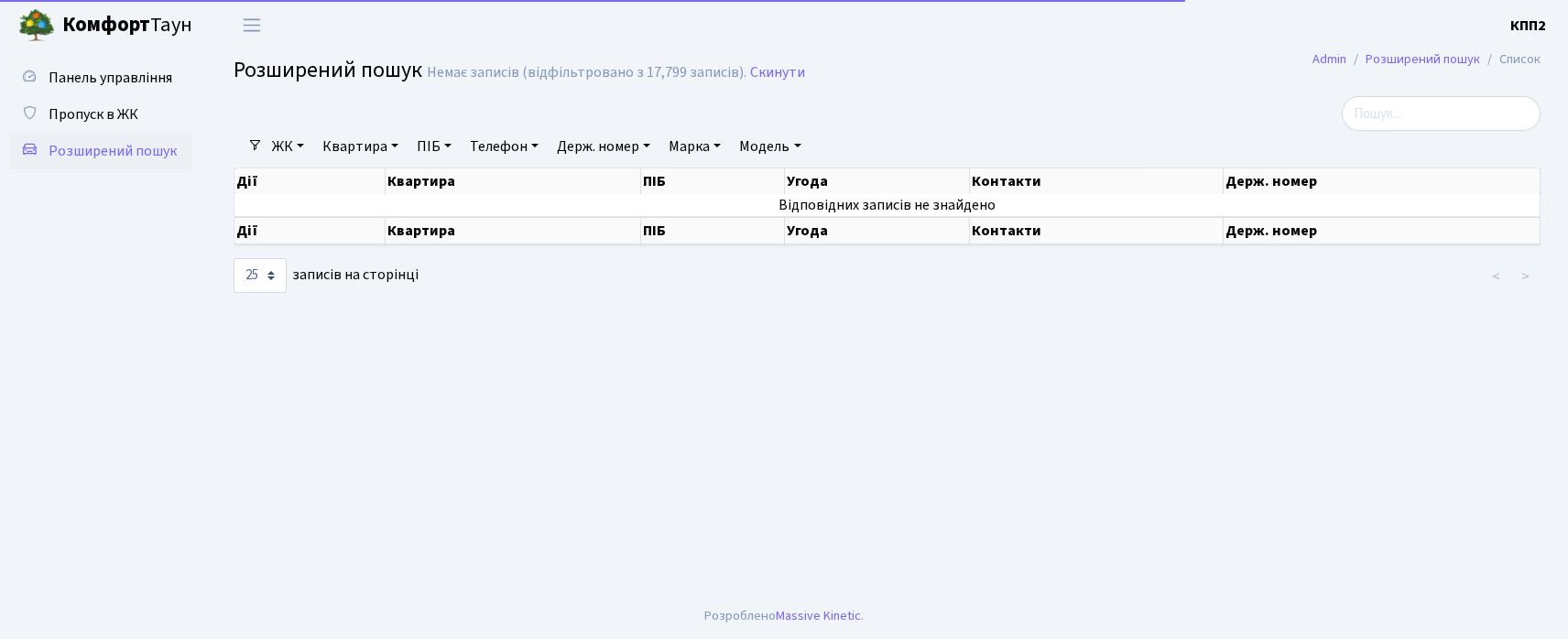
drag, startPoint x: 258, startPoint y: 132, endPoint x: 268, endPoint y: 139, distance: 12.2
click at [258, 132] on nav "Фільтри ЖК - КТ, вул. Регенераторна, 4 КТ2, просп. Соборності, 17 КТ3, вул. Бер…" at bounding box center [887, 147] width 1307 height 31
click at [275, 145] on link "ЖК" at bounding box center [288, 147] width 47 height 31
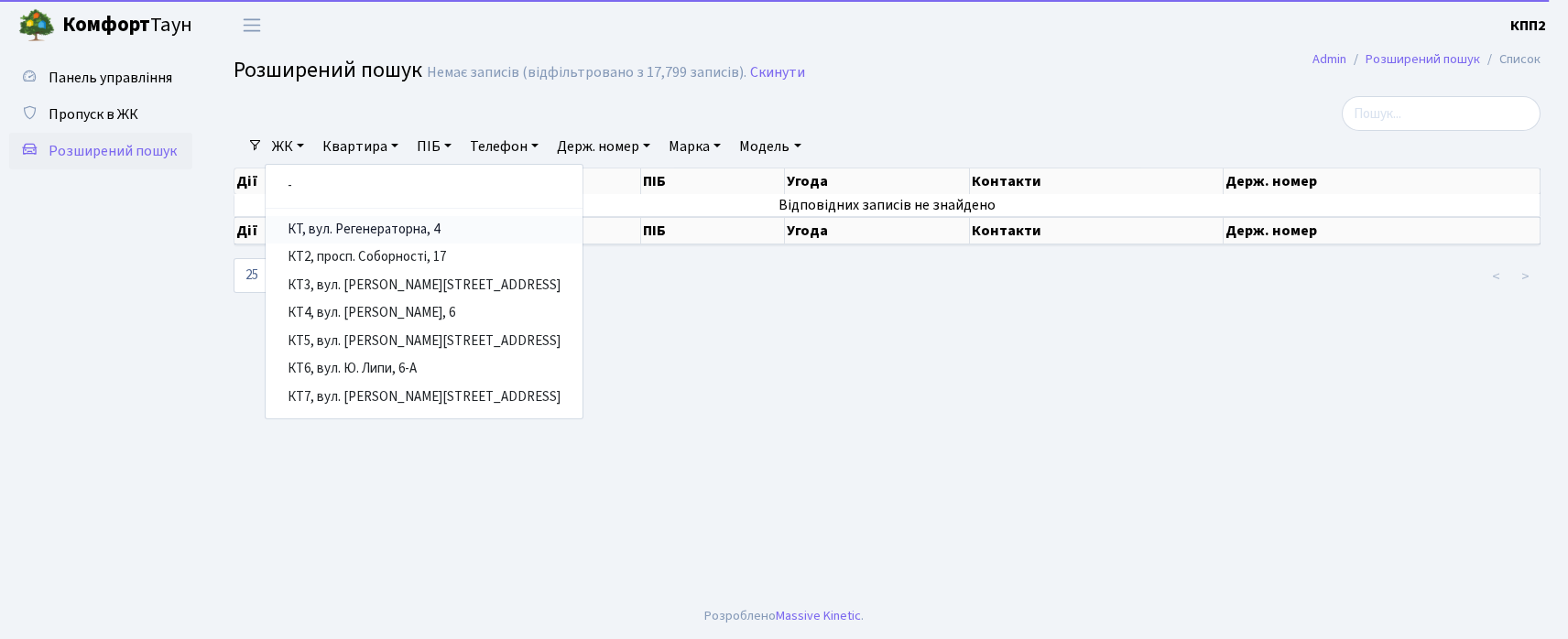
click at [319, 227] on link "КТ, вул. Регенераторна, 4" at bounding box center [424, 230] width 317 height 28
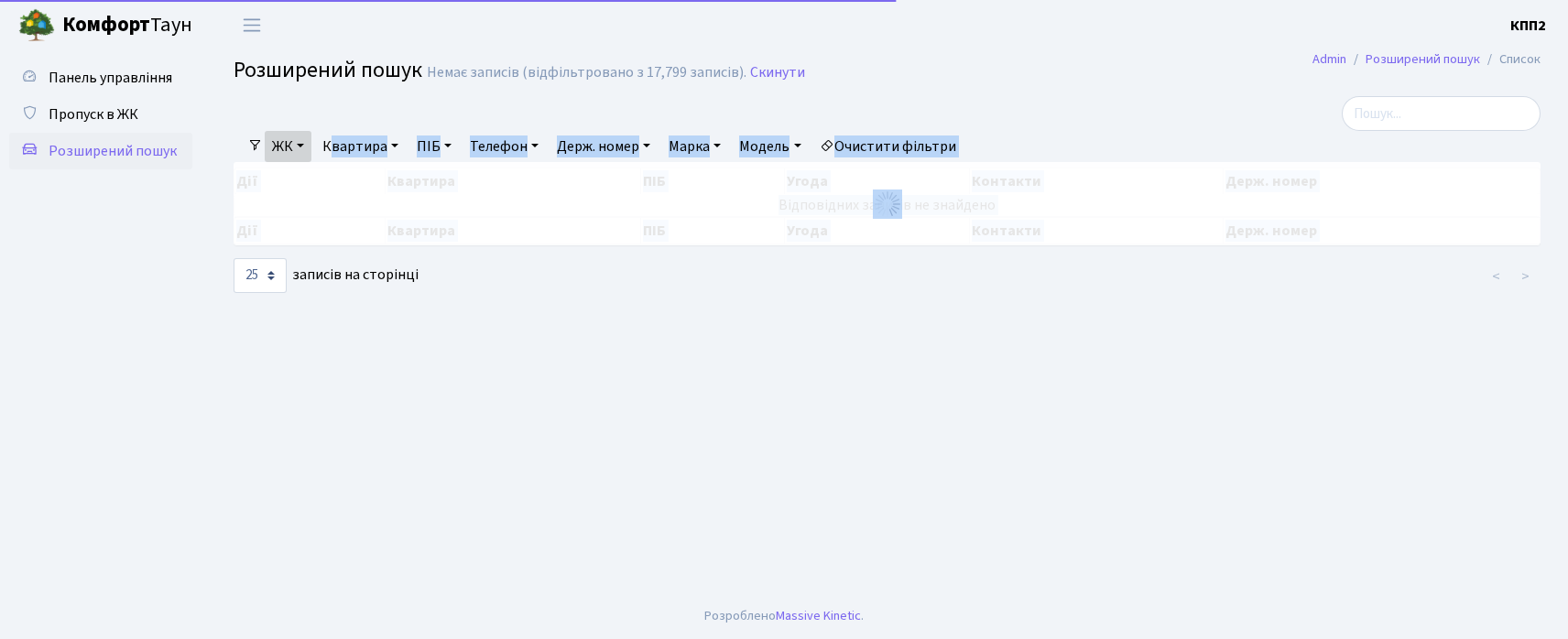
click at [335, 160] on div "Фільтри ЖК - КТ, вул. Регенераторна, 4 КТ2, просп. Соборності, 17 КТ3, вул. Бер…" at bounding box center [887, 195] width 1334 height 198
click at [351, 143] on link "Квартира" at bounding box center [360, 147] width 91 height 31
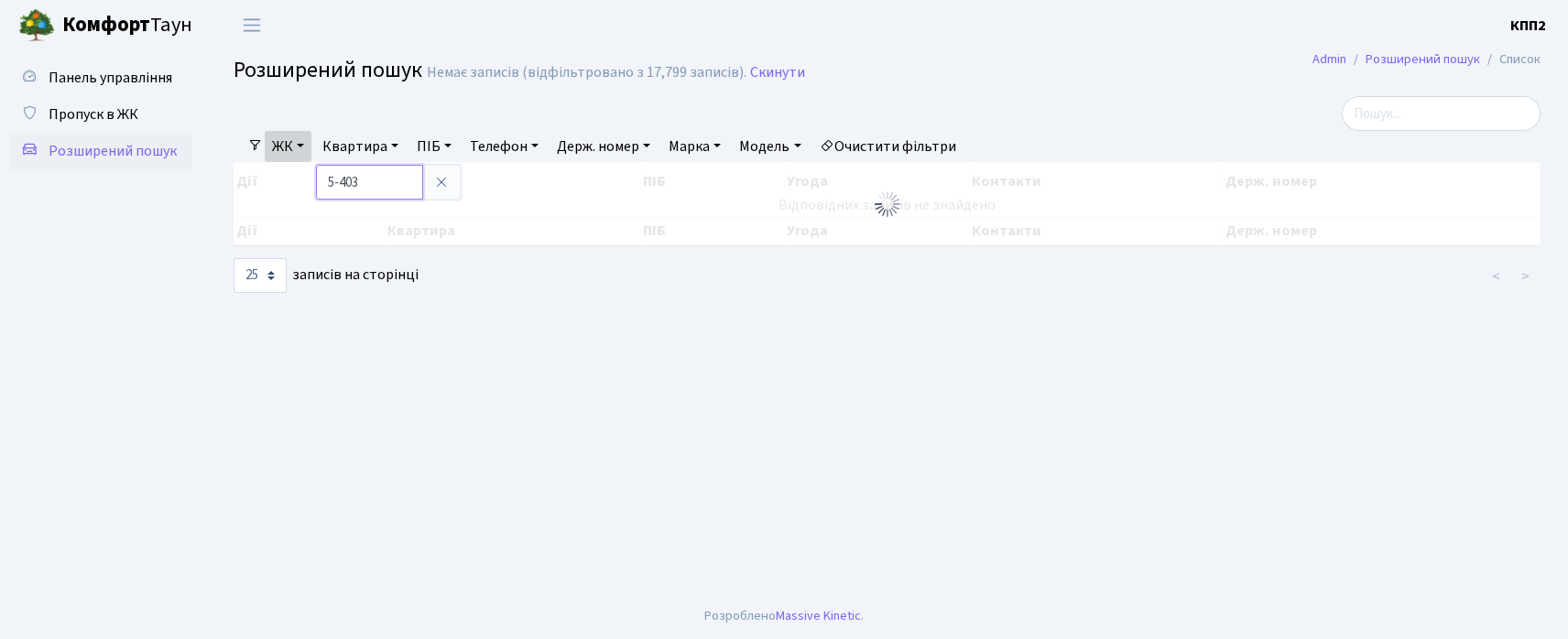
type input "5-403"
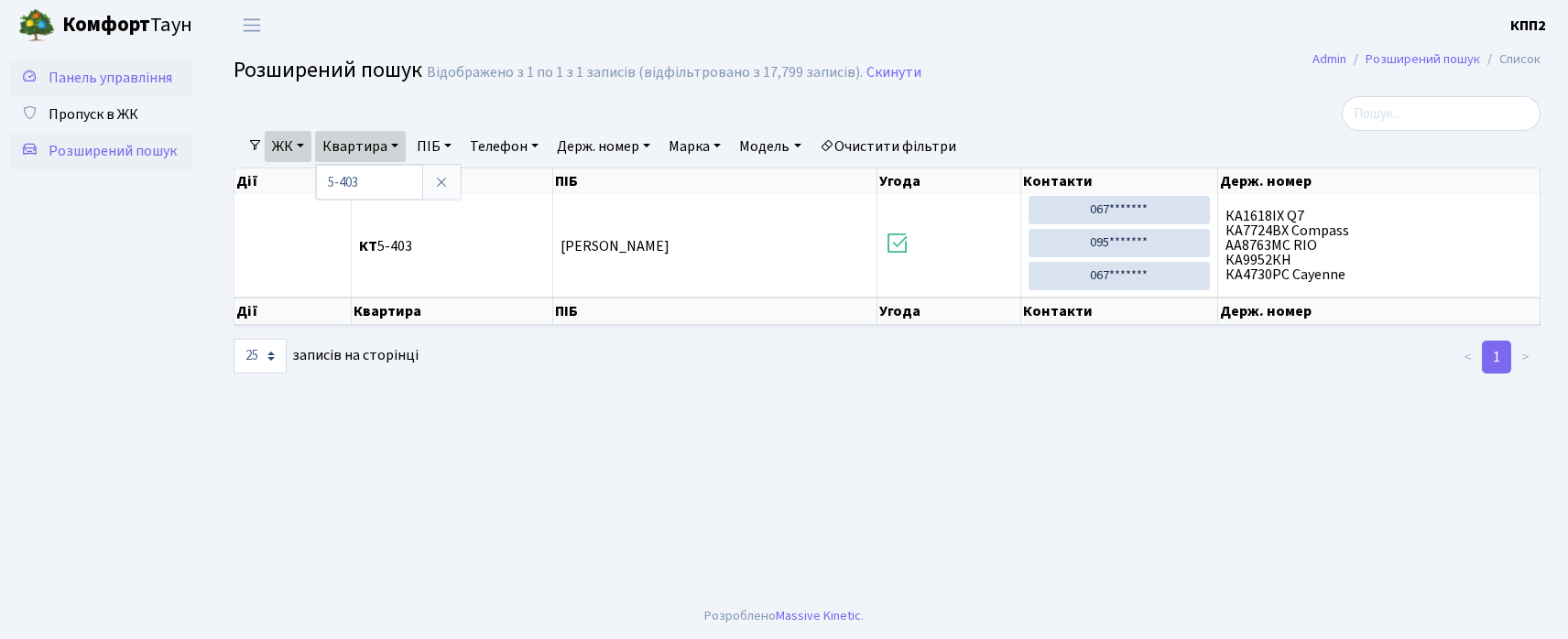
click at [39, 89] on link "Панель управління" at bounding box center [100, 78] width 183 height 37
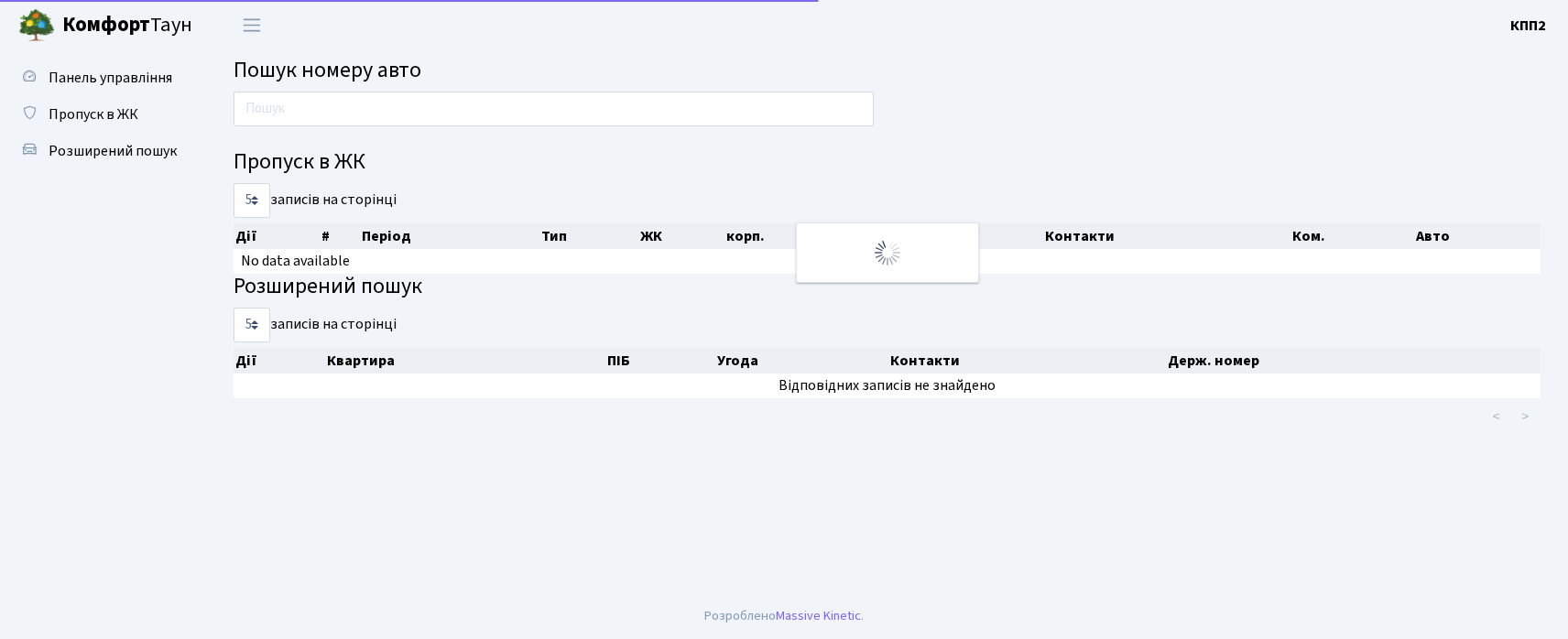
click at [86, 135] on link "Розширений пошук" at bounding box center [100, 151] width 183 height 37
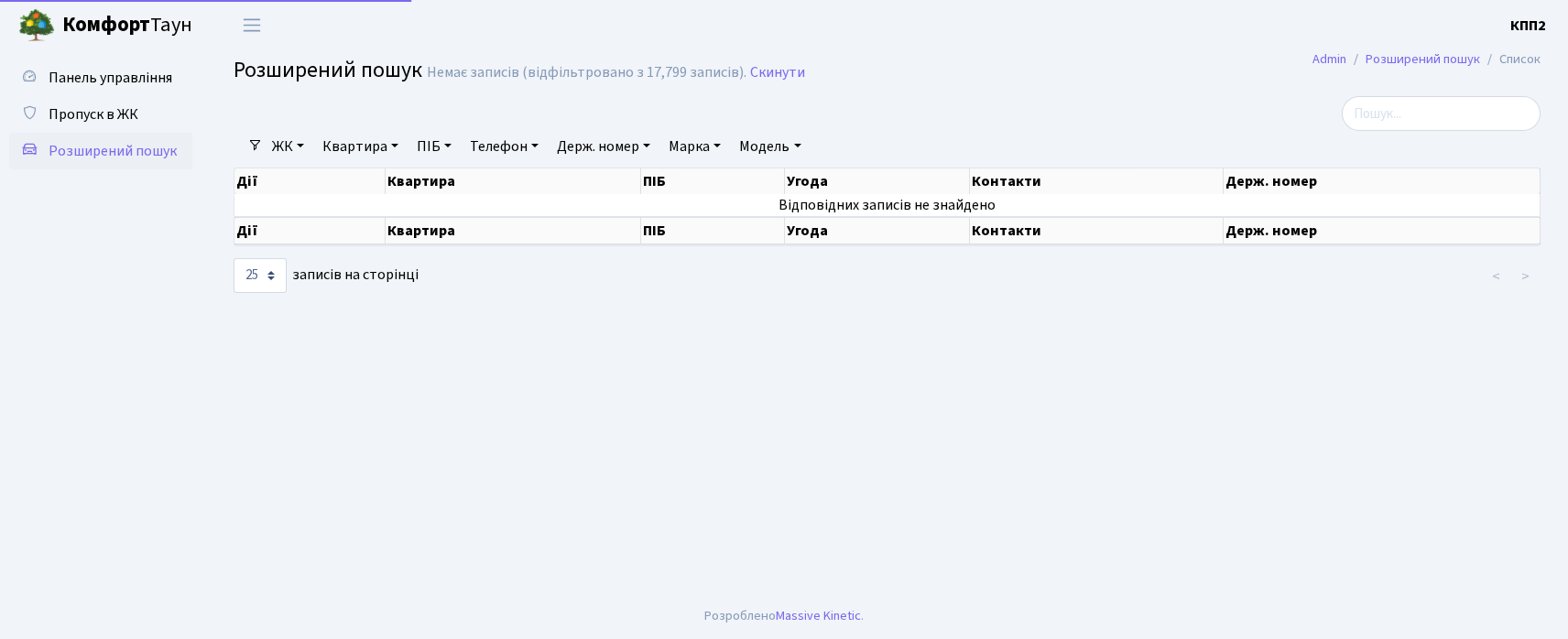
select select "25"
